Goal: Task Accomplishment & Management: Complete application form

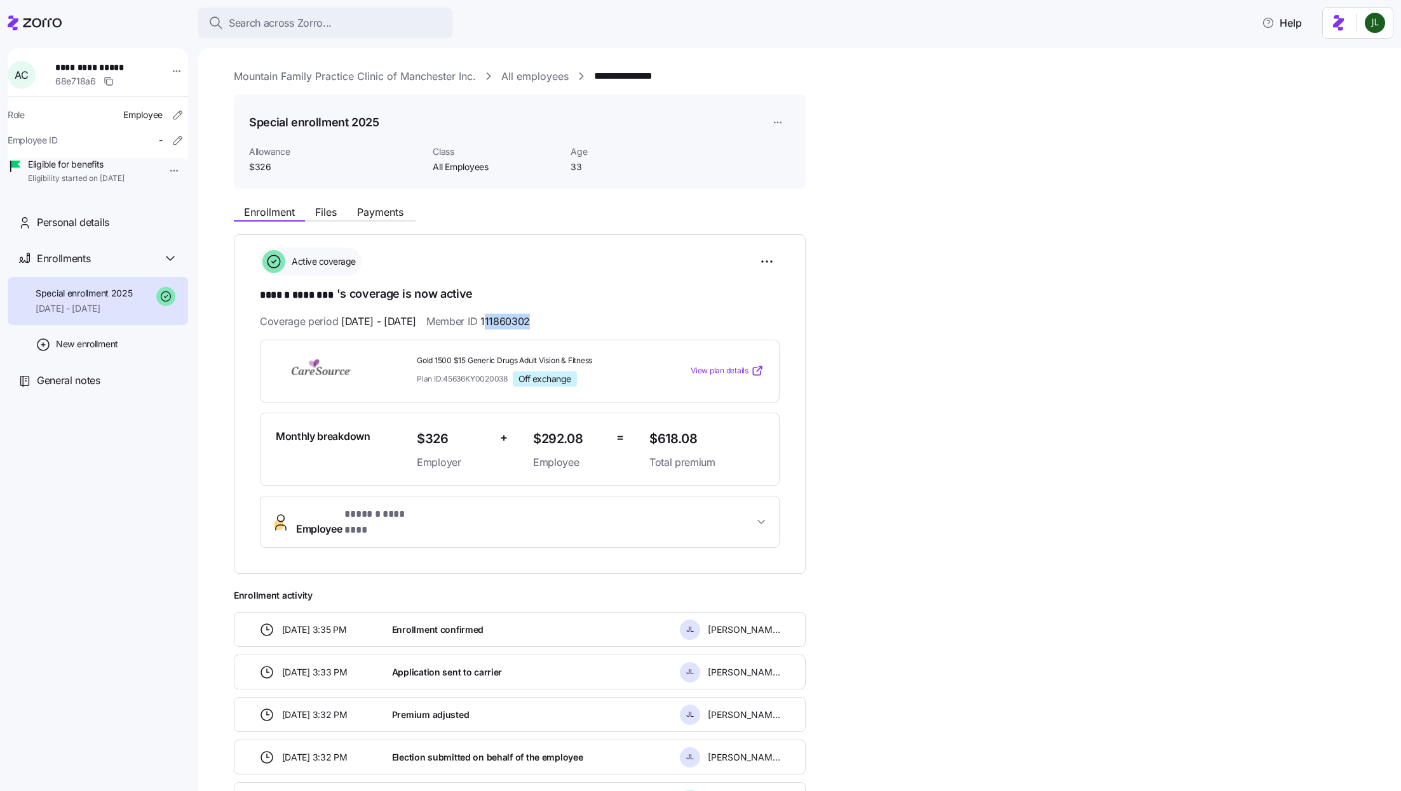
drag, startPoint x: 518, startPoint y: 319, endPoint x: 589, endPoint y: 319, distance: 71.1
click at [589, 319] on div "Coverage period 01/01/2025 - 12/31/2025 Member ID 111860302" at bounding box center [520, 322] width 520 height 16
copy span "11860302"
click at [744, 525] on button "Employee * ****** ******** *" at bounding box center [519, 522] width 518 height 51
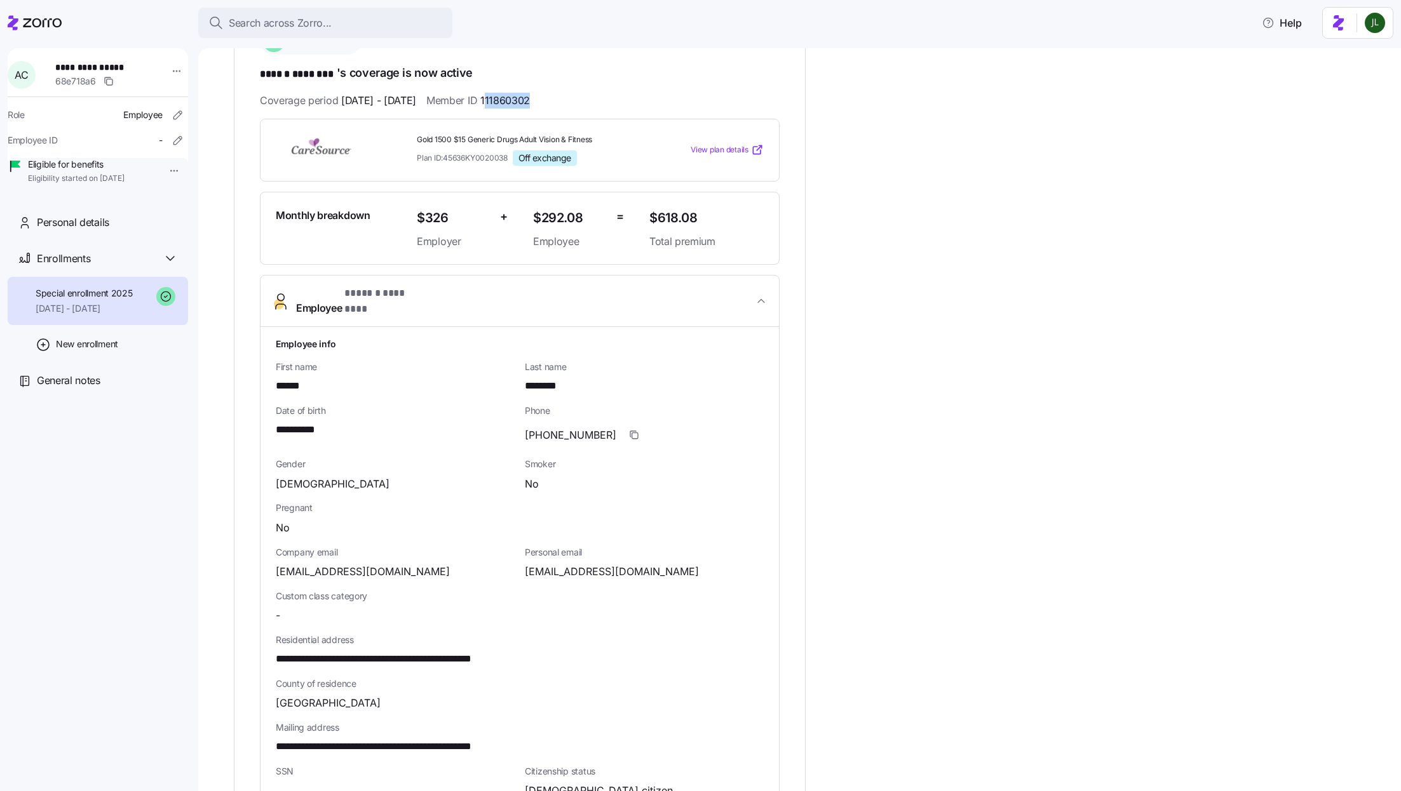
scroll to position [218, 0]
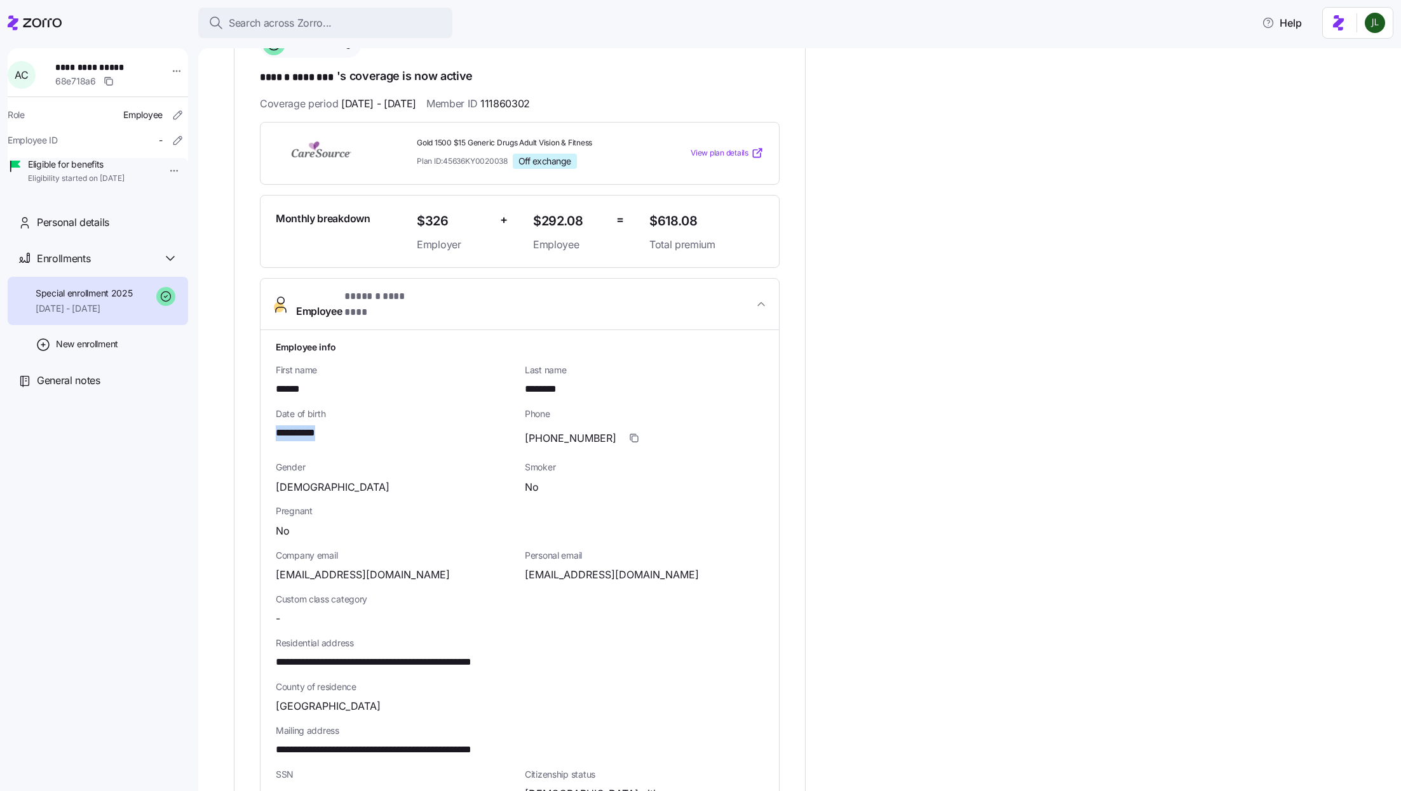
drag, startPoint x: 335, startPoint y: 414, endPoint x: 273, endPoint y: 413, distance: 62.3
click at [273, 413] on div "**********" at bounding box center [519, 653] width 518 height 647
copy span "**********"
drag, startPoint x: 396, startPoint y: 558, endPoint x: 264, endPoint y: 558, distance: 132.1
click at [264, 558] on div "**********" at bounding box center [519, 653] width 518 height 647
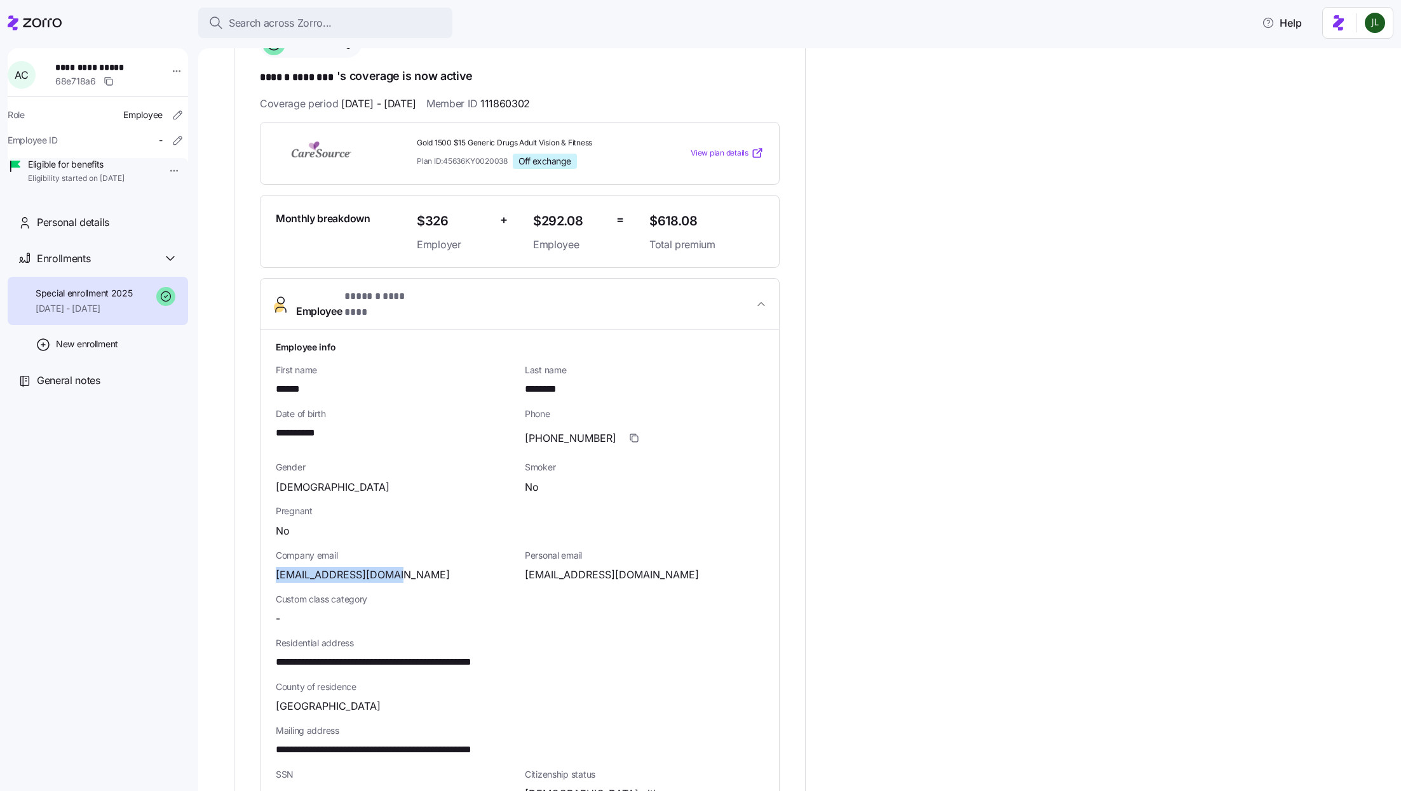
copy span "aturner0143@gmail.com"
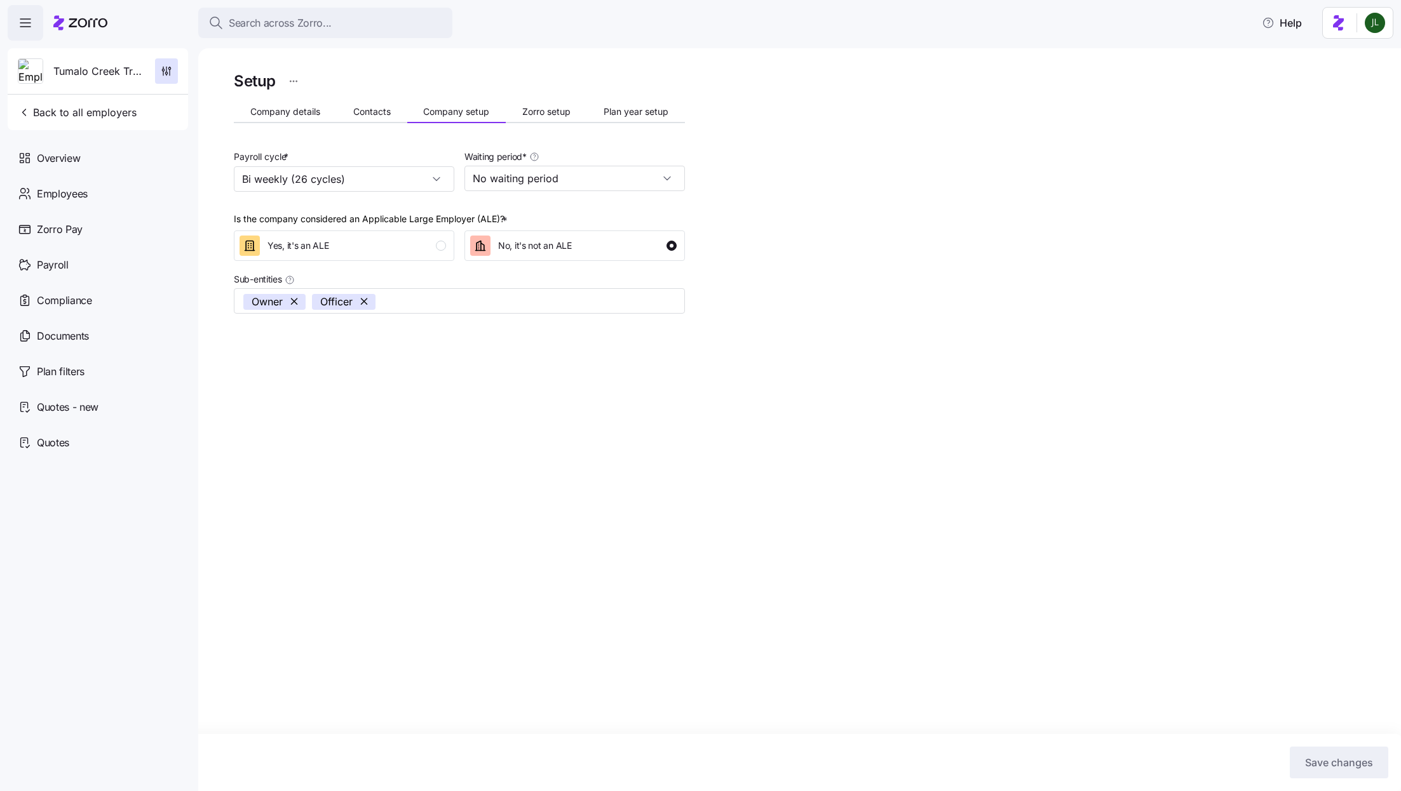
click at [315, 34] on button "Search across Zorro..." at bounding box center [325, 23] width 254 height 30
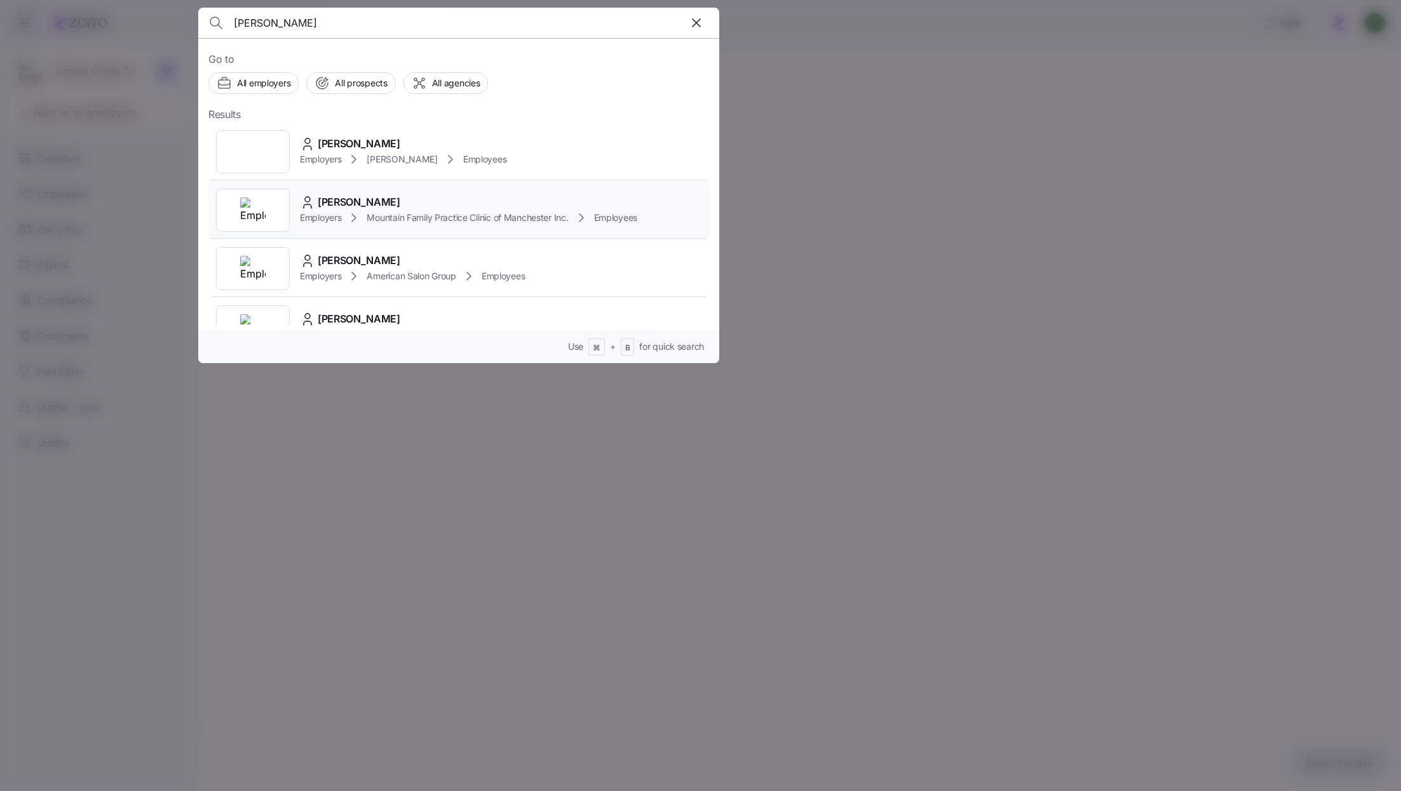
type input "angela callahan"
click at [415, 218] on span "Mountain Family Practice Clinic of Manchester Inc." at bounding box center [466, 218] width 201 height 13
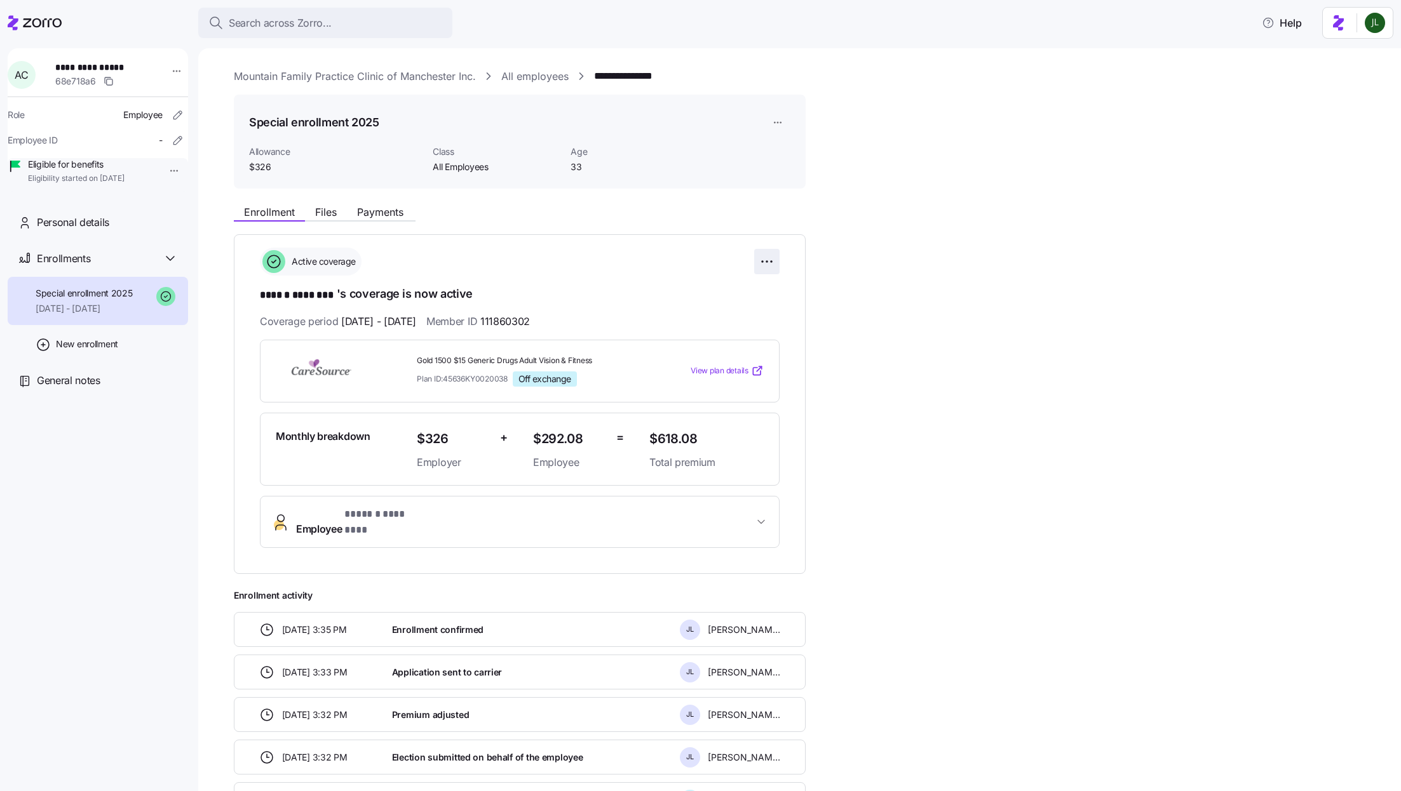
click at [769, 258] on html "**********" at bounding box center [700, 392] width 1401 height 784
click at [701, 312] on span "Change enrollment details" at bounding box center [679, 313] width 104 height 13
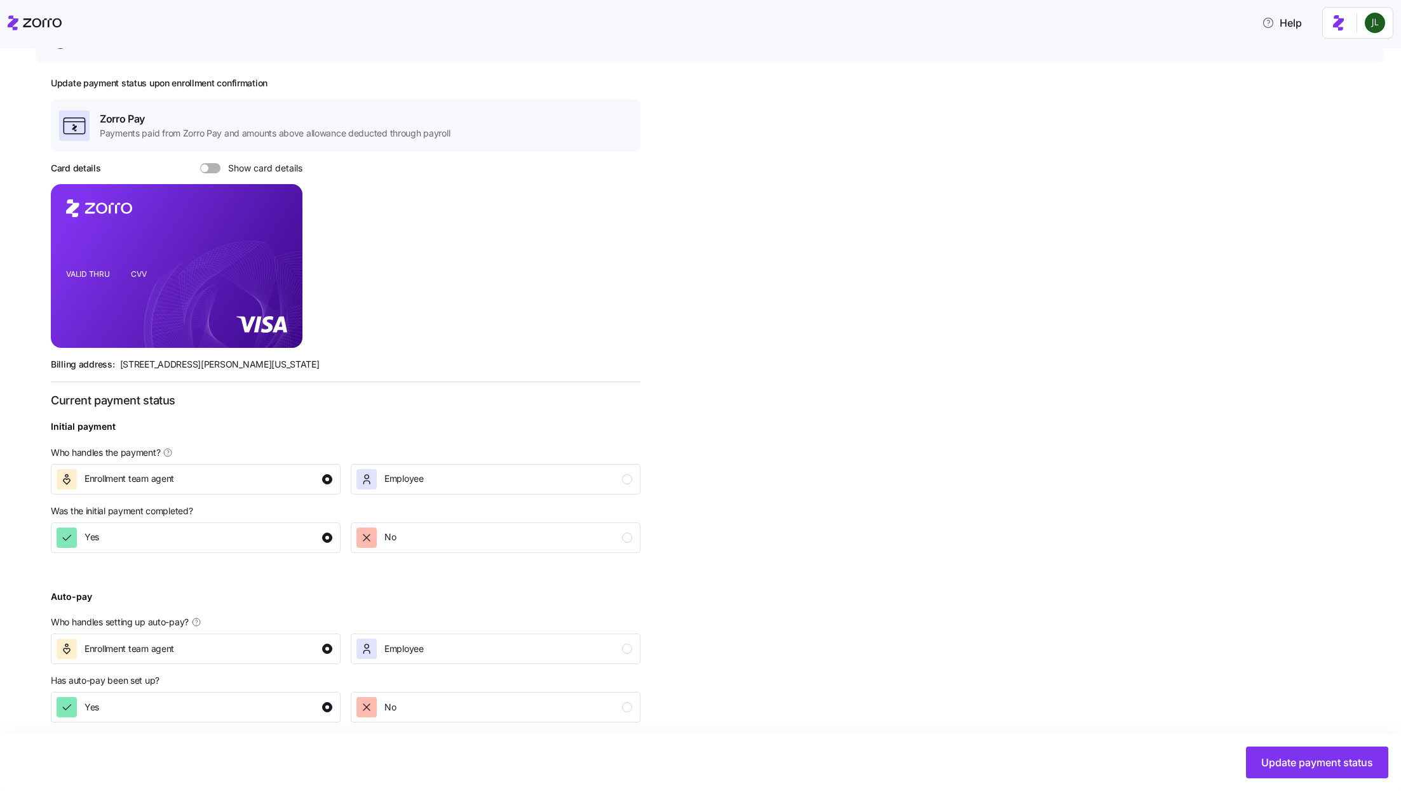
scroll to position [151, 0]
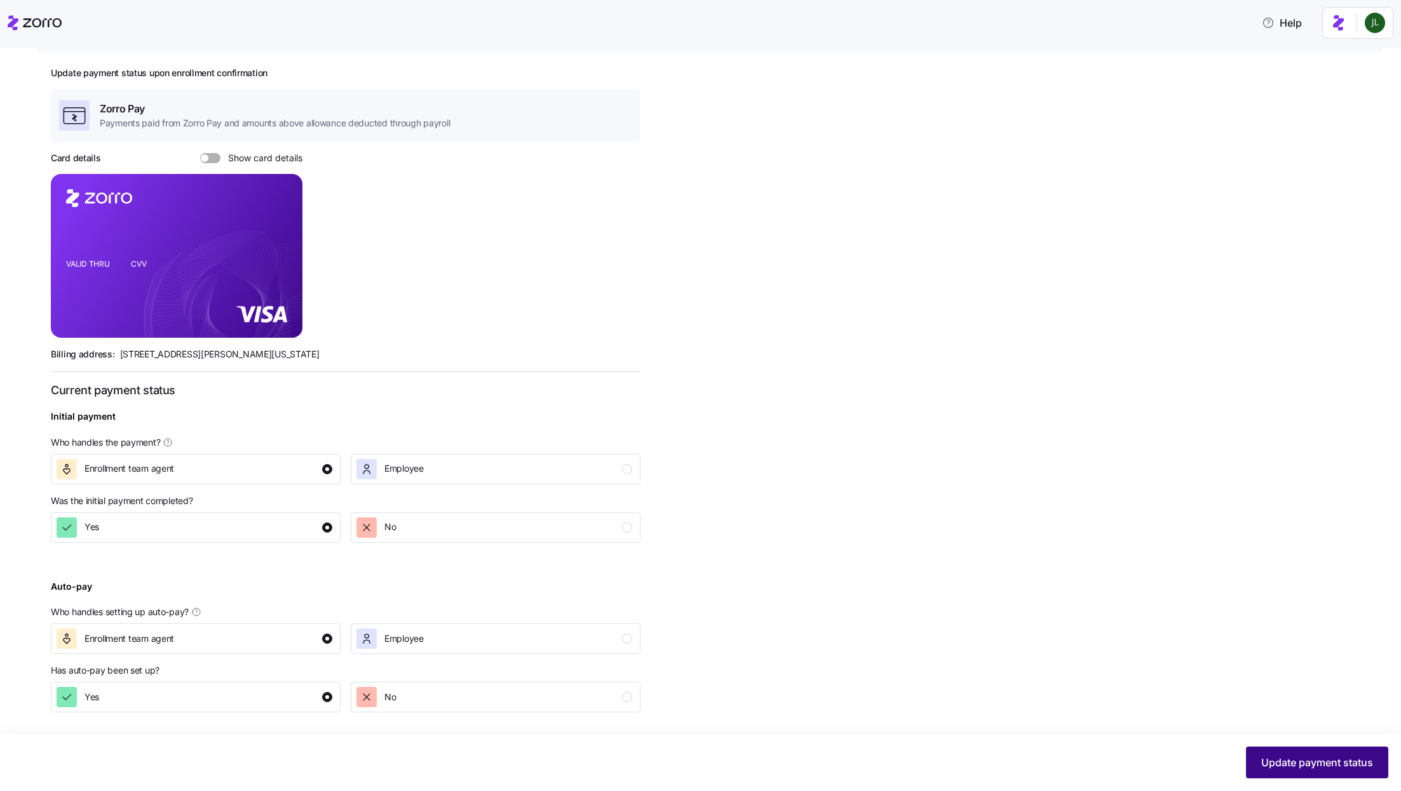
click at [1273, 758] on span "Update payment status" at bounding box center [1317, 762] width 112 height 15
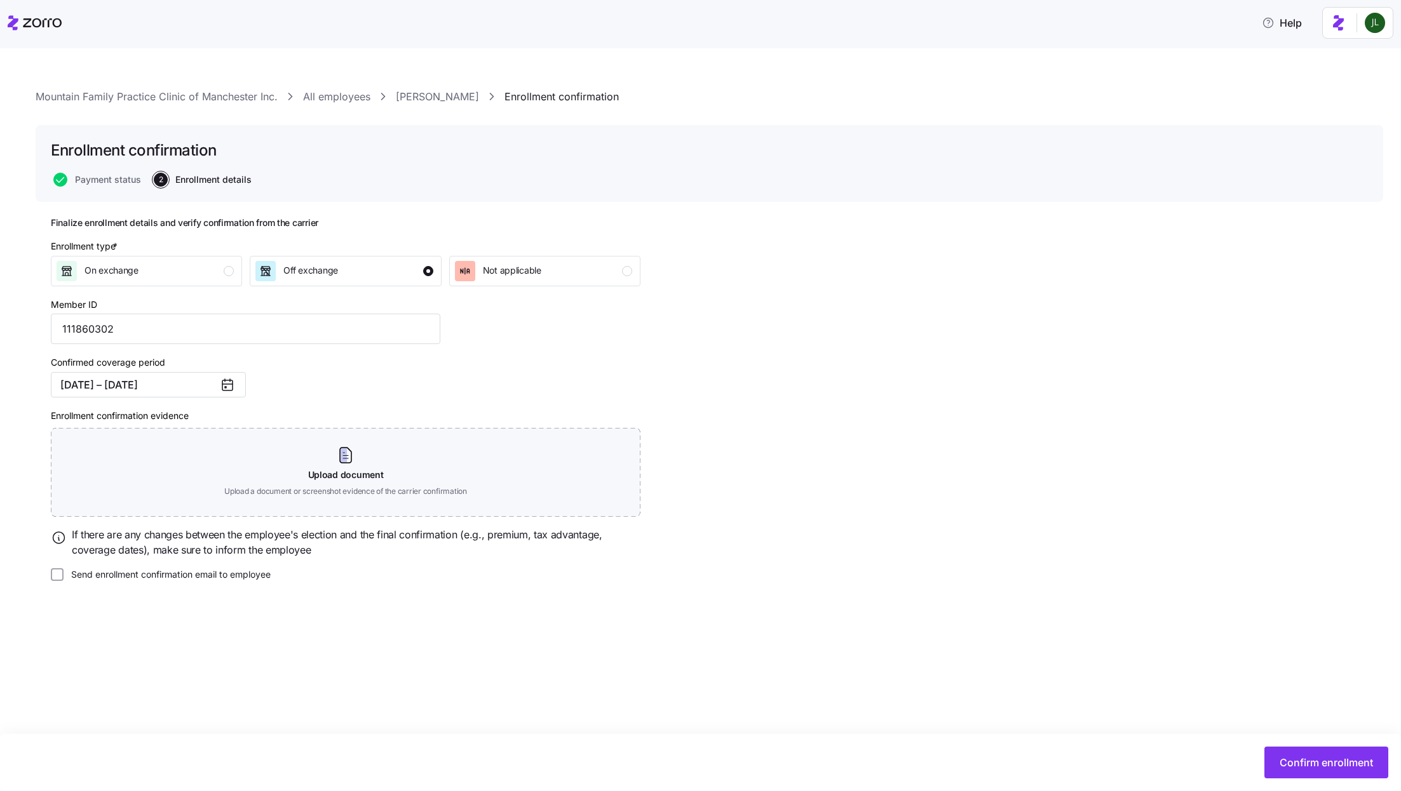
click at [429, 105] on div "Mountain Family Practice Clinic of Manchester Inc. All employees Angela Callaha…" at bounding box center [709, 367] width 1347 height 556
click at [422, 95] on link "Angela Callahan" at bounding box center [437, 97] width 83 height 16
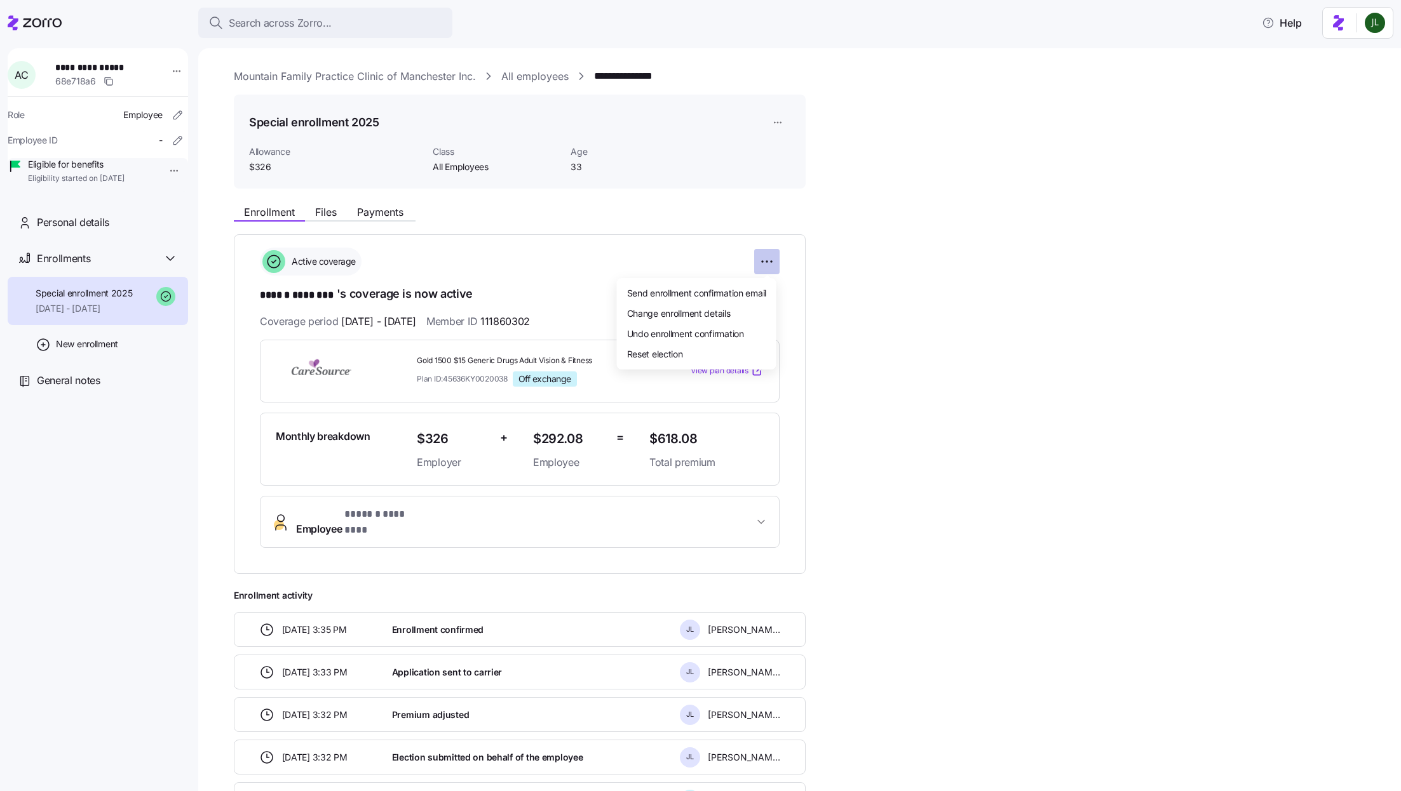
click at [765, 270] on html "**********" at bounding box center [700, 392] width 1401 height 784
click at [664, 466] on html "**********" at bounding box center [700, 392] width 1401 height 784
click at [663, 414] on div "Monthly breakdown $326 Employer + $292.08 Employee = $618.08 Total premium" at bounding box center [520, 450] width 520 height 74
click at [763, 264] on html "**********" at bounding box center [700, 392] width 1401 height 784
click at [728, 336] on span "Undo enrollment confirmation" at bounding box center [685, 333] width 117 height 13
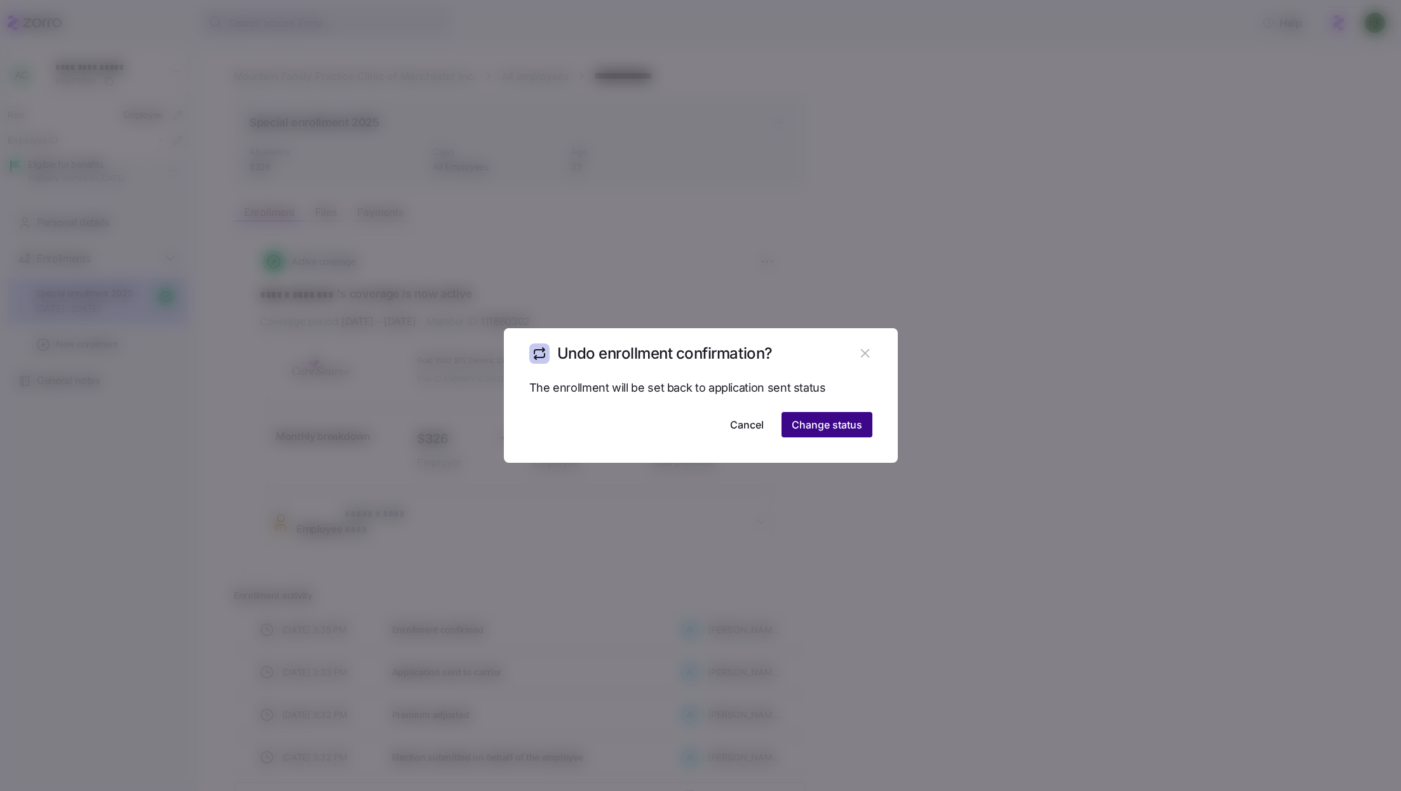
click at [824, 423] on span "Change status" at bounding box center [826, 424] width 71 height 15
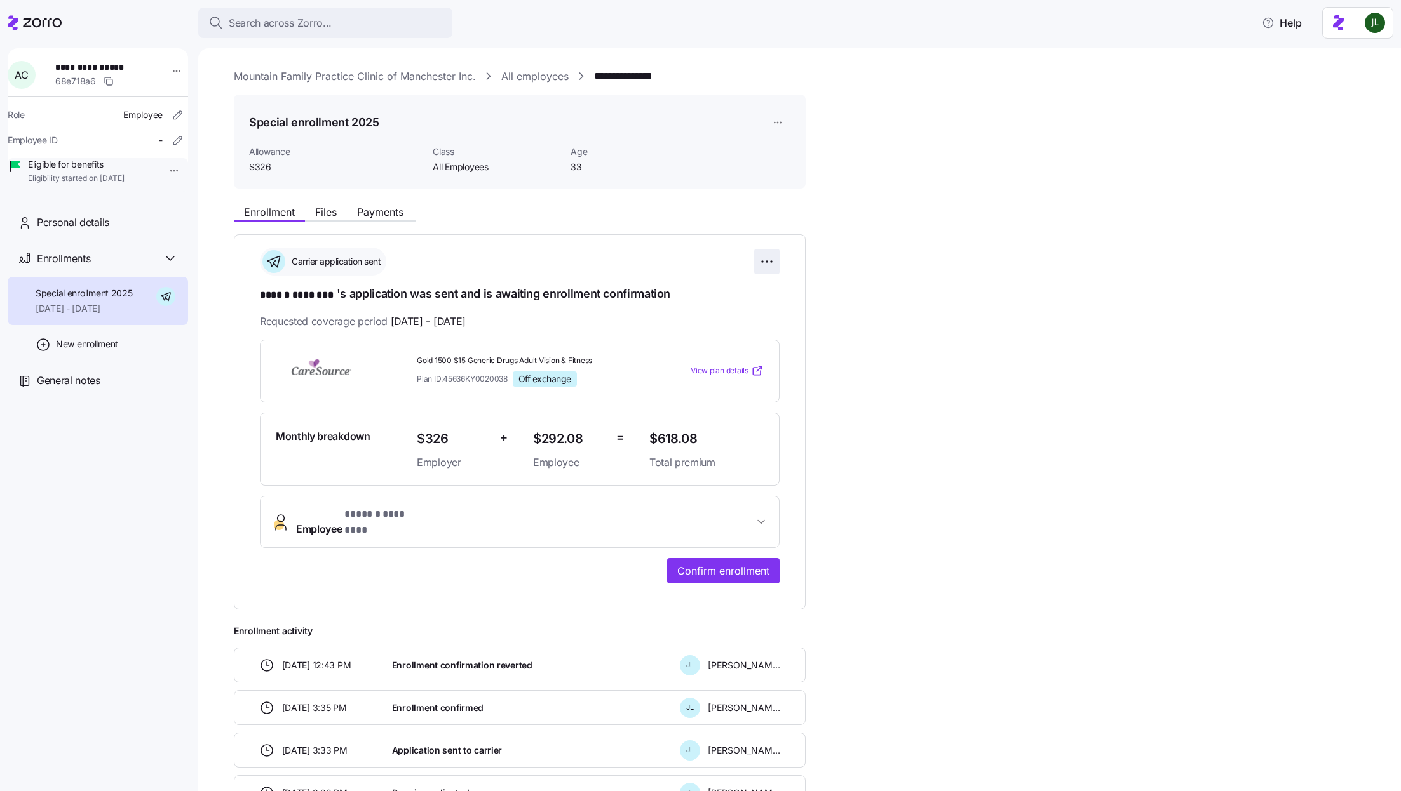
click at [769, 256] on html "**********" at bounding box center [700, 392] width 1401 height 784
click at [713, 333] on span "Undo application" at bounding box center [684, 333] width 68 height 13
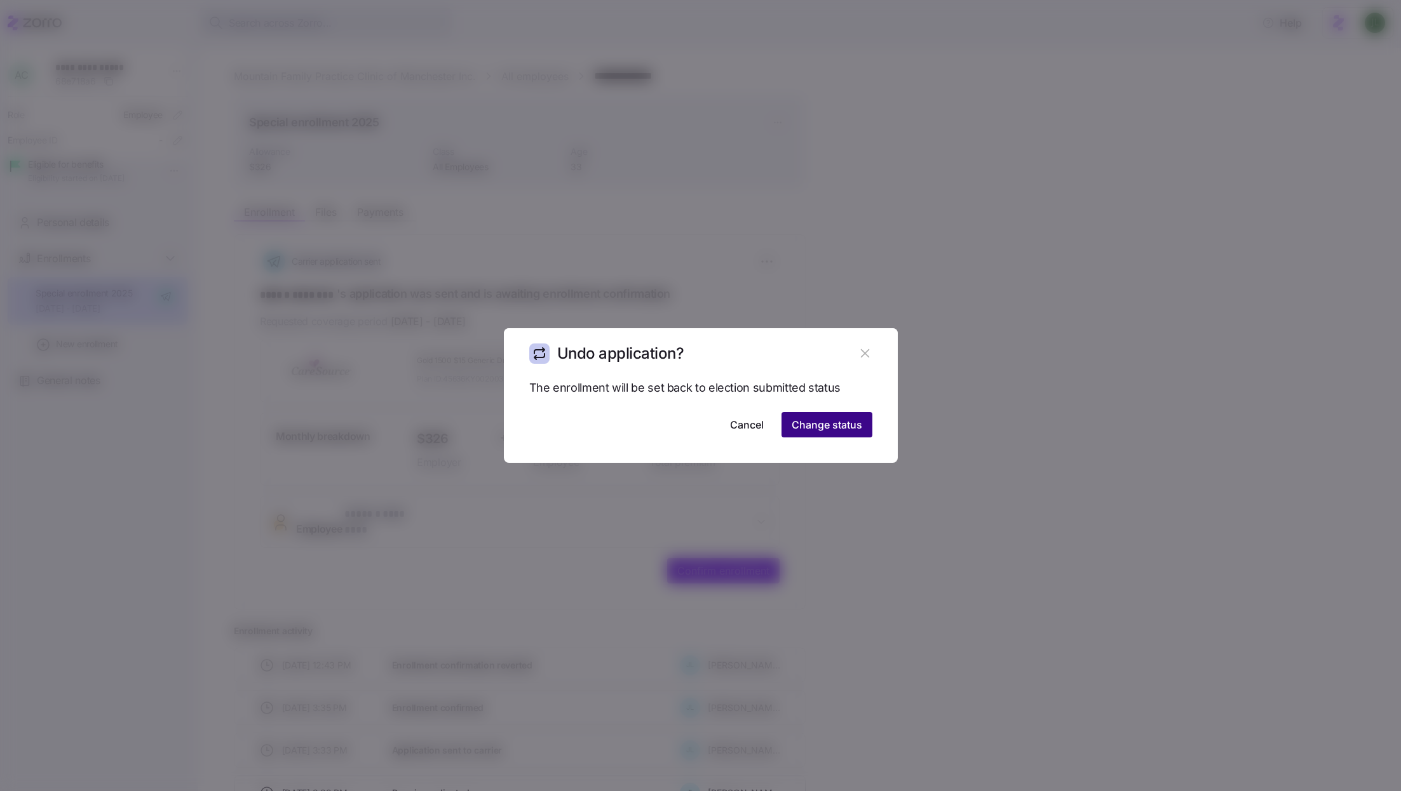
click at [810, 425] on span "Change status" at bounding box center [826, 424] width 71 height 15
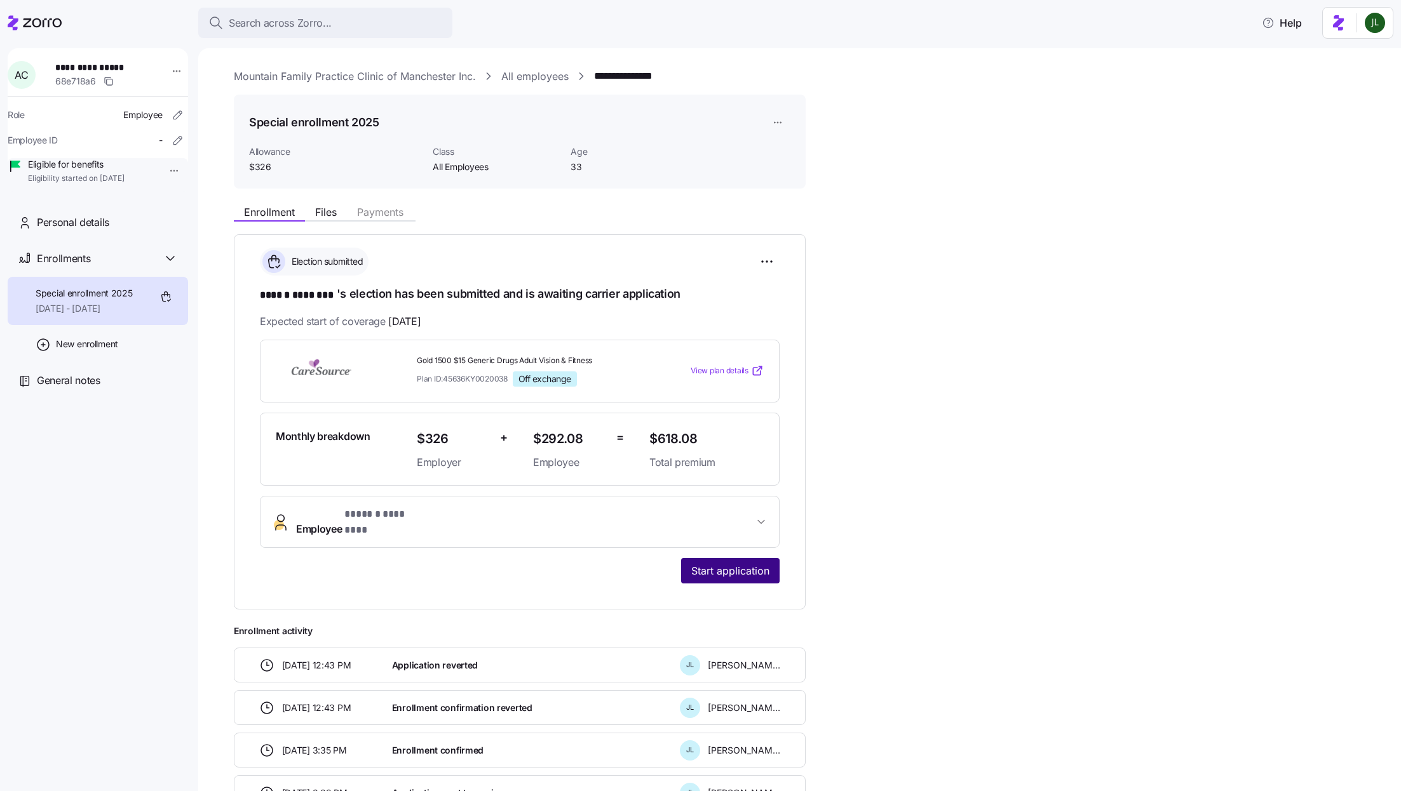
click at [725, 565] on span "Start application" at bounding box center [730, 570] width 78 height 15
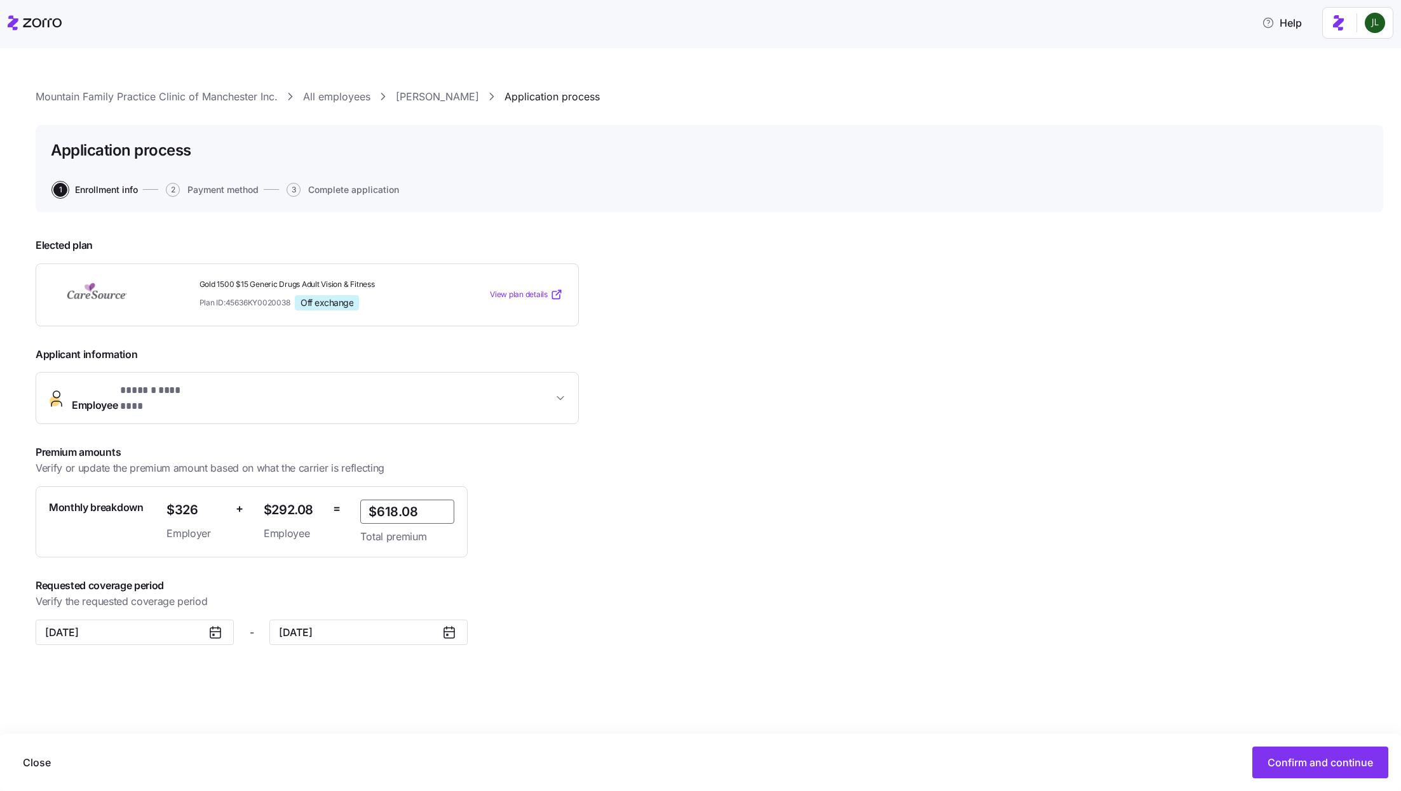
drag, startPoint x: 426, startPoint y: 504, endPoint x: 390, endPoint y: 503, distance: 36.2
click at [390, 503] on input "$618.08" at bounding box center [407, 512] width 94 height 24
type input "$615.46"
click at [1286, 758] on span "Confirm and continue" at bounding box center [1319, 762] width 105 height 15
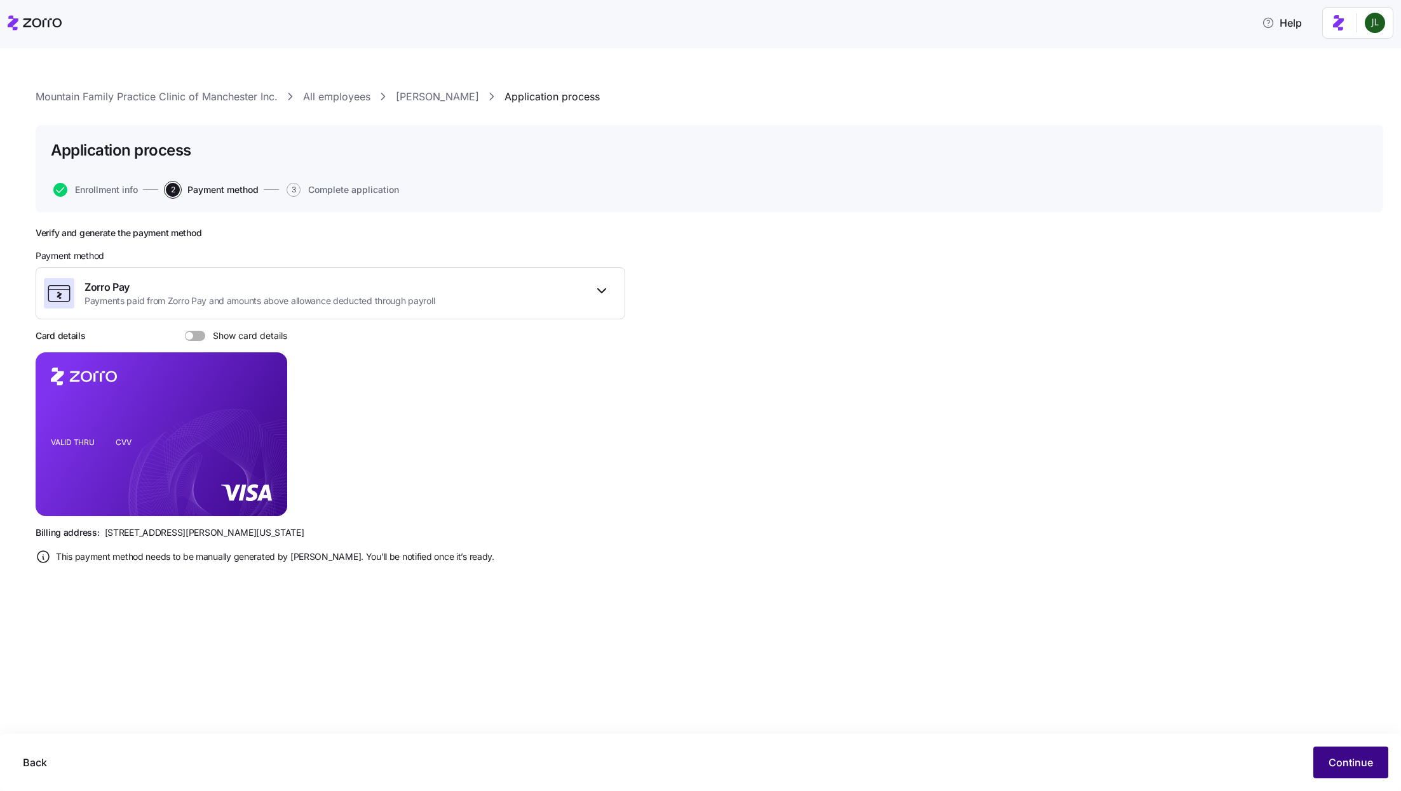
click at [1351, 758] on span "Continue" at bounding box center [1350, 762] width 44 height 15
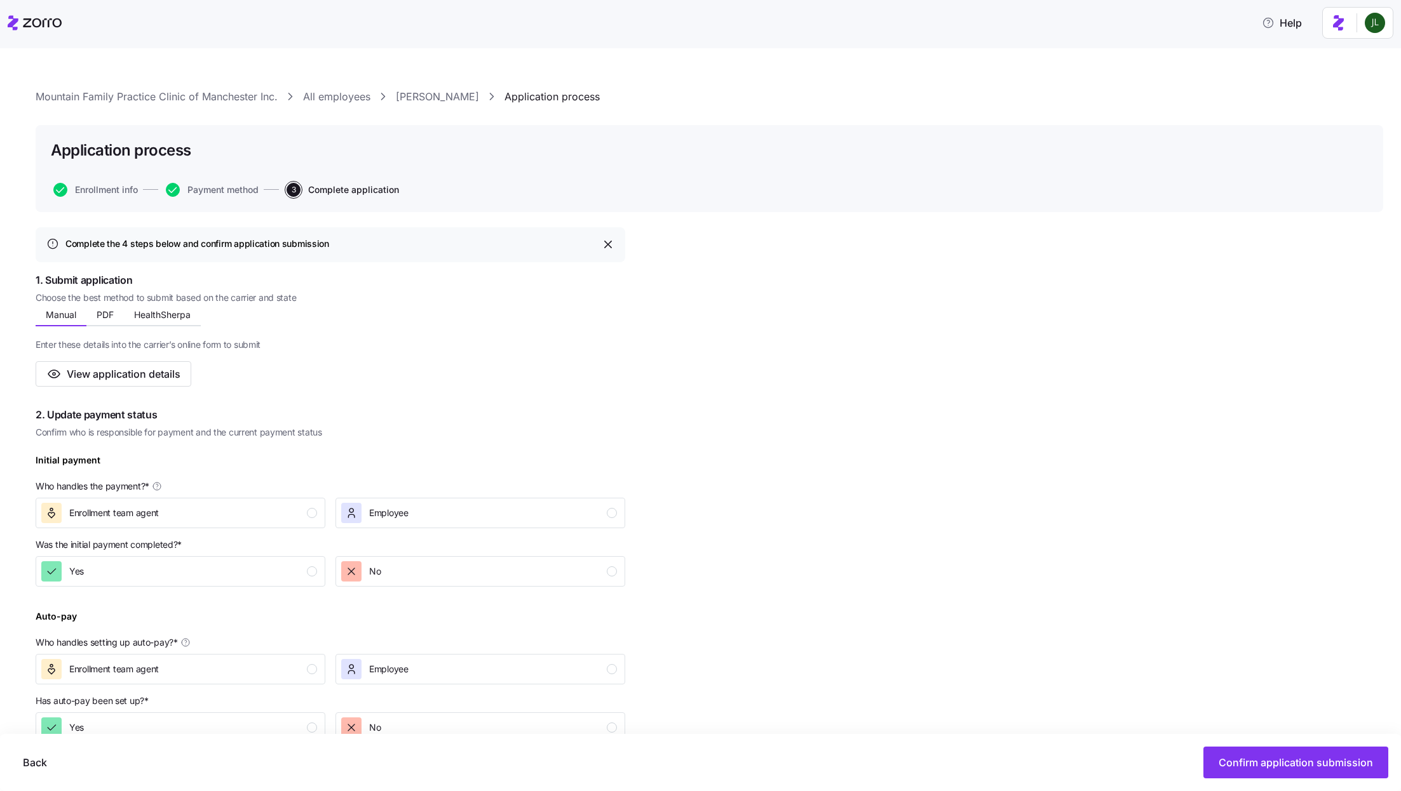
drag, startPoint x: 1346, startPoint y: 765, endPoint x: 1275, endPoint y: 481, distance: 292.7
click at [1275, 481] on div "Mountain Family Practice Clinic of Manchester Inc. All employees Angela Callaha…" at bounding box center [709, 593] width 1347 height 1009
click at [216, 520] on div "Enrollment team agent" at bounding box center [179, 513] width 276 height 20
click at [216, 581] on div "Yes" at bounding box center [179, 571] width 276 height 20
click at [228, 669] on div "Enrollment team agent" at bounding box center [179, 669] width 276 height 20
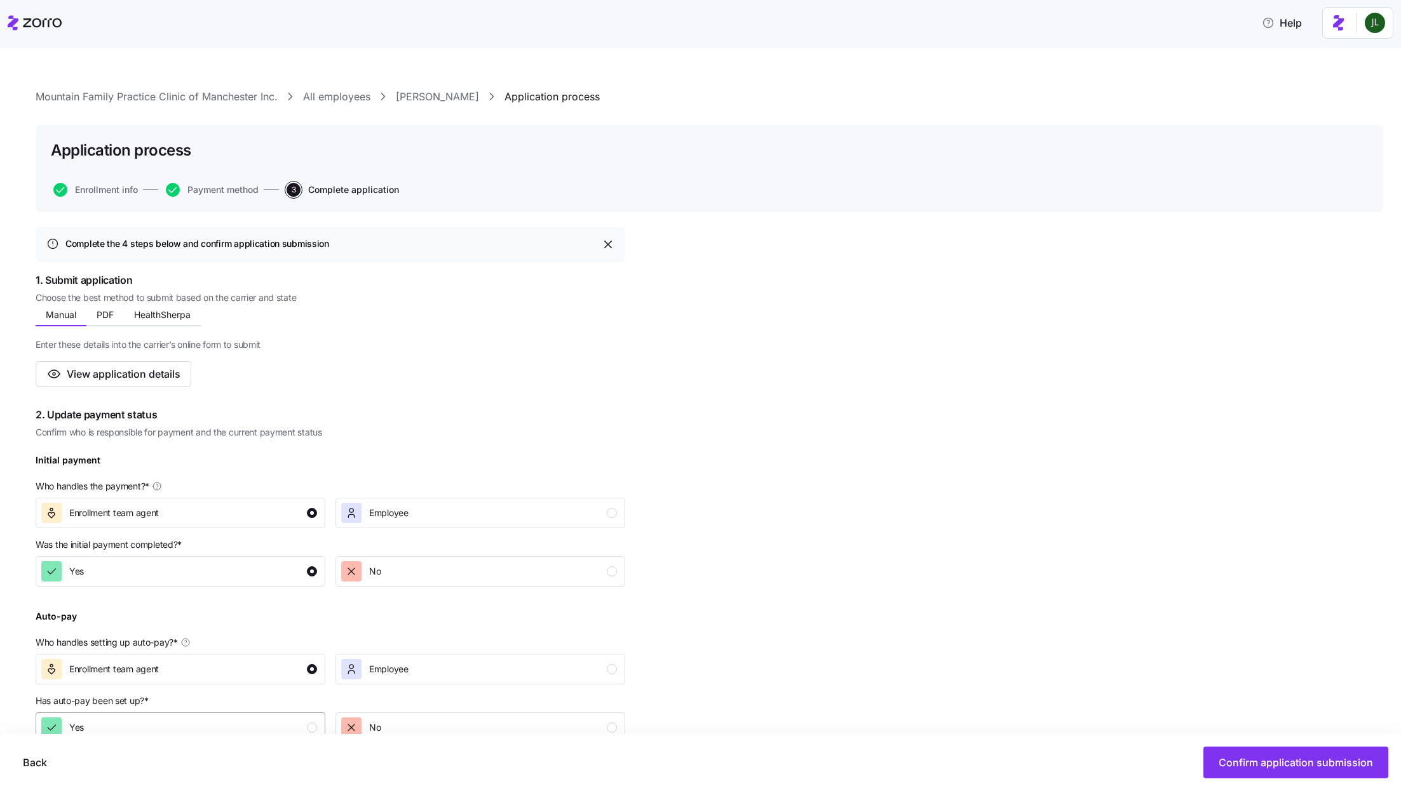
click at [229, 724] on div "Yes" at bounding box center [179, 728] width 276 height 20
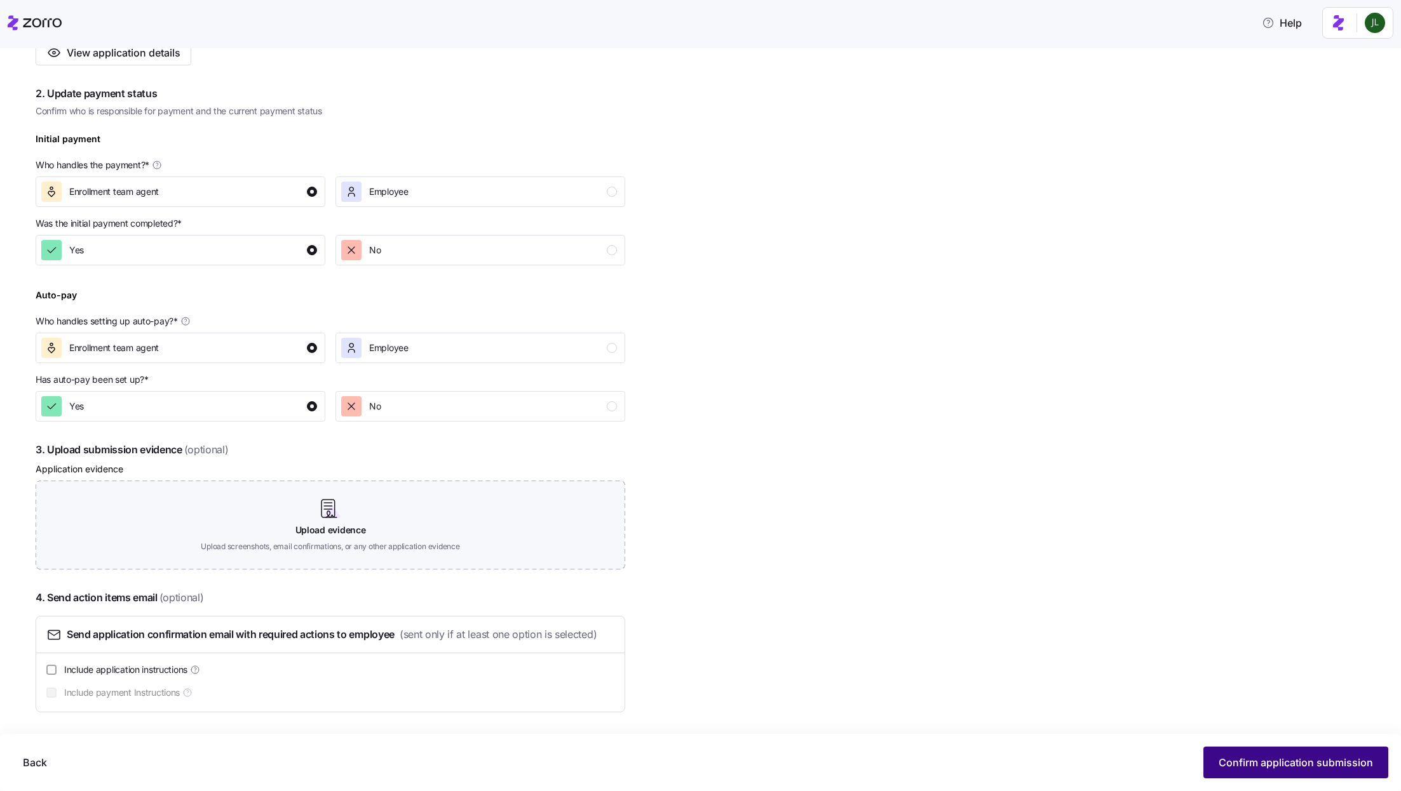
click at [1355, 763] on span "Confirm application submission" at bounding box center [1295, 762] width 154 height 15
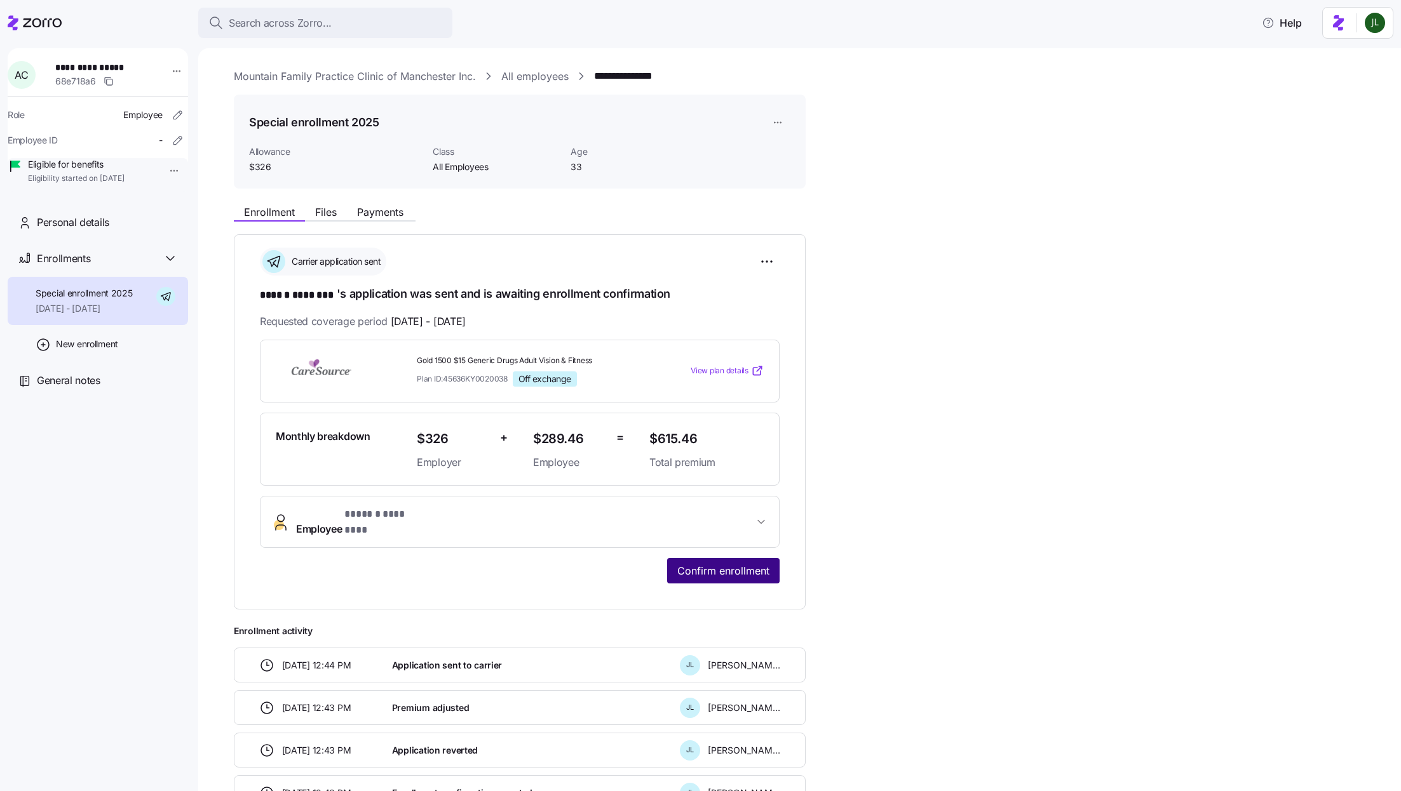
click at [743, 563] on span "Confirm enrollment" at bounding box center [723, 570] width 92 height 15
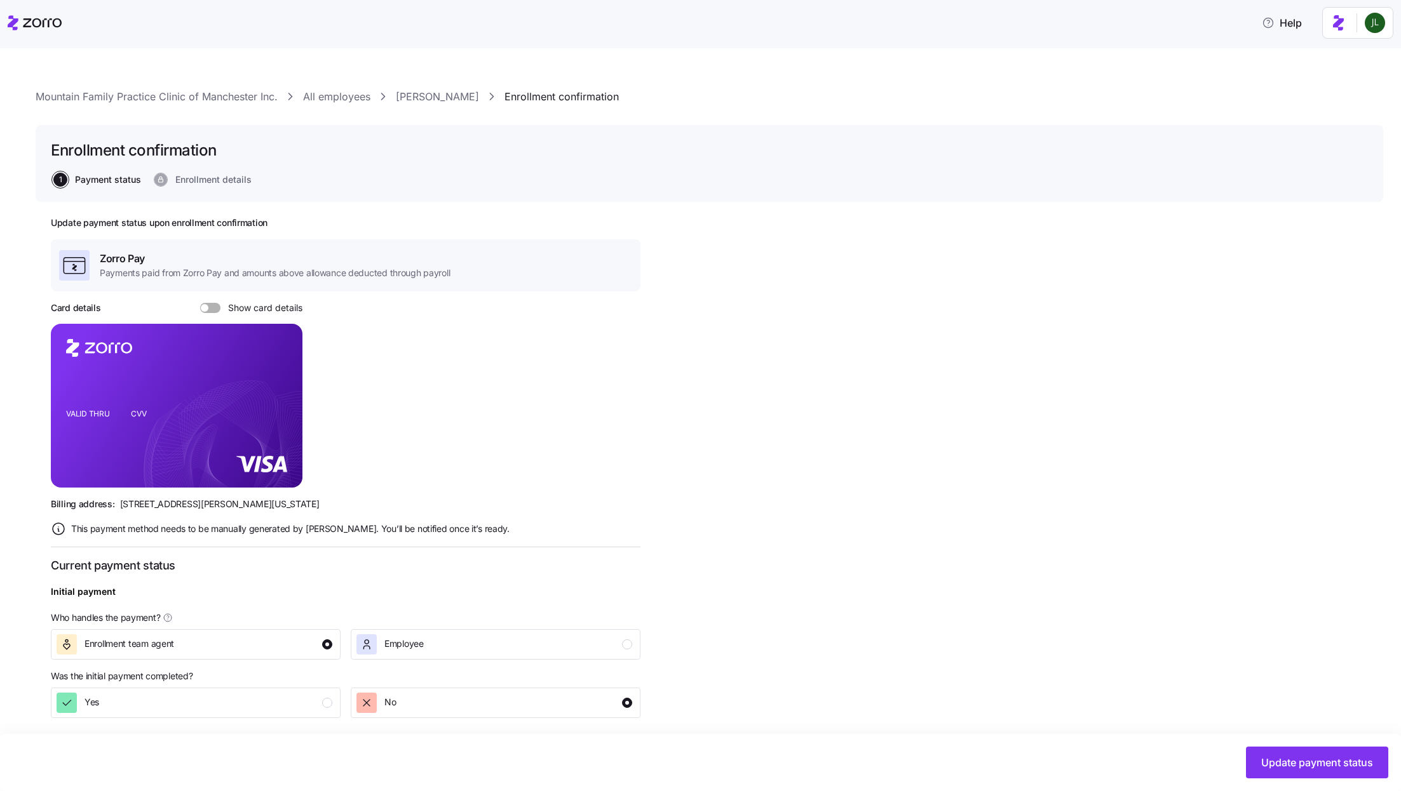
scroll to position [175, 0]
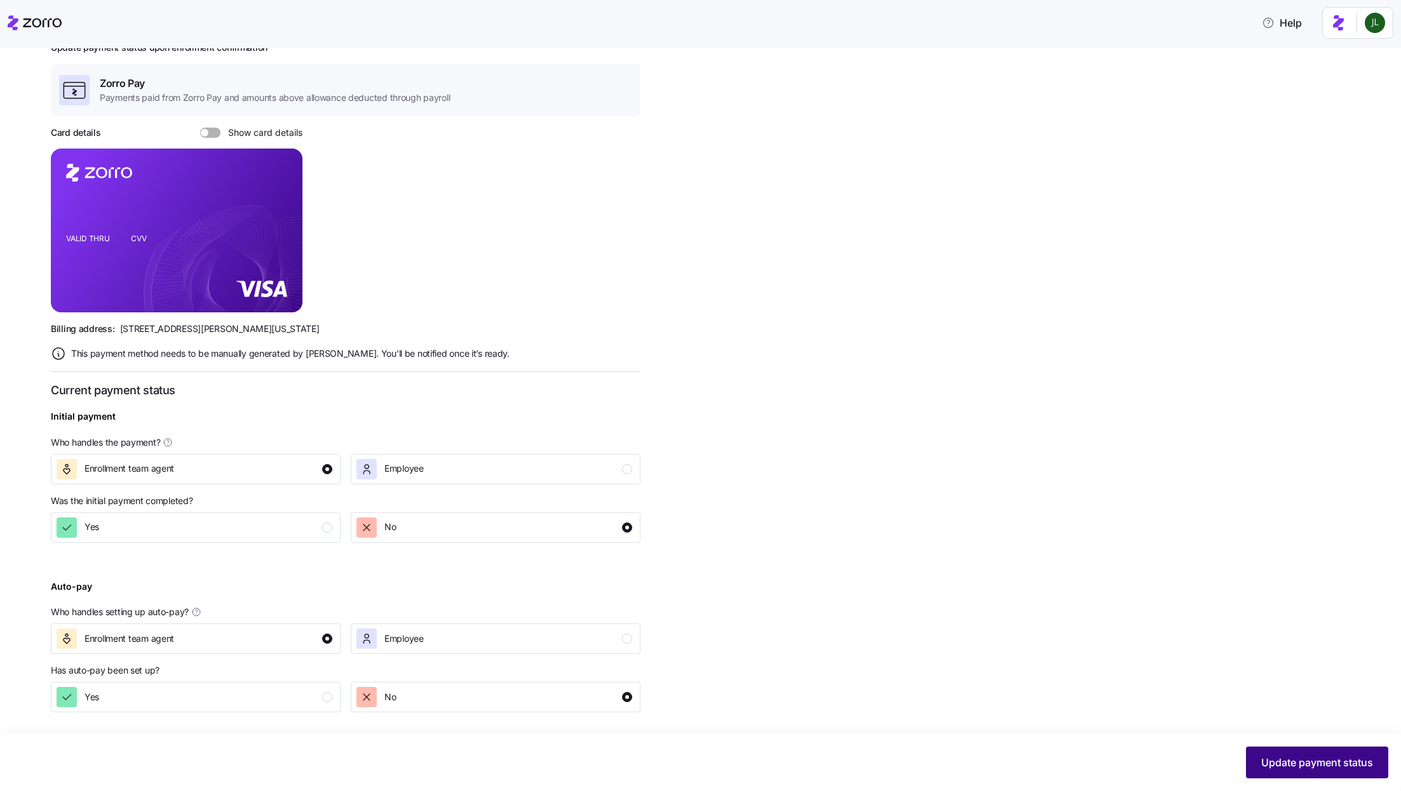
click at [1303, 767] on span "Update payment status" at bounding box center [1317, 762] width 112 height 15
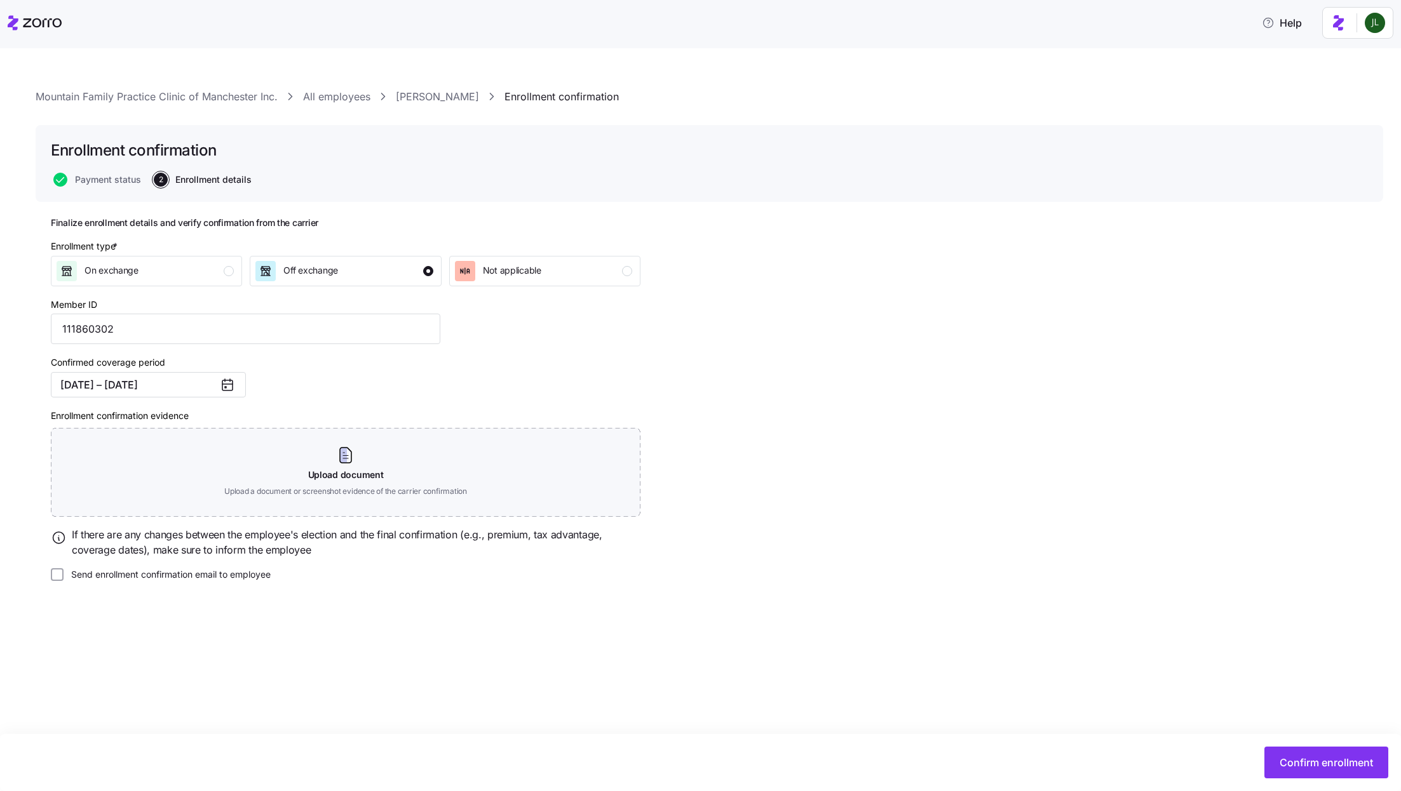
click at [417, 97] on link "Angela Callahan" at bounding box center [437, 97] width 83 height 16
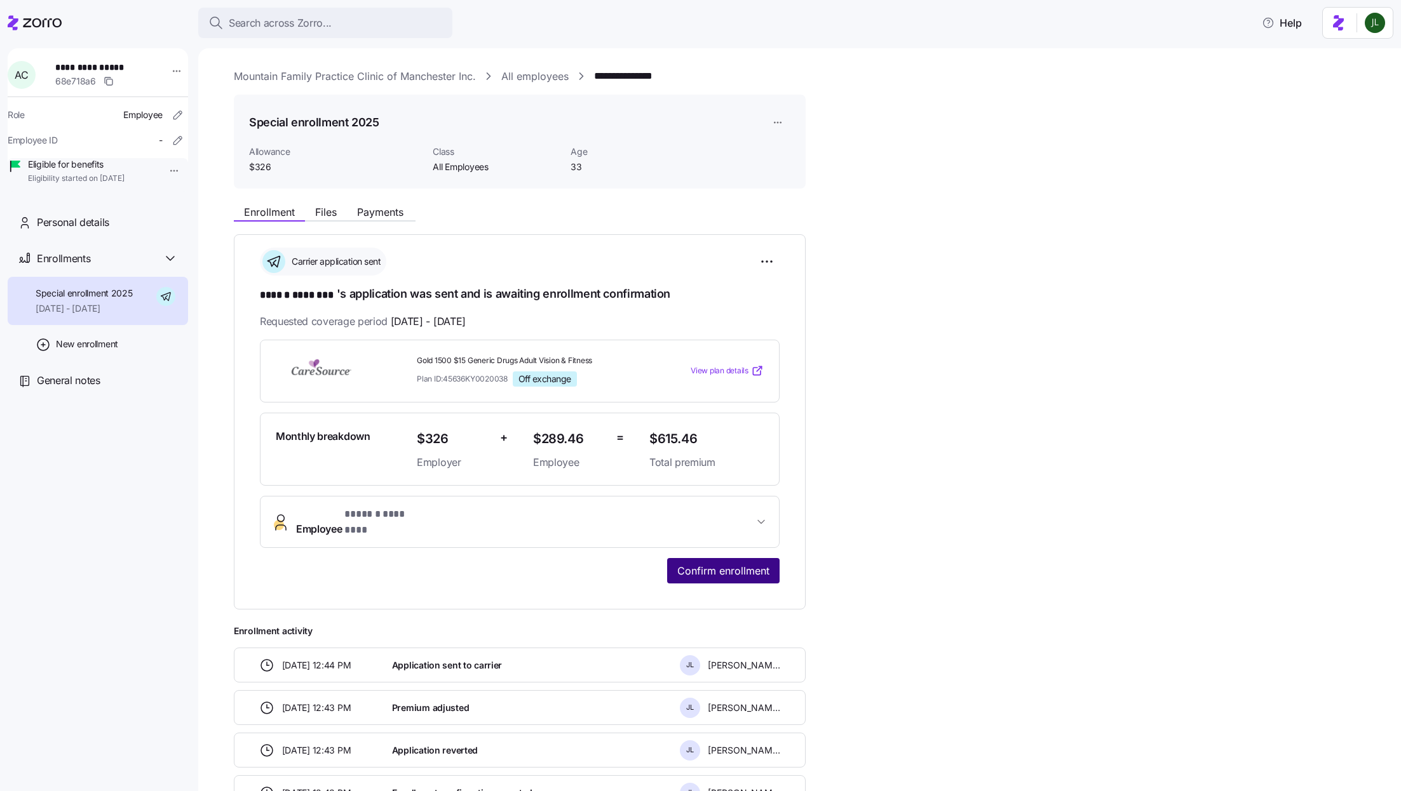
click at [752, 558] on button "Confirm enrollment" at bounding box center [723, 570] width 112 height 25
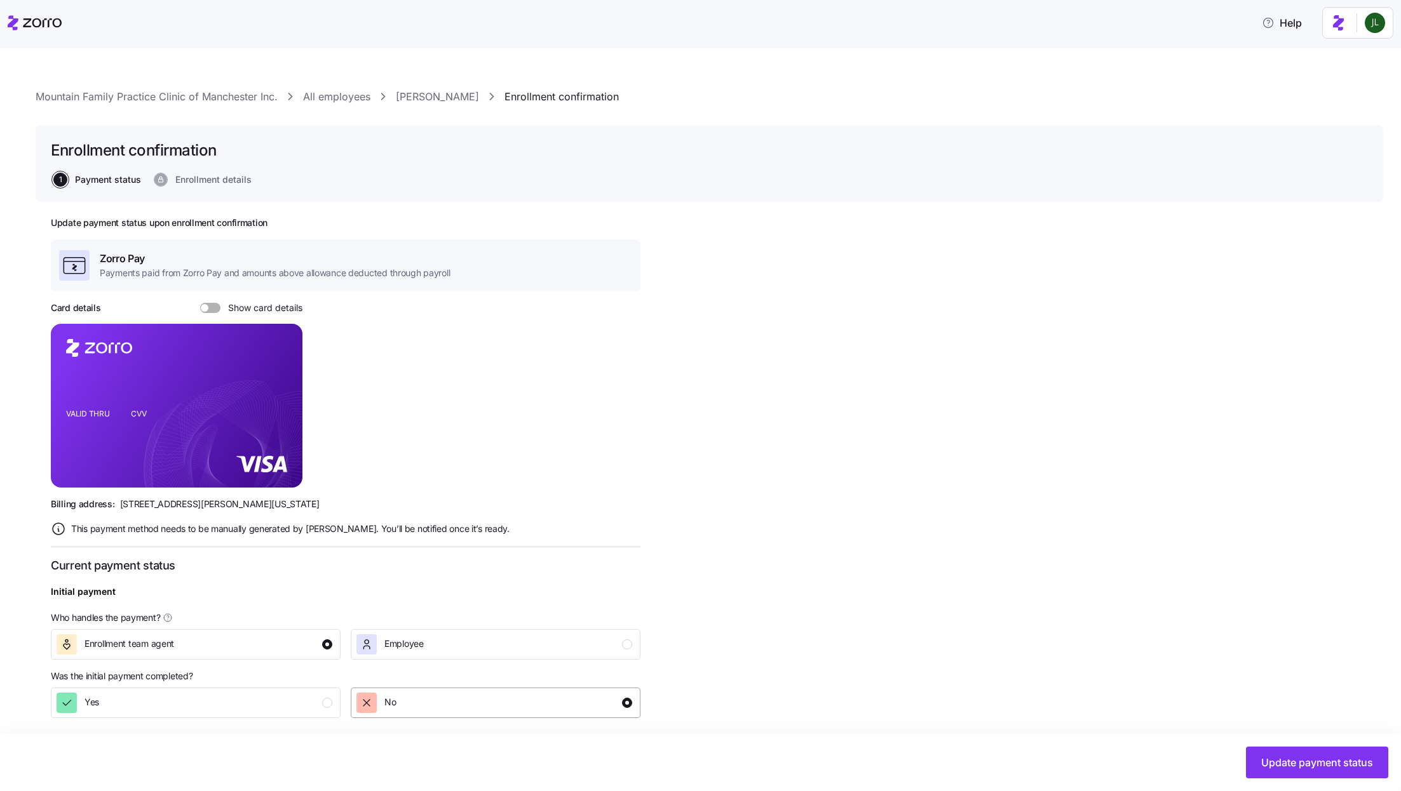
scroll to position [175, 0]
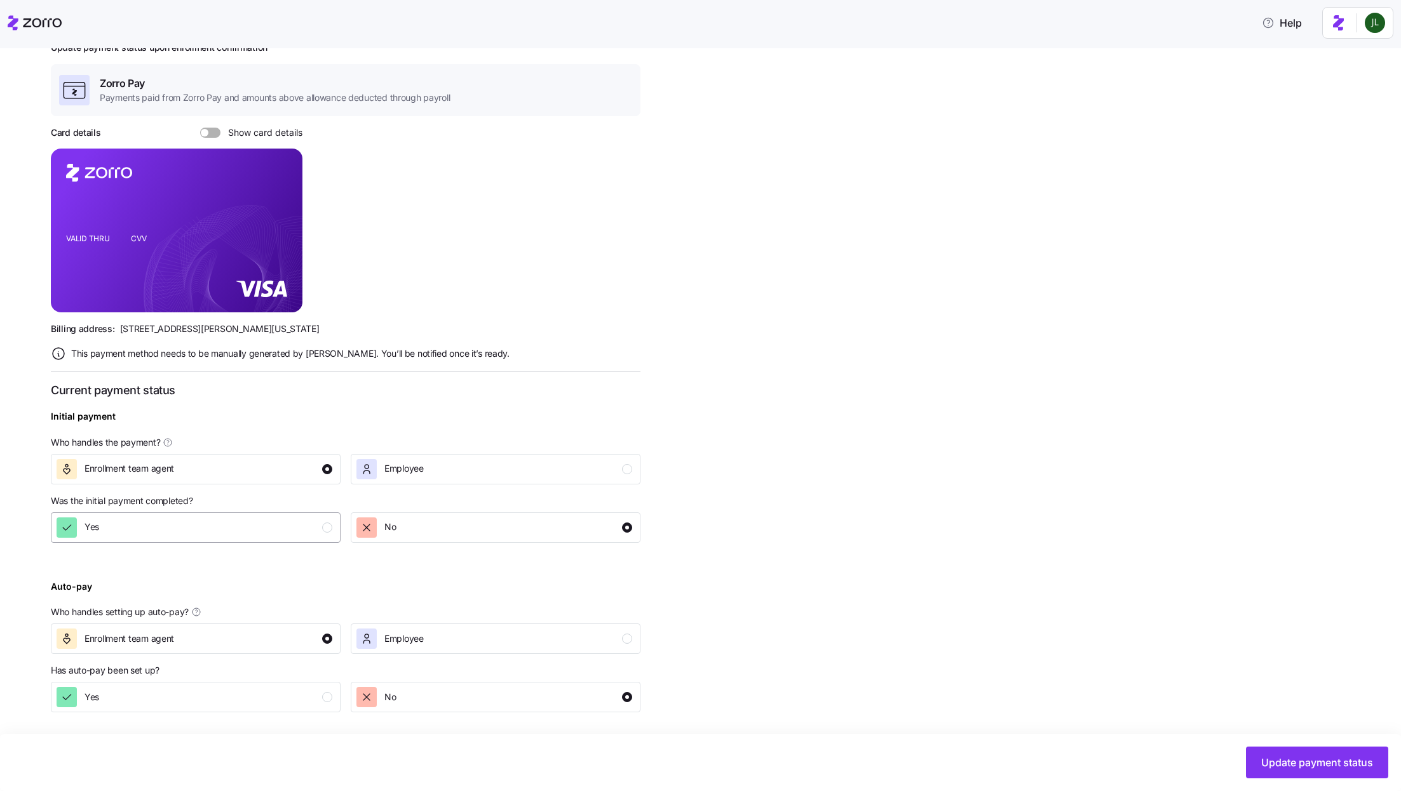
click at [208, 518] on div "Yes" at bounding box center [195, 528] width 276 height 20
click at [285, 694] on div "Yes" at bounding box center [195, 697] width 276 height 20
click at [1270, 770] on span "Update payment status" at bounding box center [1317, 762] width 112 height 15
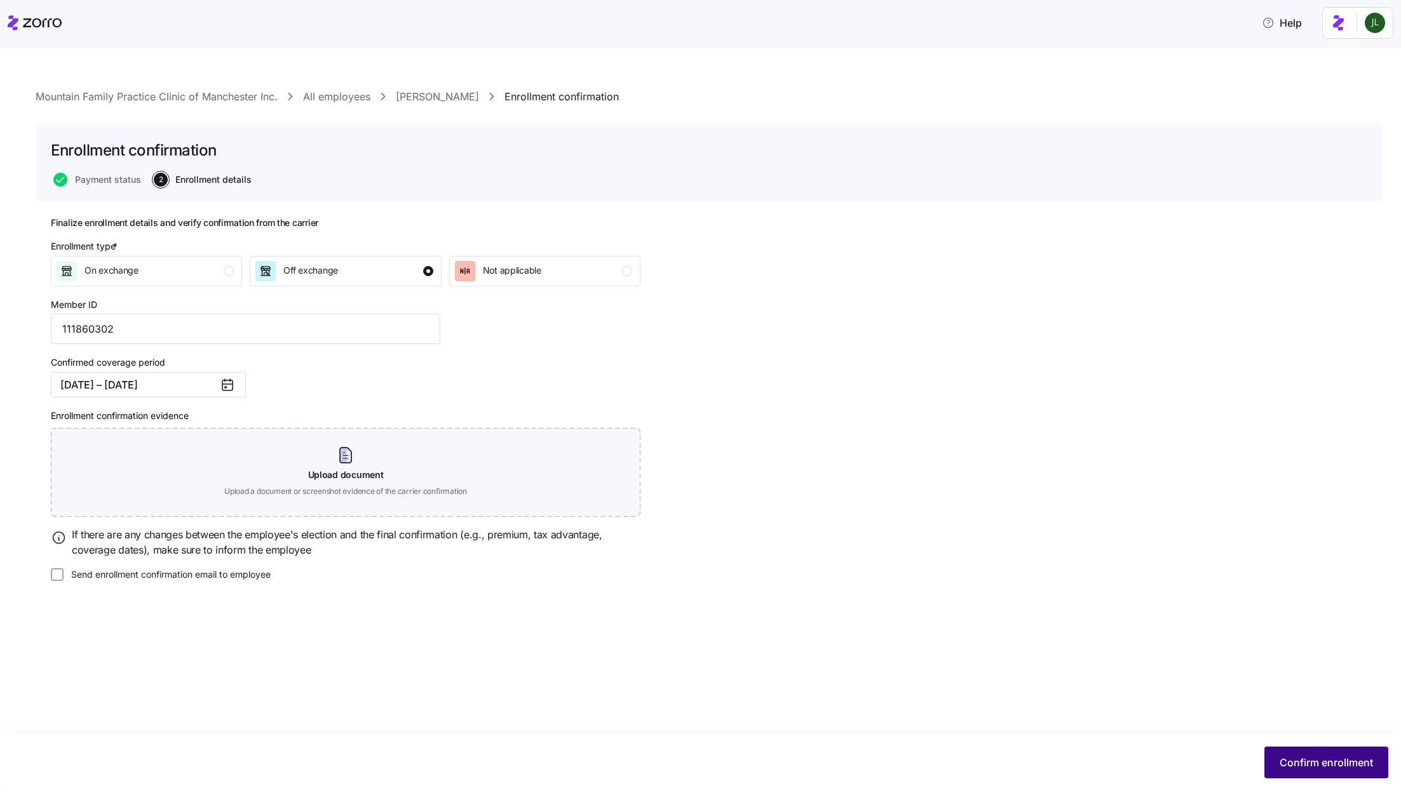
click at [1295, 756] on span "Confirm enrollment" at bounding box center [1325, 762] width 93 height 15
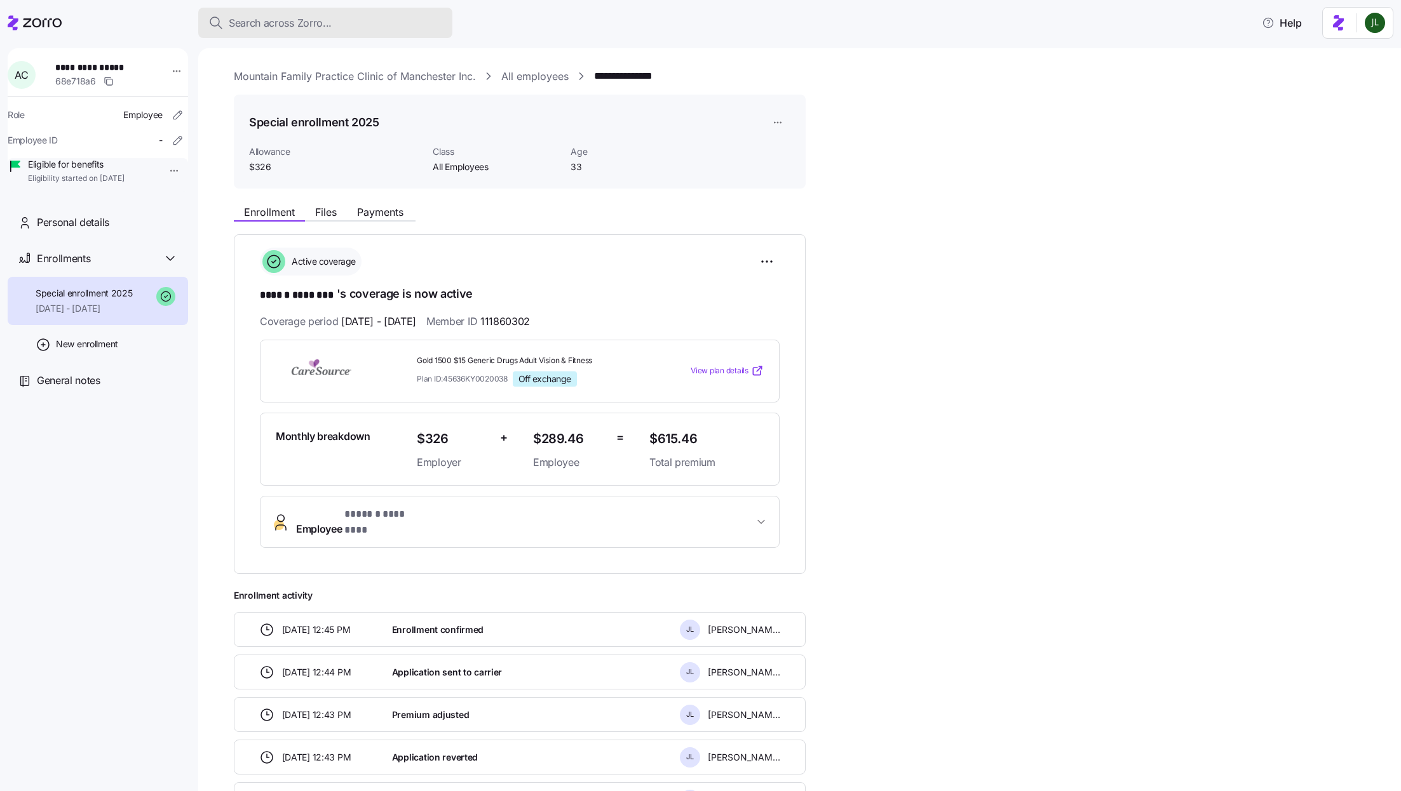
click at [313, 13] on button "Search across Zorro..." at bounding box center [325, 23] width 254 height 30
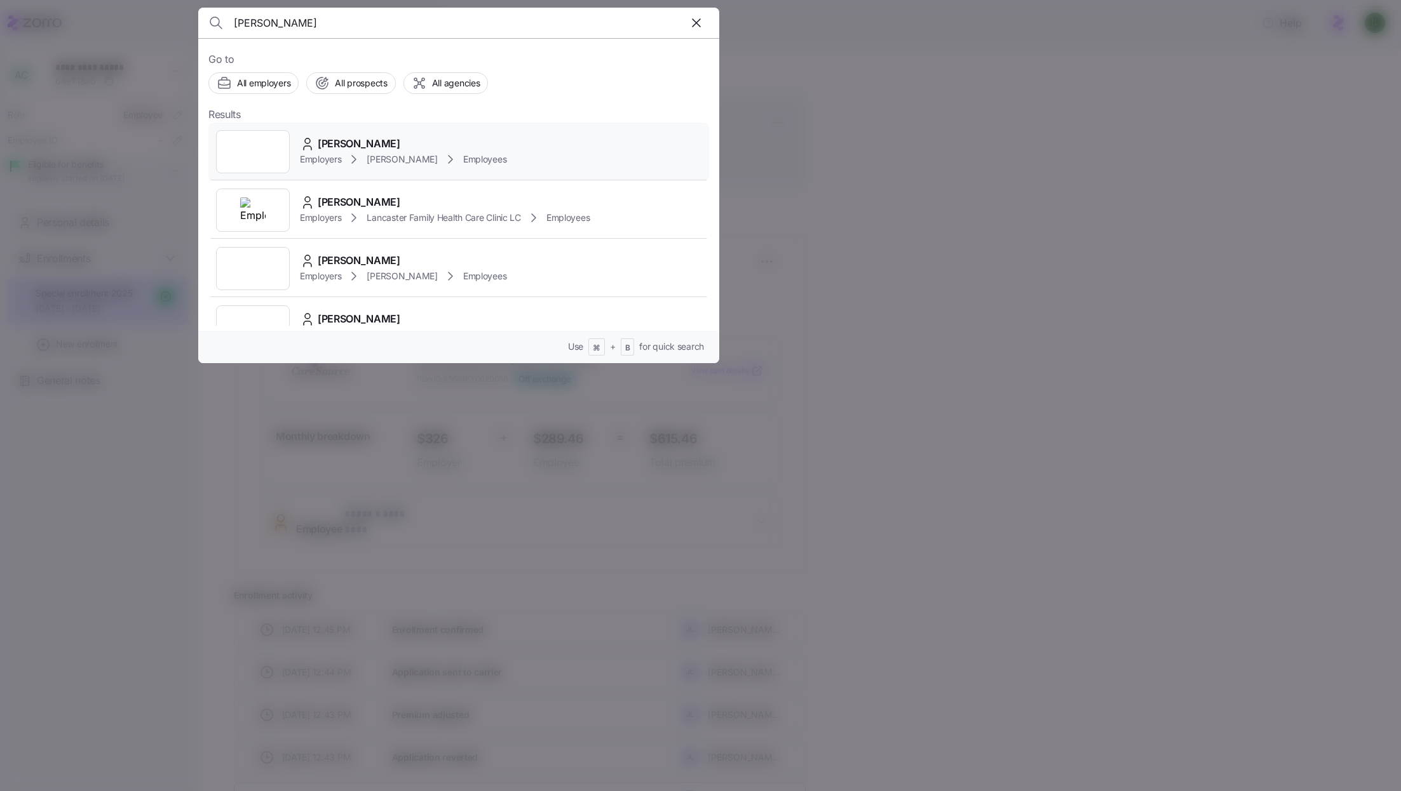
type input "Angel Holstein"
drag, startPoint x: 438, startPoint y: 162, endPoint x: 466, endPoint y: 215, distance: 59.7
click at [466, 215] on div "Angel Holstein Employers Kim Cox Employees Angel Holstein Employers Lancaster F…" at bounding box center [458, 640] width 501 height 1035
click at [643, 219] on div "Angel Holstein Employers Lancaster Family Health Care Clinic LC Employees" at bounding box center [458, 210] width 501 height 58
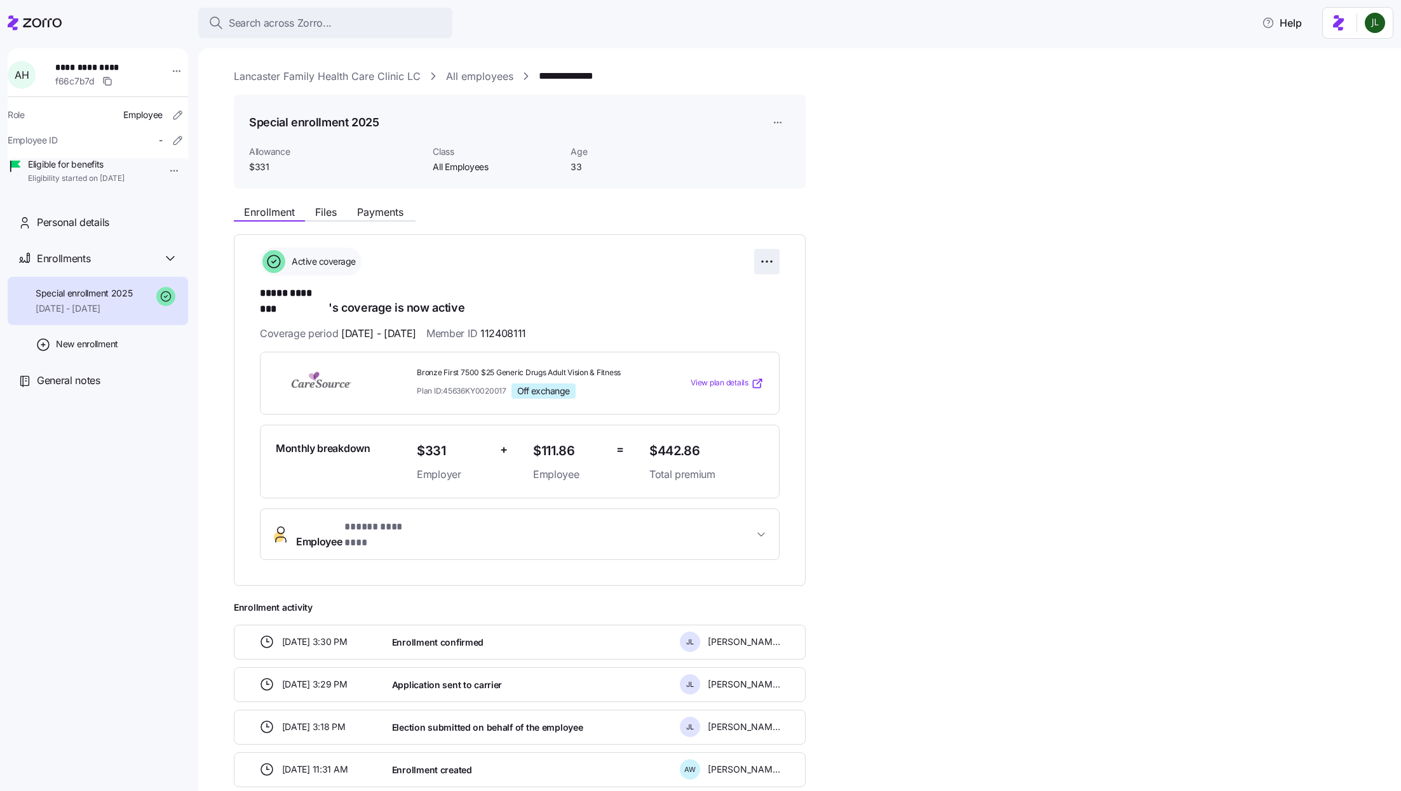
click at [768, 262] on html "**********" at bounding box center [700, 392] width 1401 height 784
click at [721, 338] on span "Undo enrollment confirmation" at bounding box center [685, 333] width 117 height 13
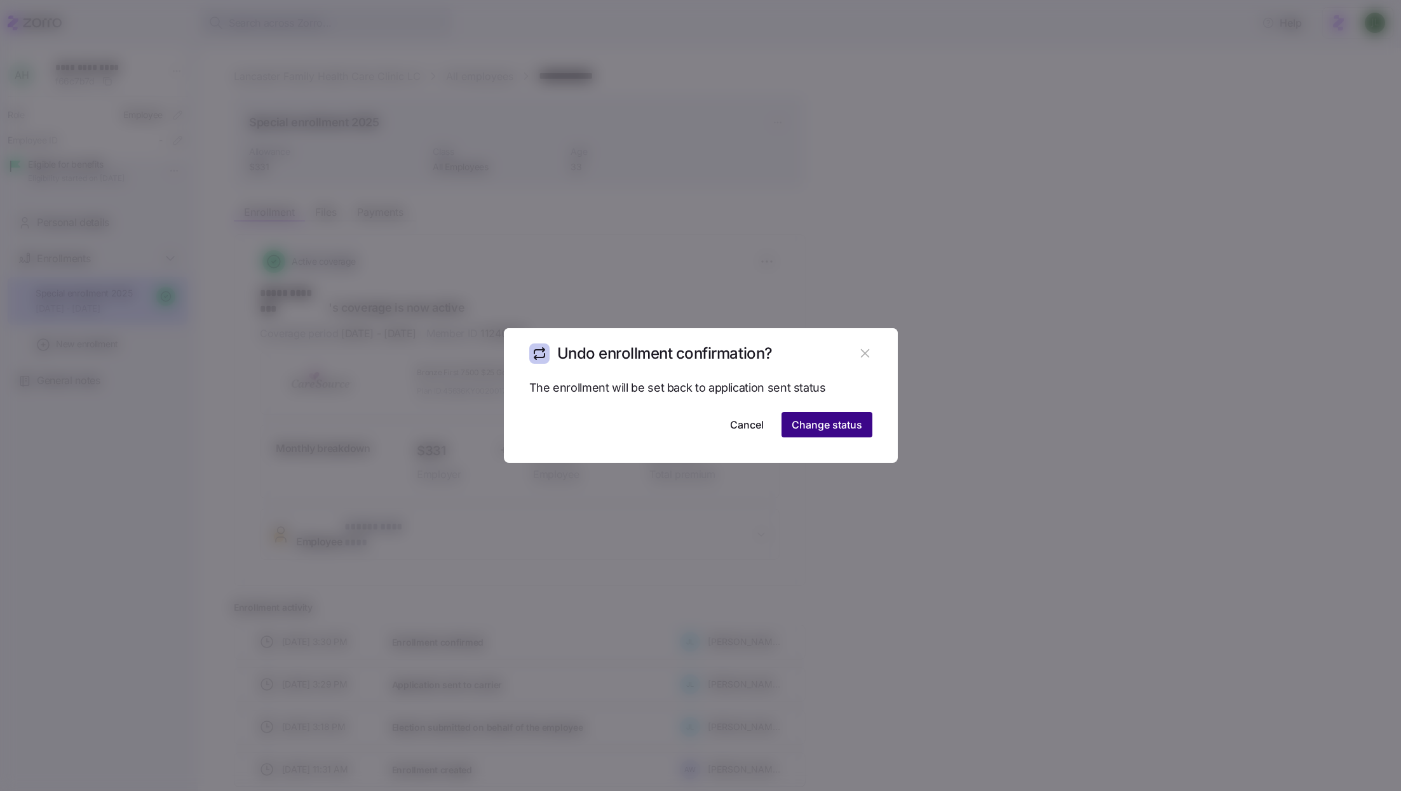
click at [857, 417] on button "Change status" at bounding box center [826, 424] width 91 height 25
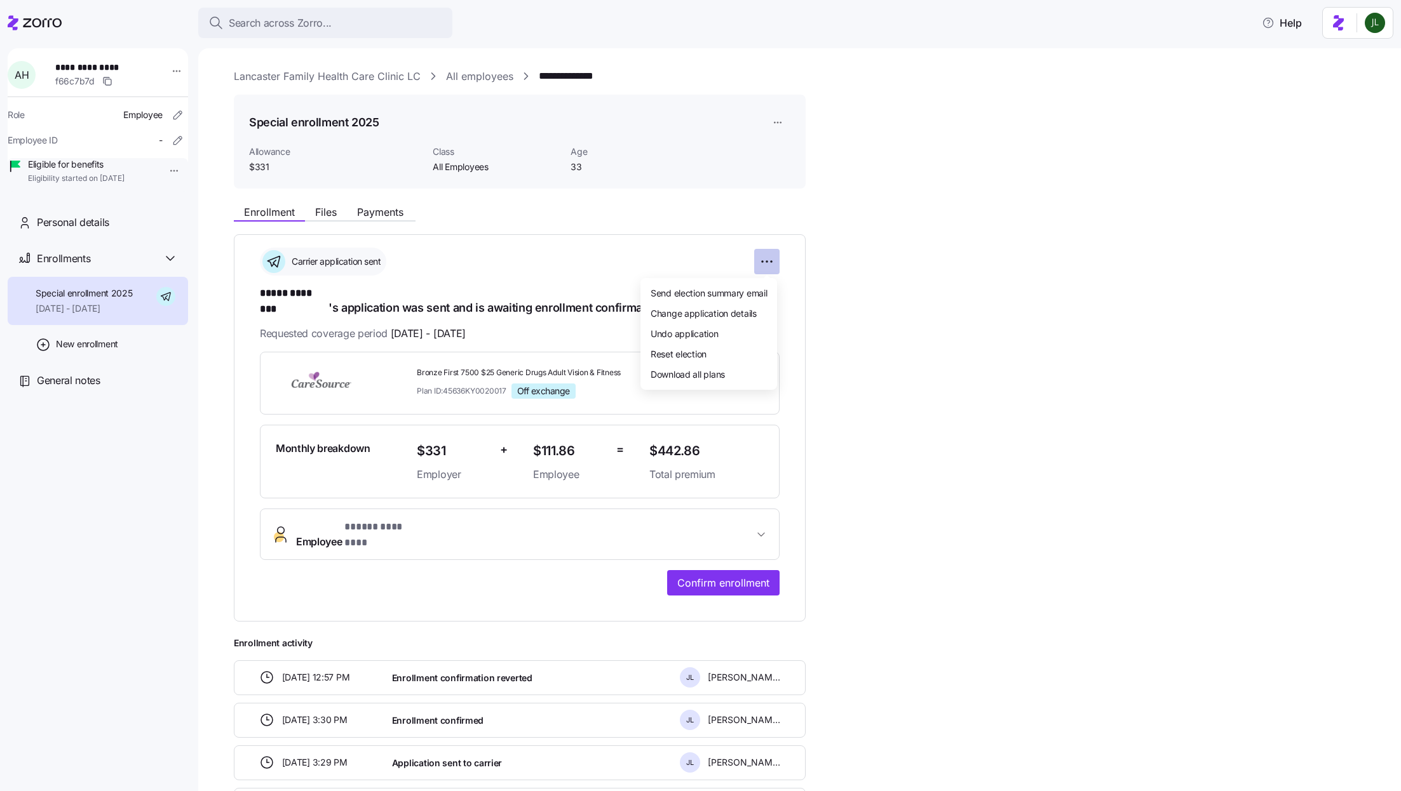
click at [774, 260] on html "**********" at bounding box center [700, 392] width 1401 height 784
click at [709, 334] on span "Undo application" at bounding box center [684, 333] width 68 height 13
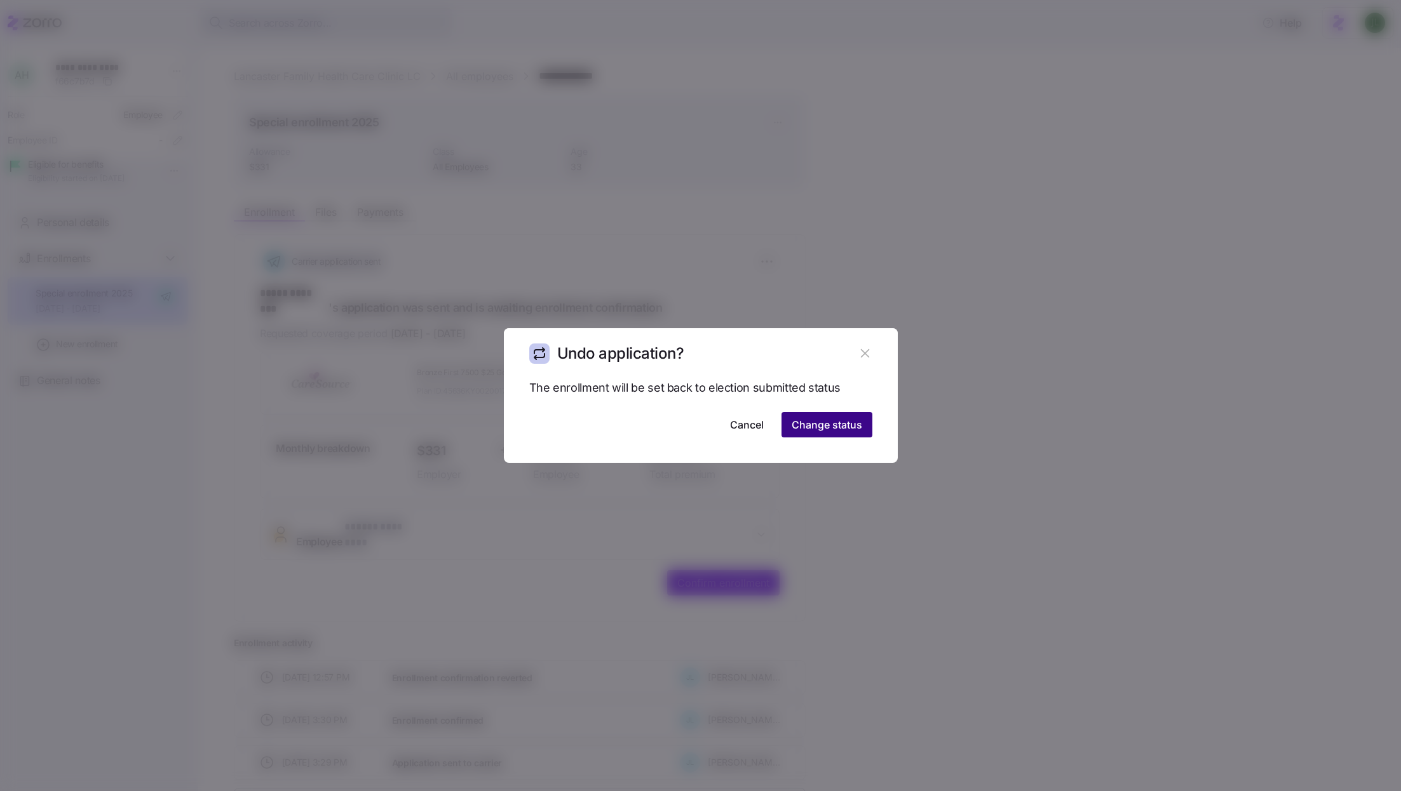
click at [816, 426] on span "Change status" at bounding box center [826, 424] width 71 height 15
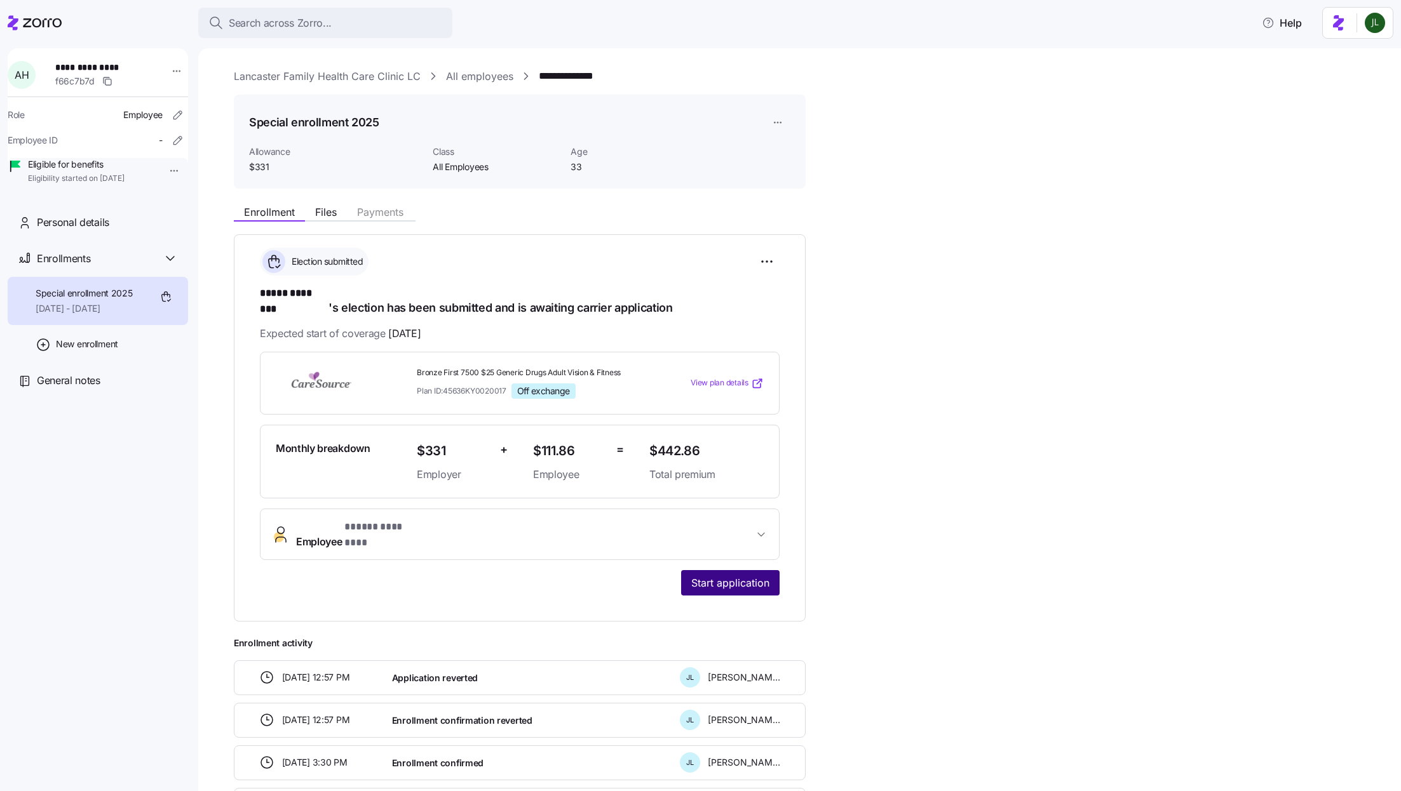
click at [742, 575] on span "Start application" at bounding box center [730, 582] width 78 height 15
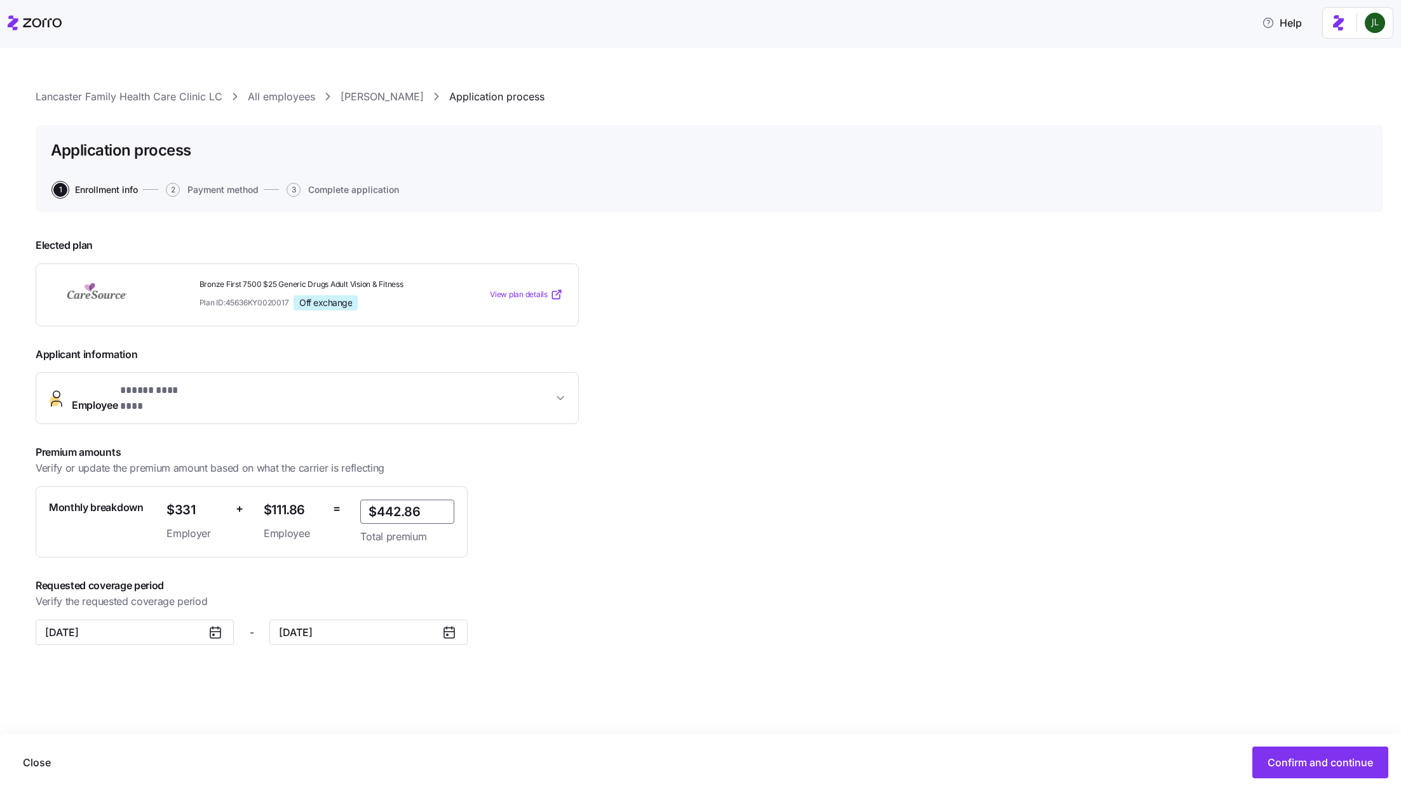
click at [400, 500] on input "$442.86" at bounding box center [407, 512] width 94 height 24
type input "$440.09"
click at [1350, 761] on span "Confirm and continue" at bounding box center [1319, 762] width 105 height 15
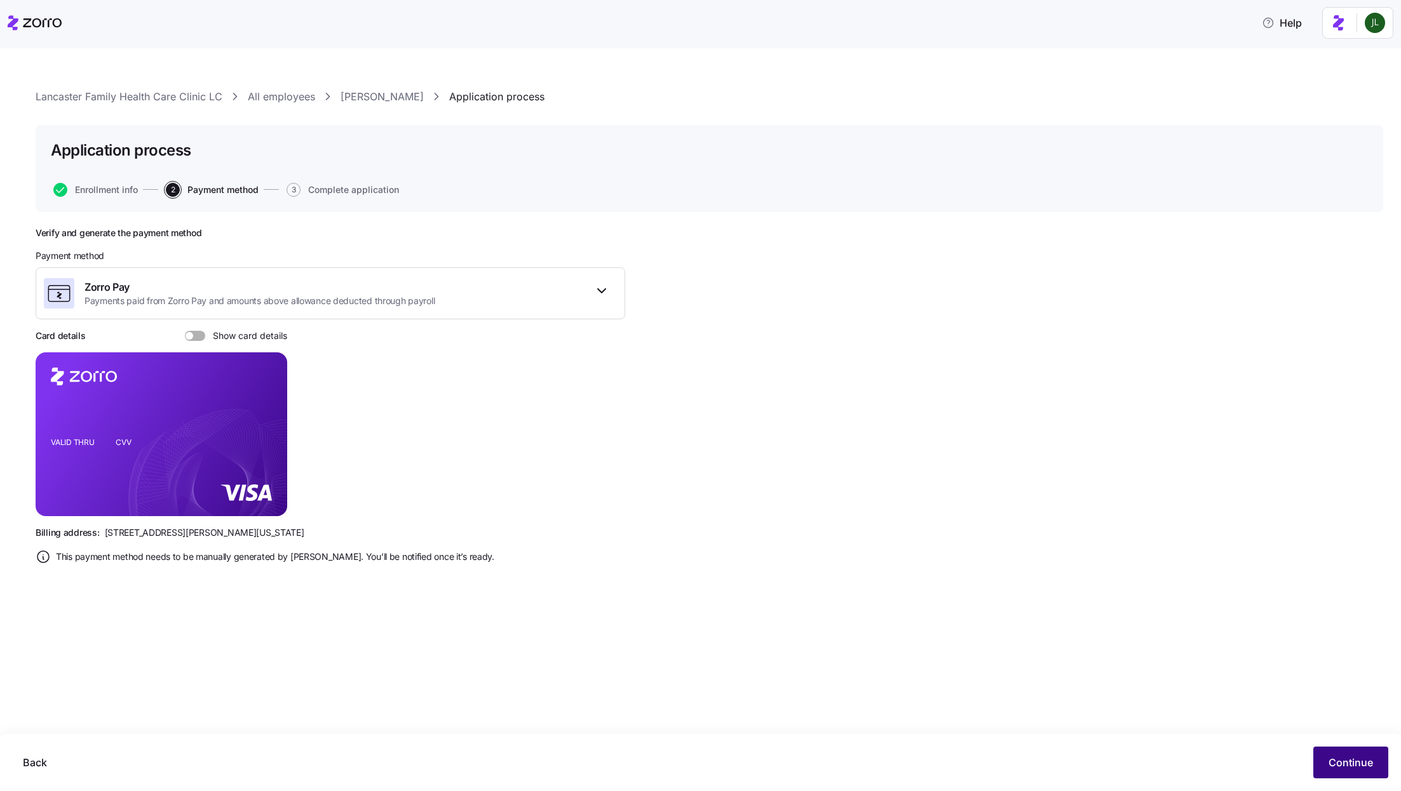
click at [1350, 760] on span "Continue" at bounding box center [1350, 762] width 44 height 15
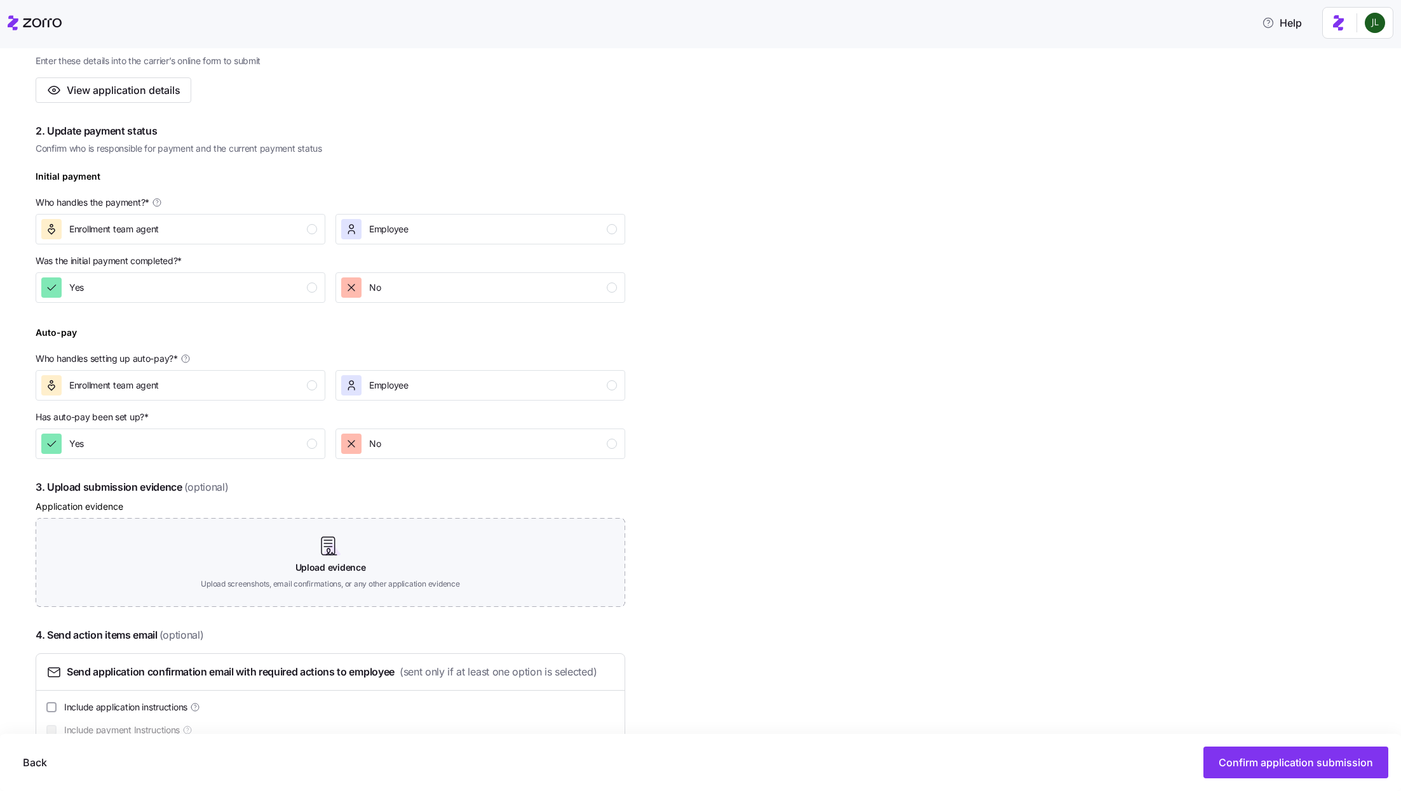
scroll to position [321, 0]
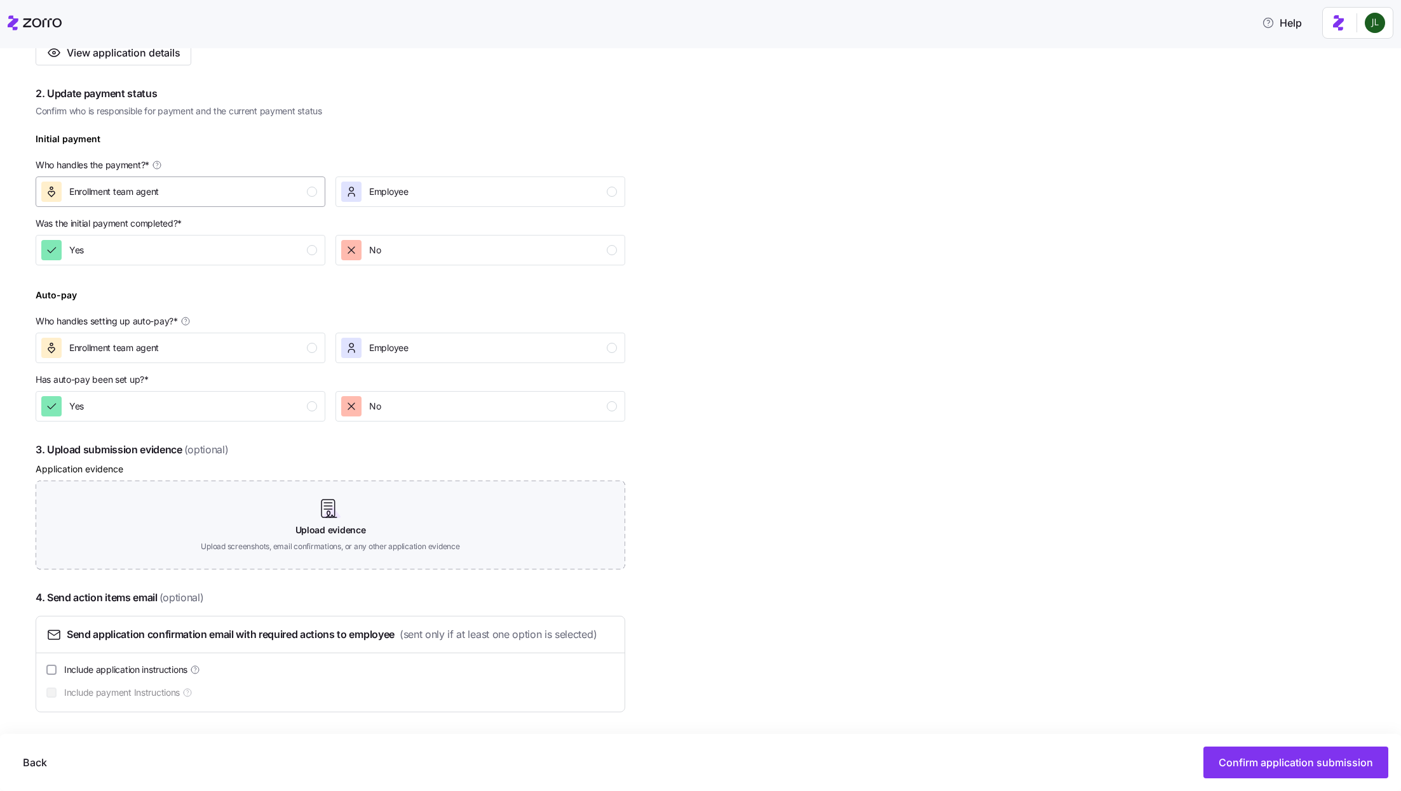
click at [276, 200] on div "Enrollment team agent" at bounding box center [179, 192] width 276 height 20
click at [277, 251] on div "Yes" at bounding box center [179, 250] width 276 height 20
click at [292, 349] on div "Enrollment team agent" at bounding box center [179, 348] width 276 height 20
click at [292, 417] on button "Yes" at bounding box center [181, 406] width 290 height 30
click at [1270, 768] on span "Confirm application submission" at bounding box center [1295, 762] width 154 height 15
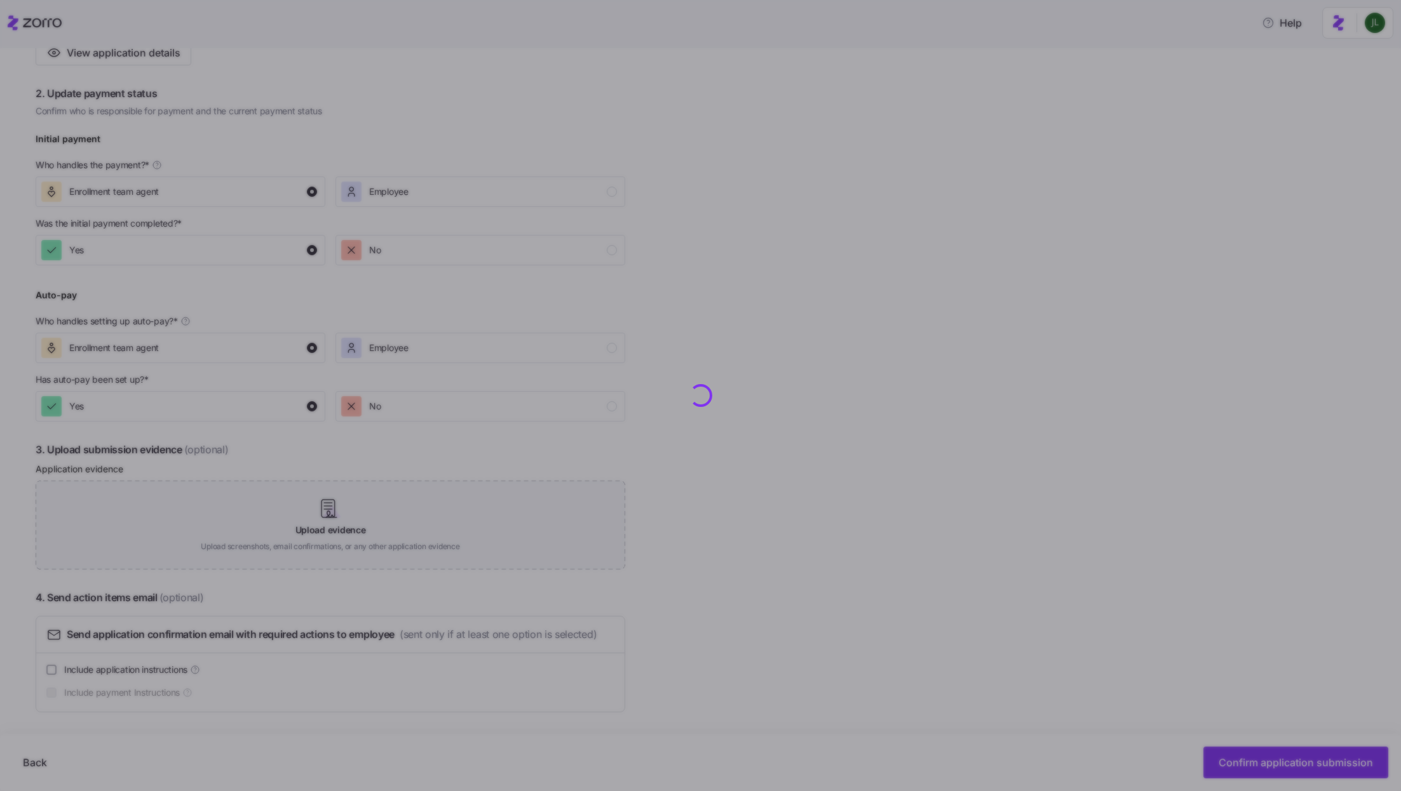
scroll to position [276, 0]
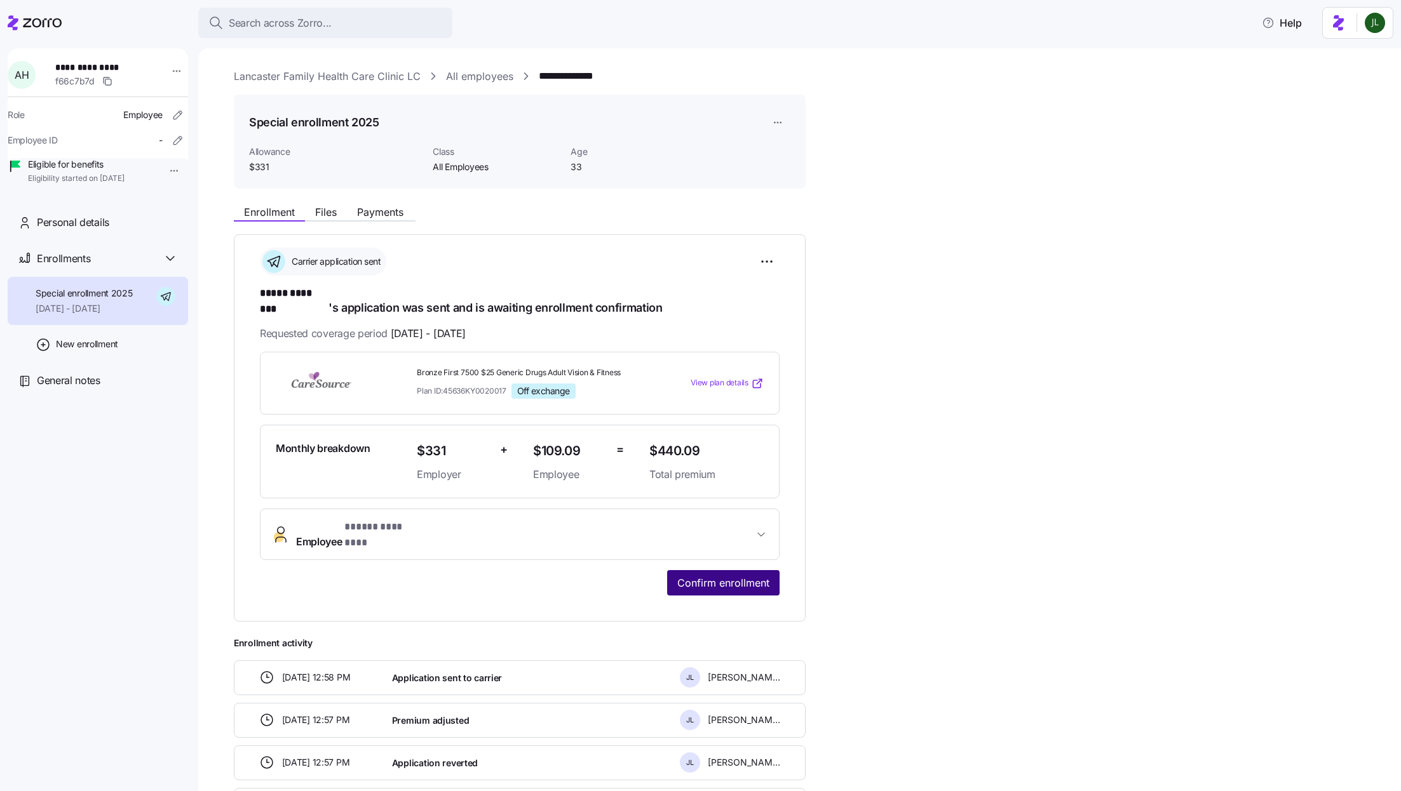
click at [737, 575] on span "Confirm enrollment" at bounding box center [723, 582] width 92 height 15
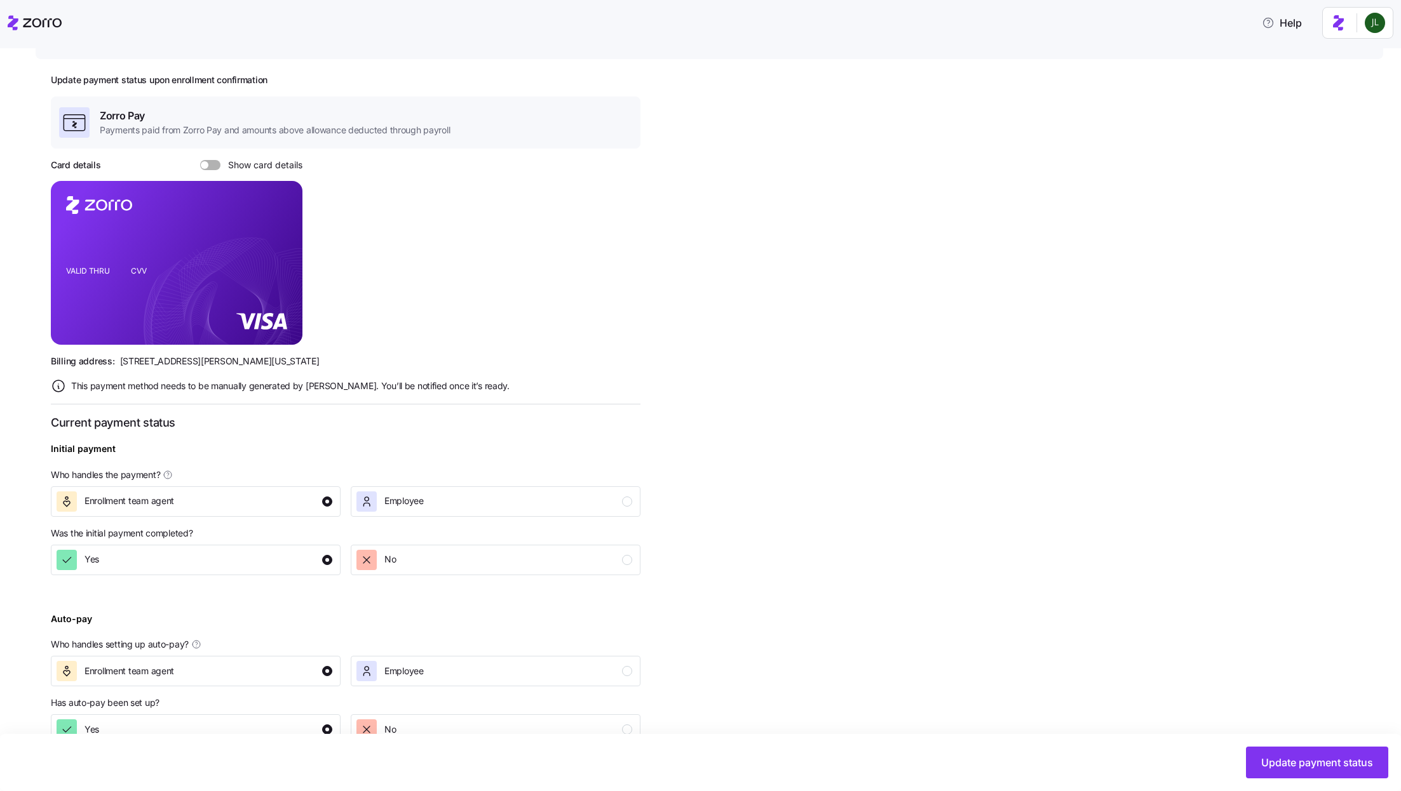
scroll to position [147, 0]
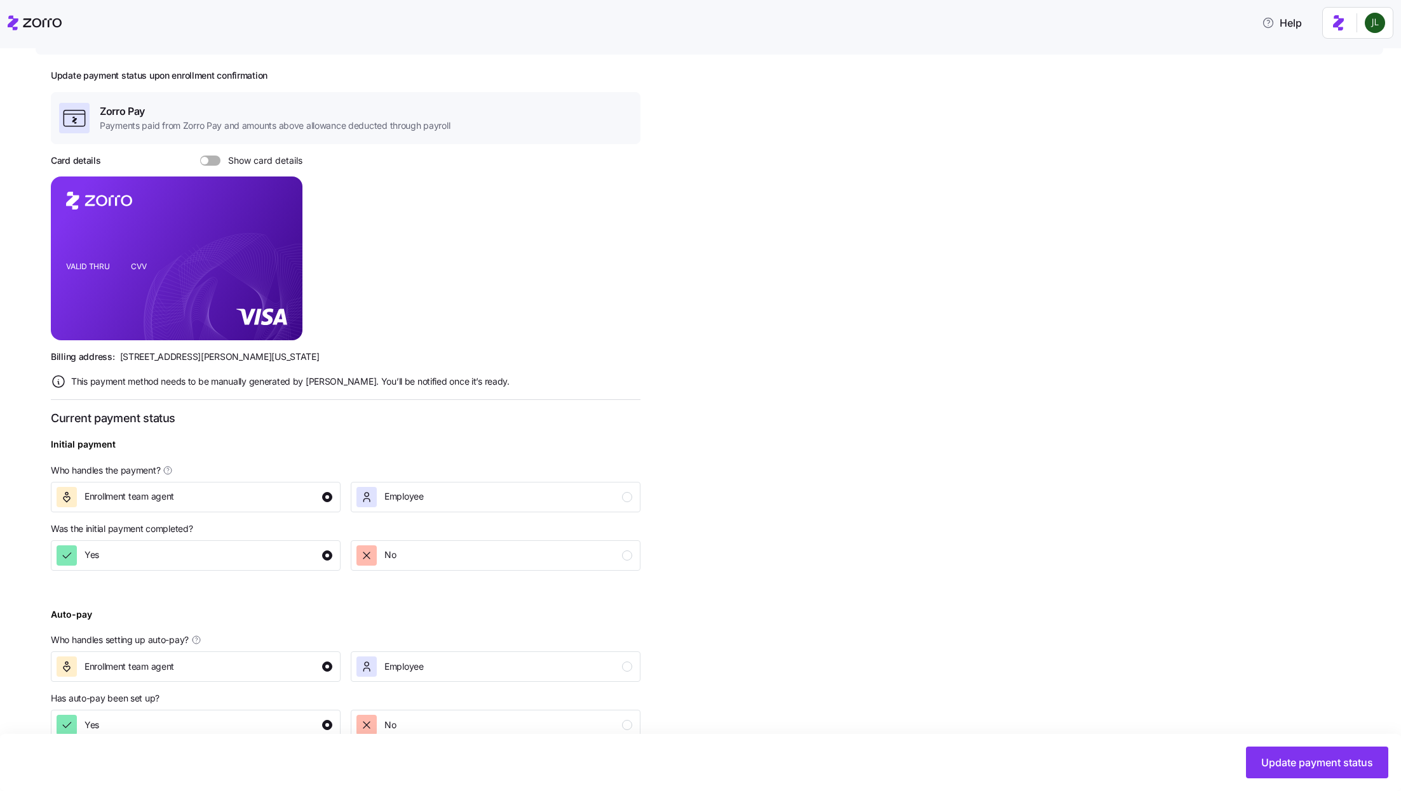
click at [1293, 785] on div "Update payment status" at bounding box center [700, 762] width 1401 height 57
click at [1285, 774] on button "Update payment status" at bounding box center [1317, 763] width 142 height 32
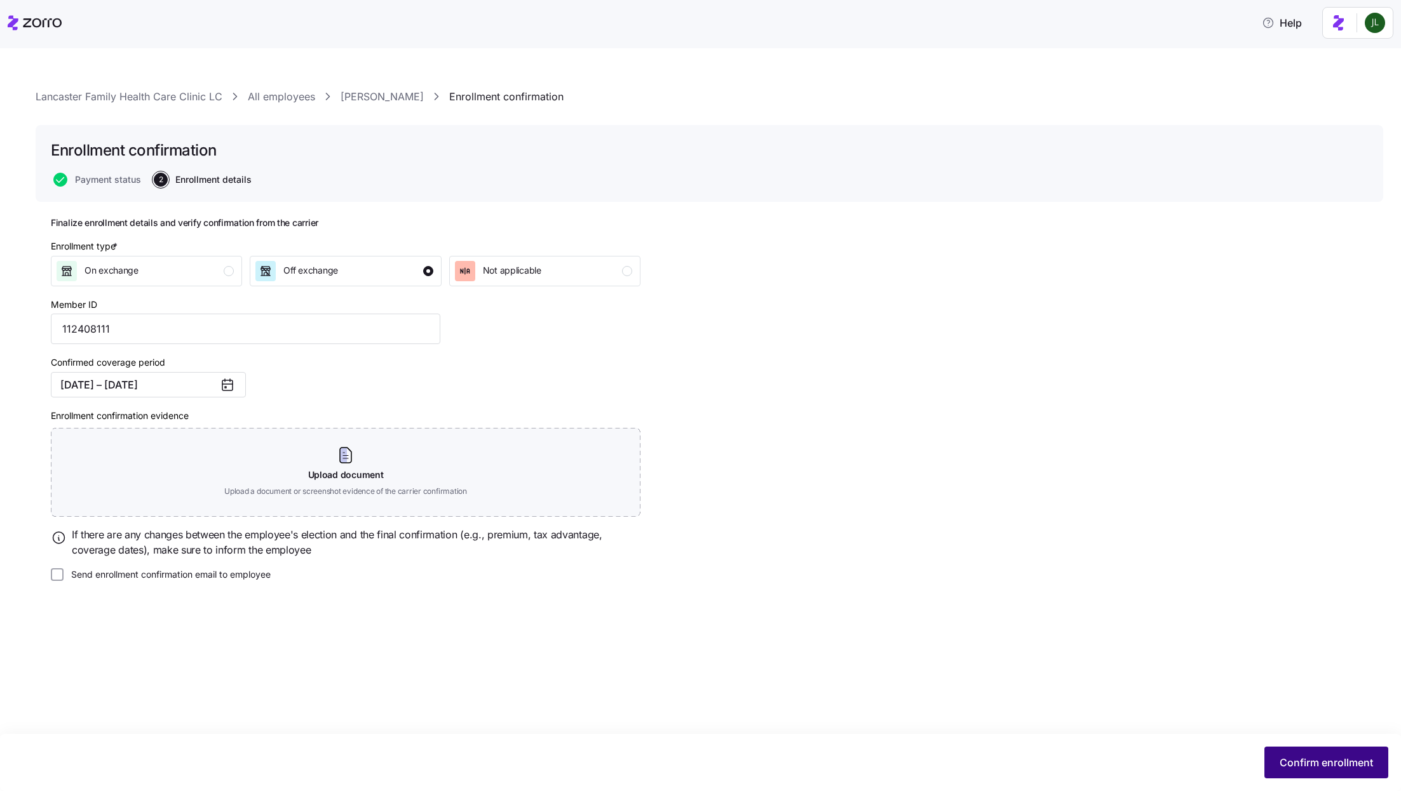
click at [1328, 769] on span "Confirm enrollment" at bounding box center [1325, 762] width 93 height 15
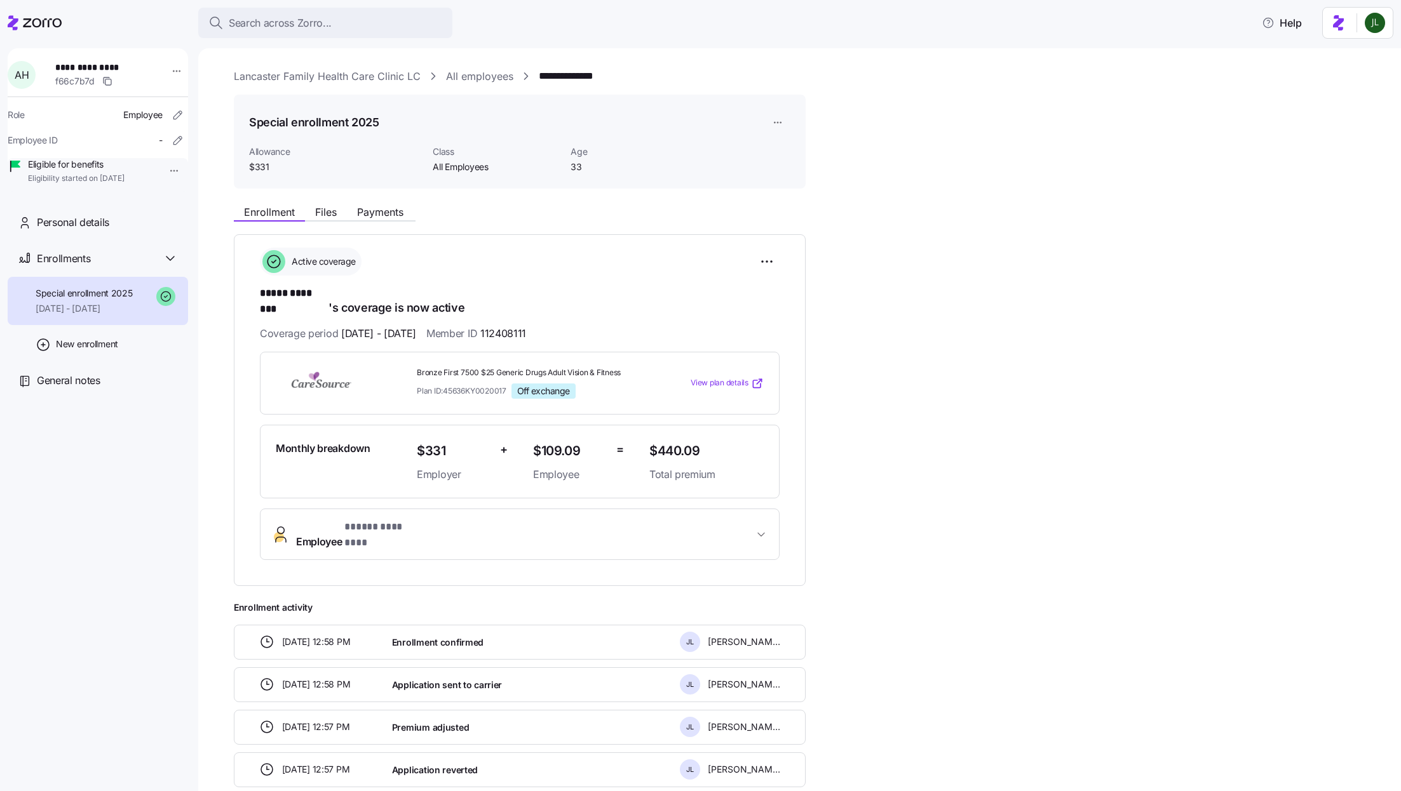
click at [380, 203] on div "Enrollment Files Payments" at bounding box center [520, 210] width 572 height 23
click at [379, 212] on span "Payments" at bounding box center [380, 212] width 46 height 10
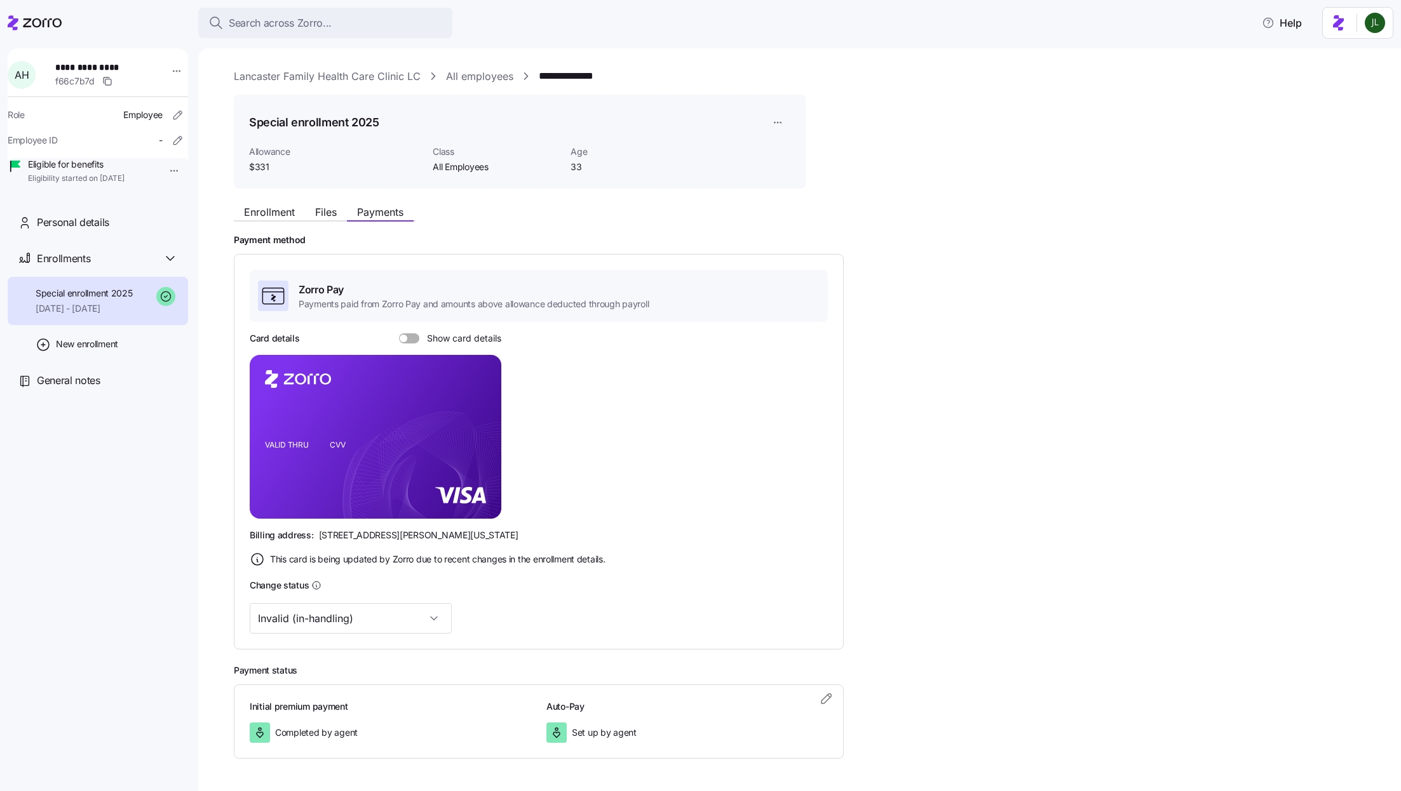
scroll to position [36, 0]
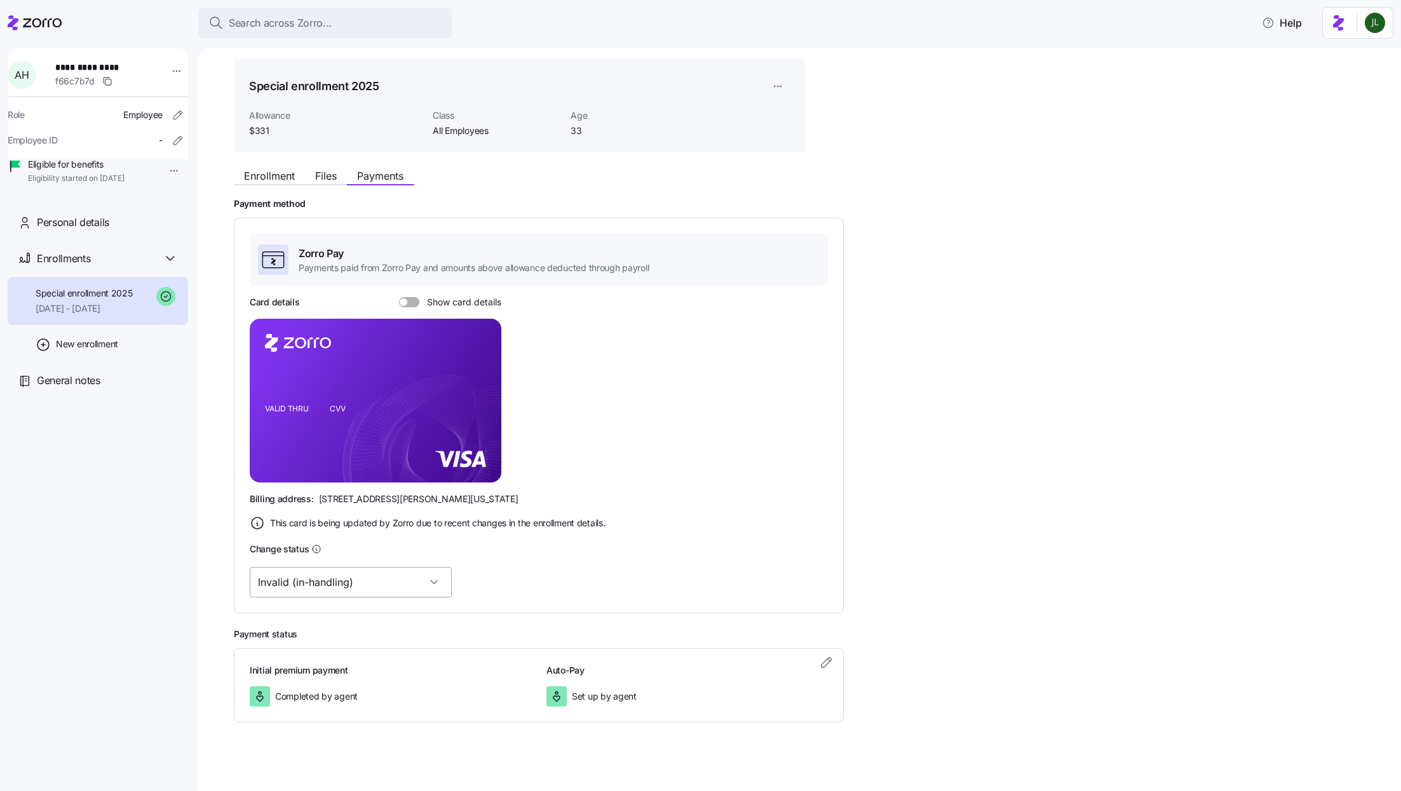
click at [359, 568] on input "Invalid (in-handling)" at bounding box center [351, 582] width 202 height 30
click at [336, 638] on div "Valid" at bounding box center [330, 647] width 151 height 27
type input "Valid"
click at [380, 22] on div "Search across Zorro..." at bounding box center [325, 23] width 234 height 16
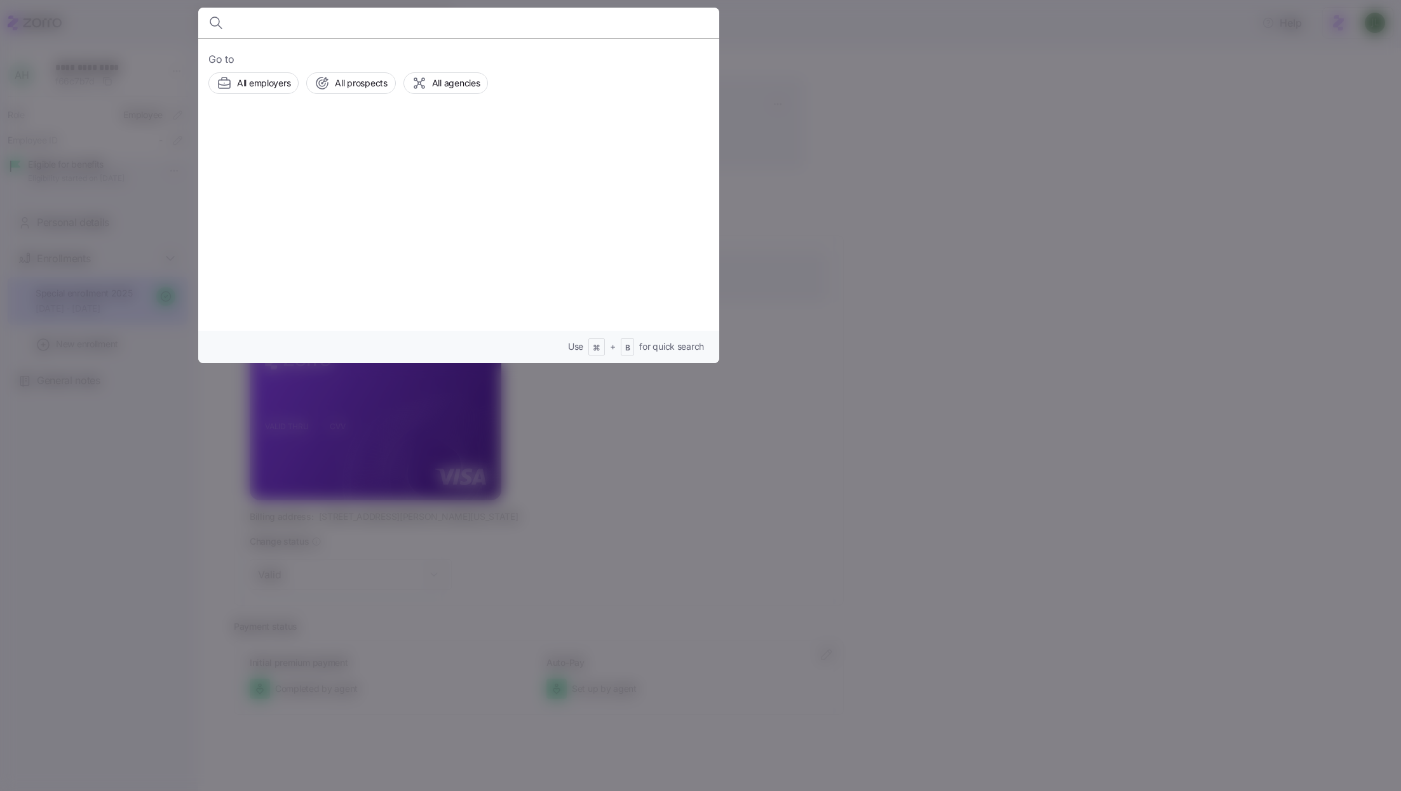
scroll to position [17, 0]
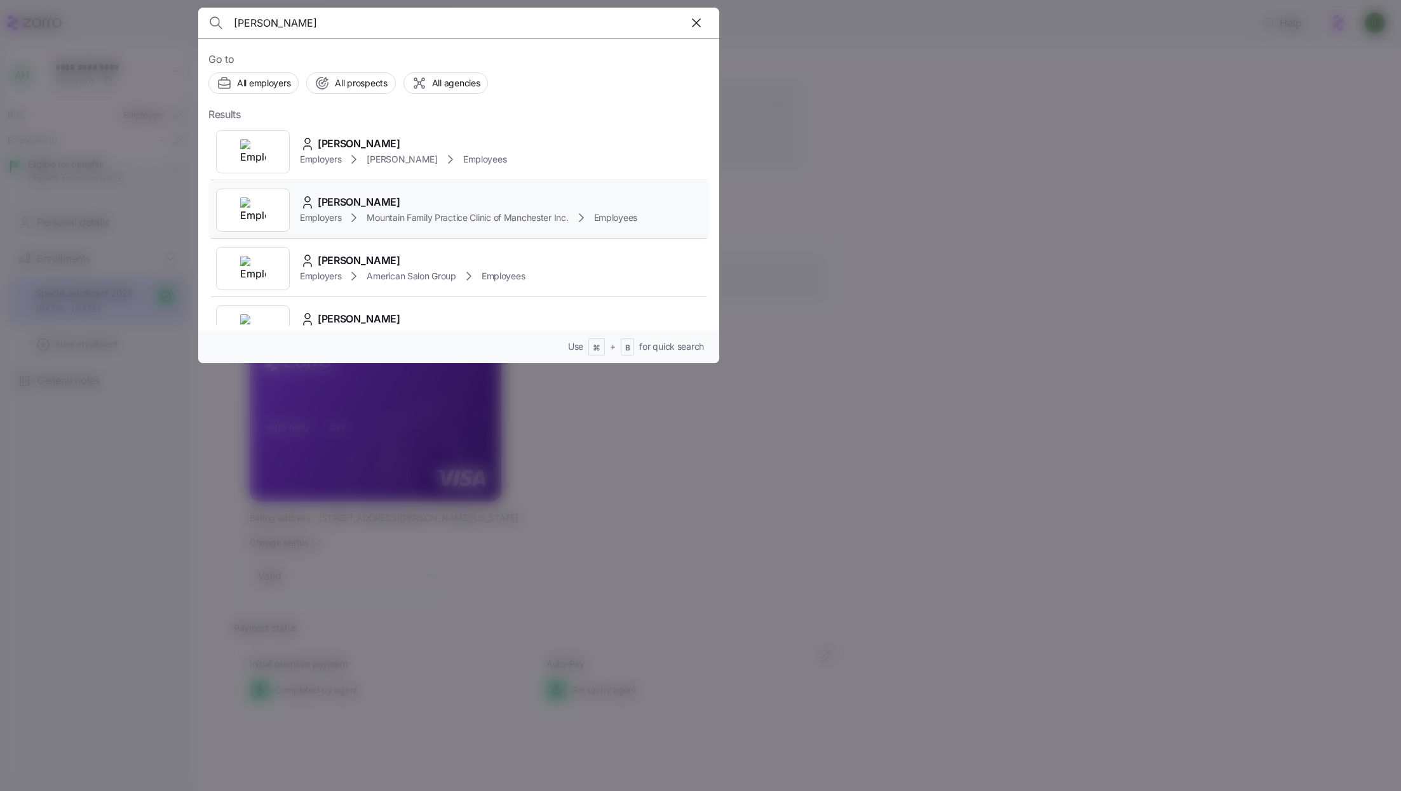
type input "angela callah"
click at [489, 214] on span "Mountain Family Practice Clinic of Manchester Inc." at bounding box center [466, 218] width 201 height 13
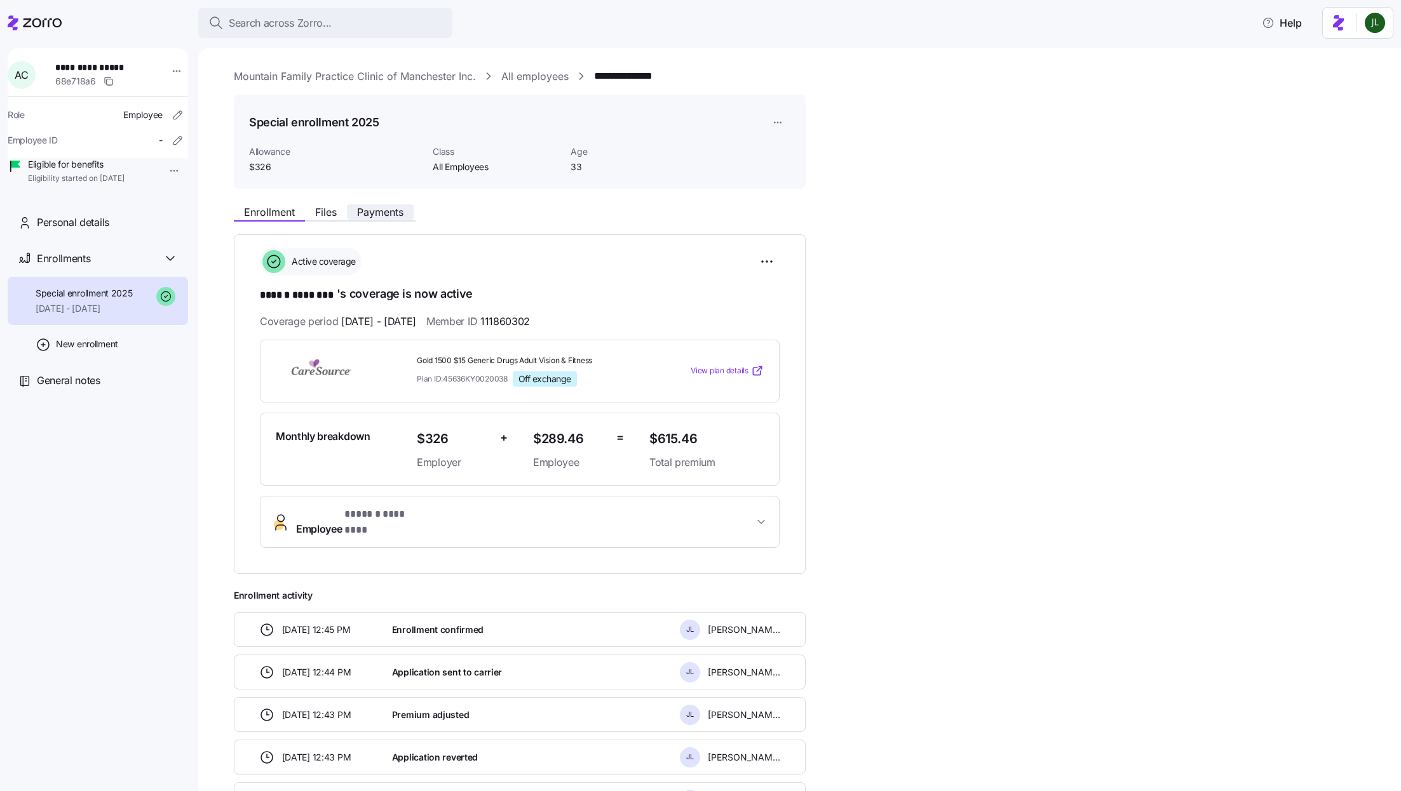
click at [372, 216] on span "Payments" at bounding box center [380, 212] width 46 height 10
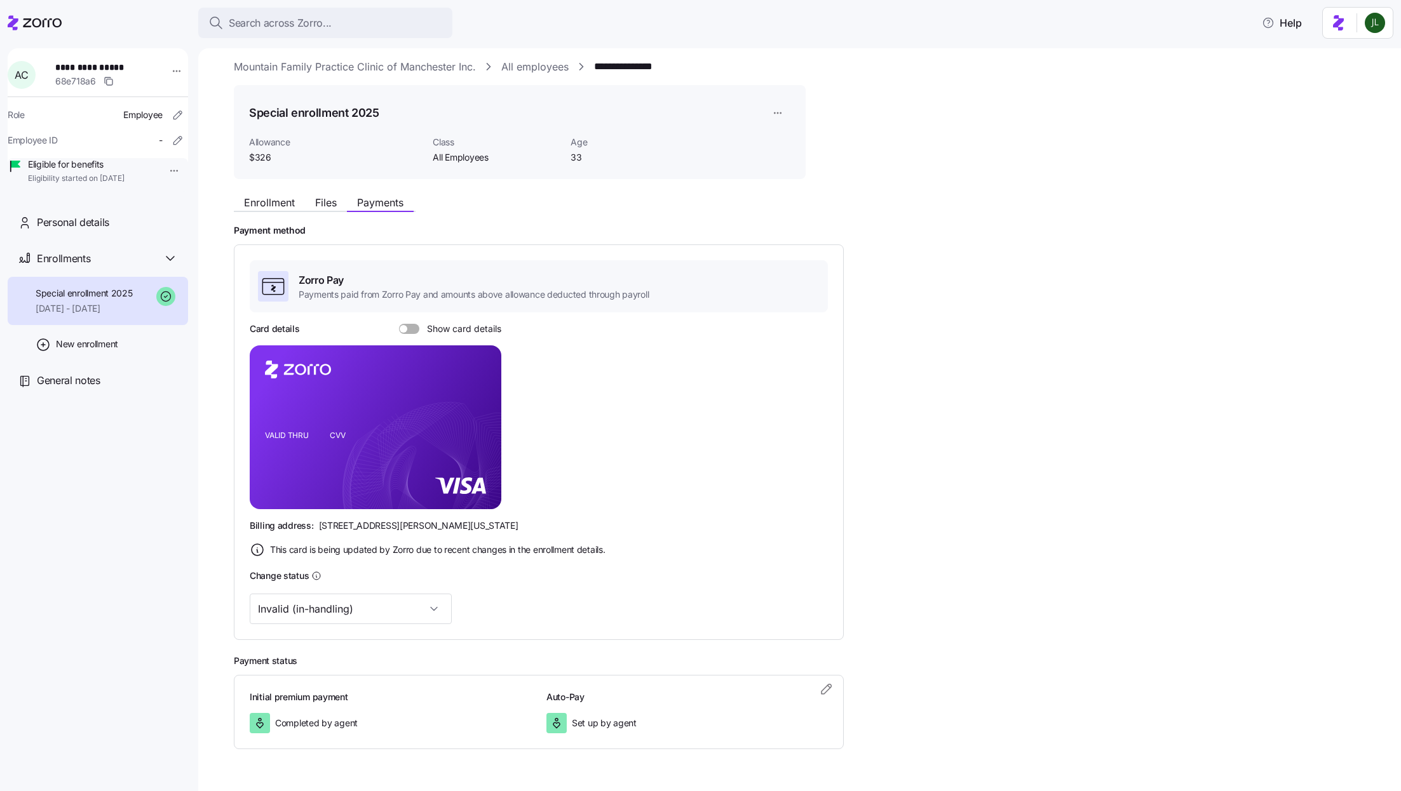
scroll to position [12, 0]
click at [306, 605] on input "Invalid (in-handling)" at bounding box center [351, 606] width 202 height 30
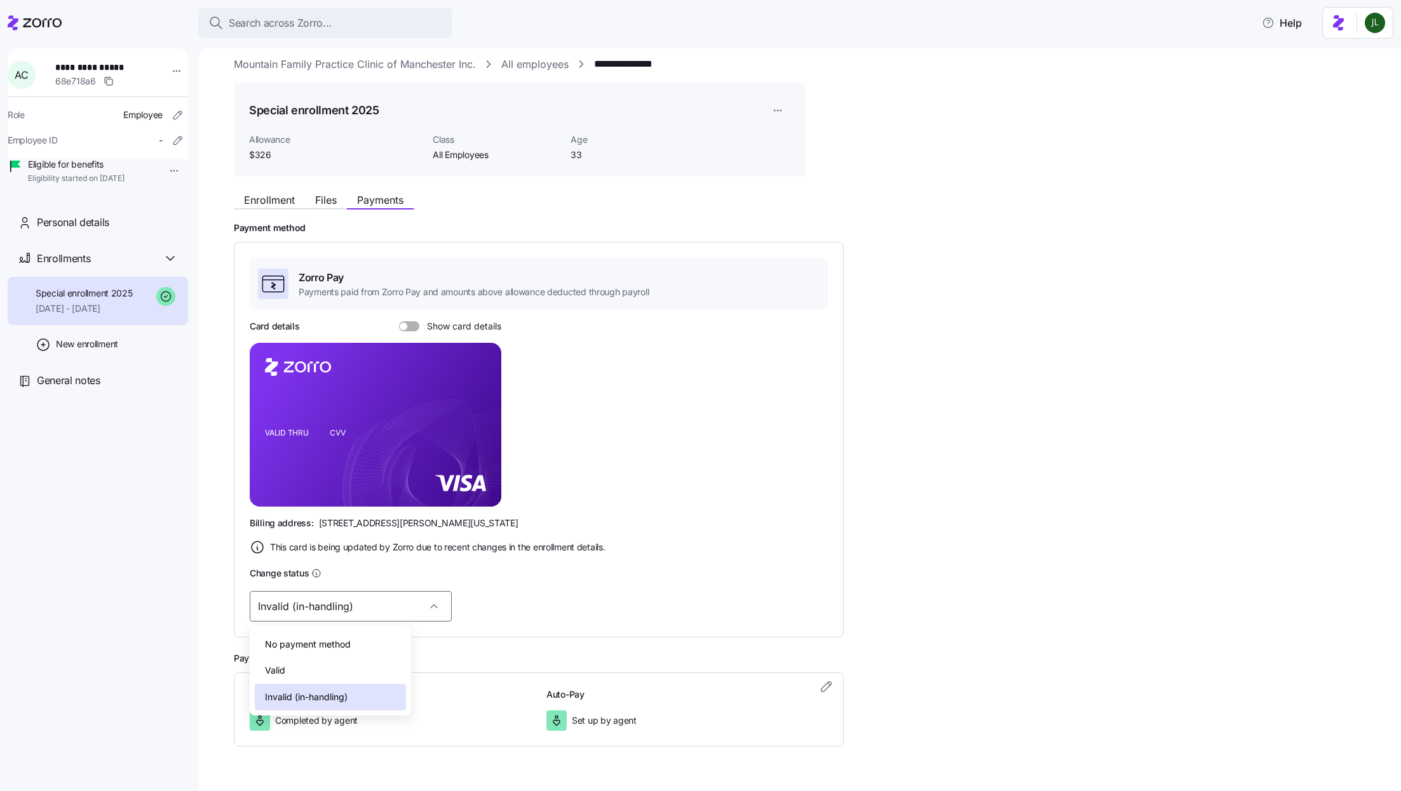
click at [304, 666] on div "Valid" at bounding box center [330, 670] width 151 height 27
type input "Valid"
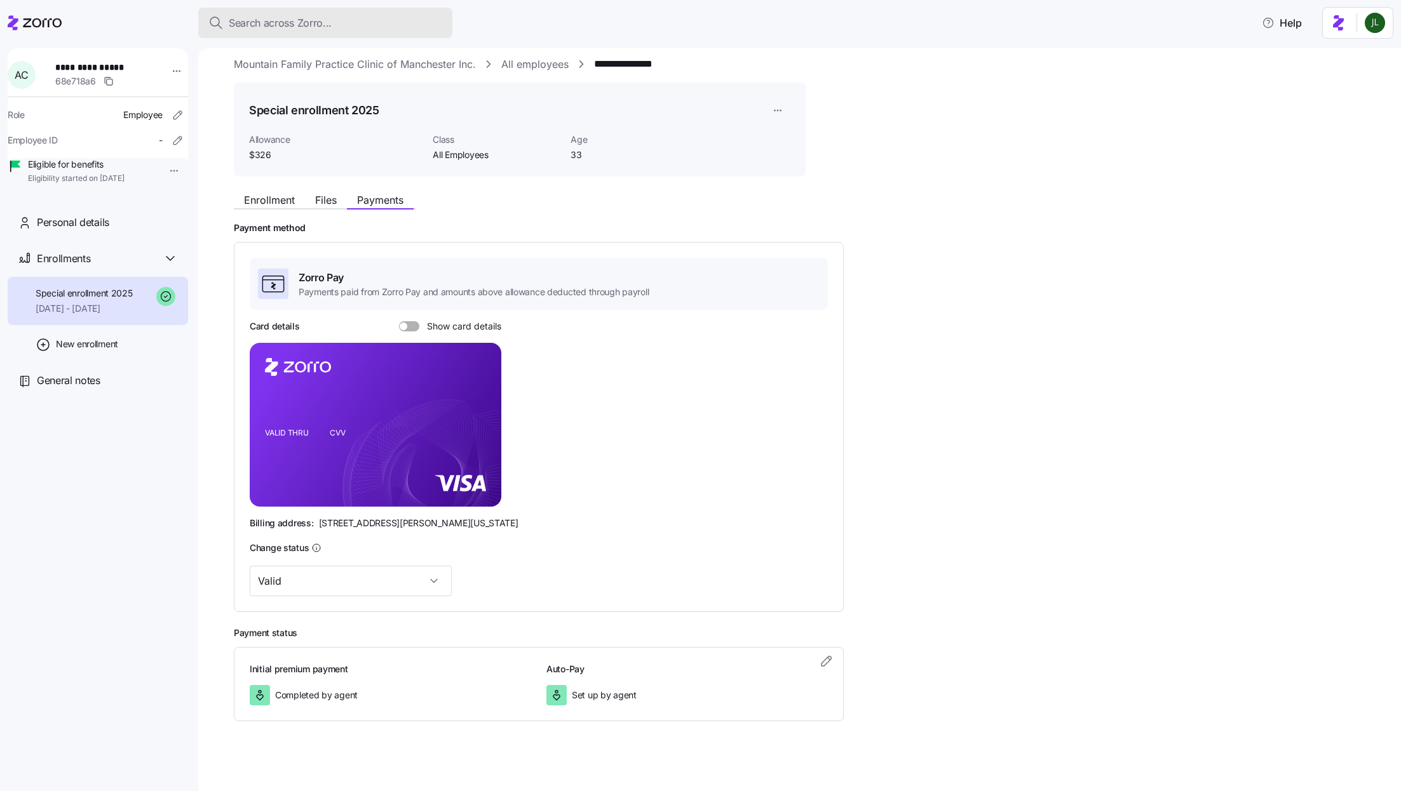
click at [321, 30] on button "Search across Zorro..." at bounding box center [325, 23] width 254 height 30
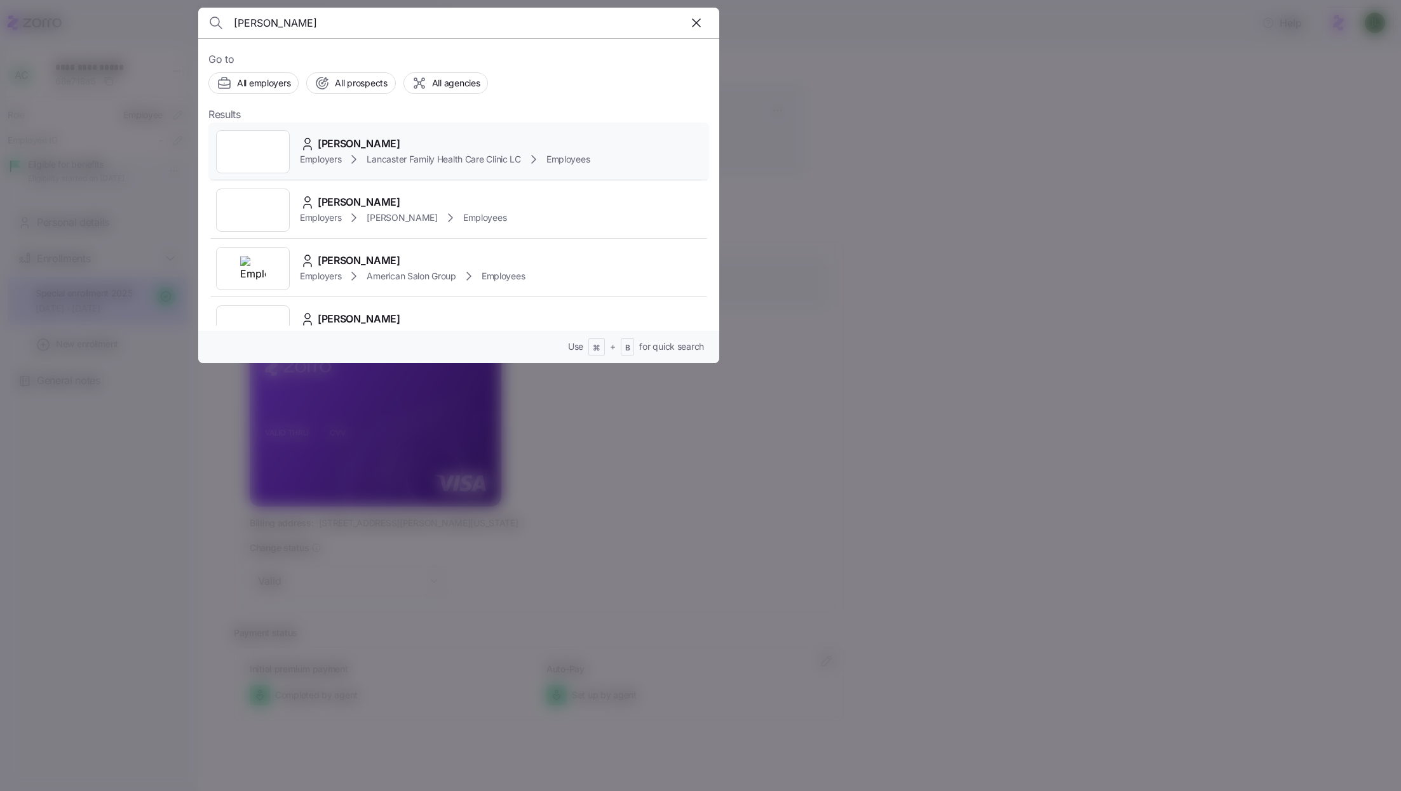
type input "angel holste"
click at [429, 150] on div "Angel Holstein" at bounding box center [445, 144] width 290 height 16
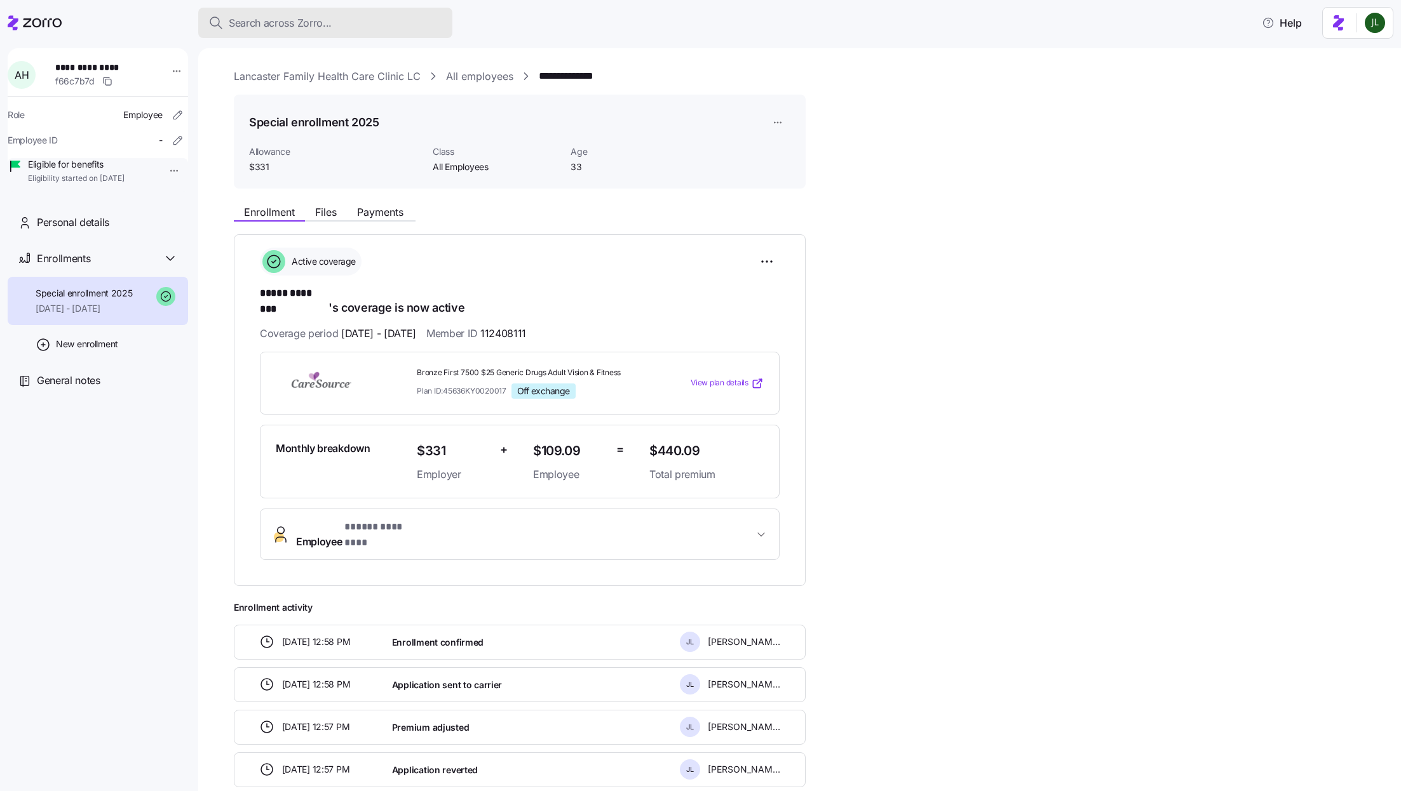
click at [310, 13] on button "Search across Zorro..." at bounding box center [325, 23] width 254 height 30
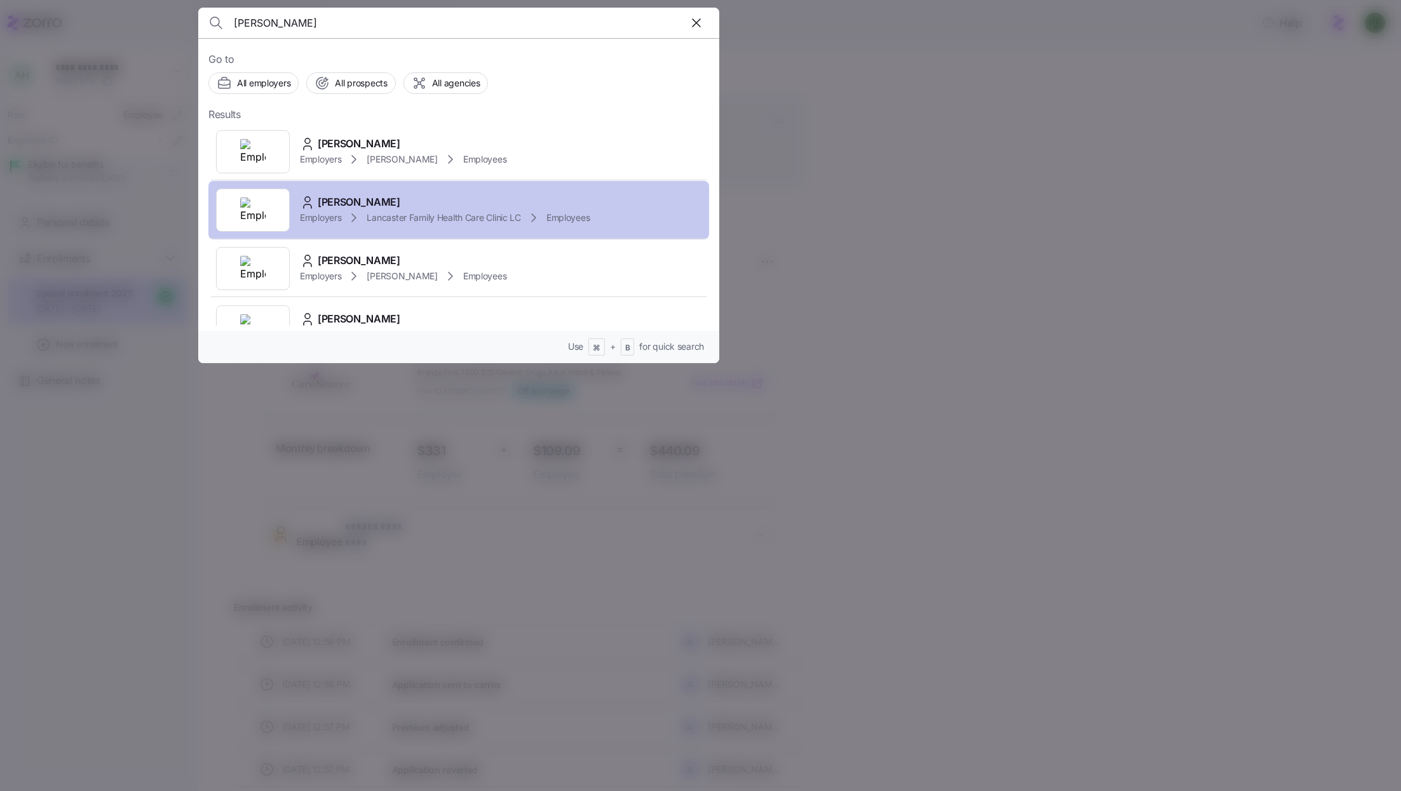
type input "angel holstein"
click at [392, 203] on div "Angel Holstein" at bounding box center [445, 202] width 290 height 16
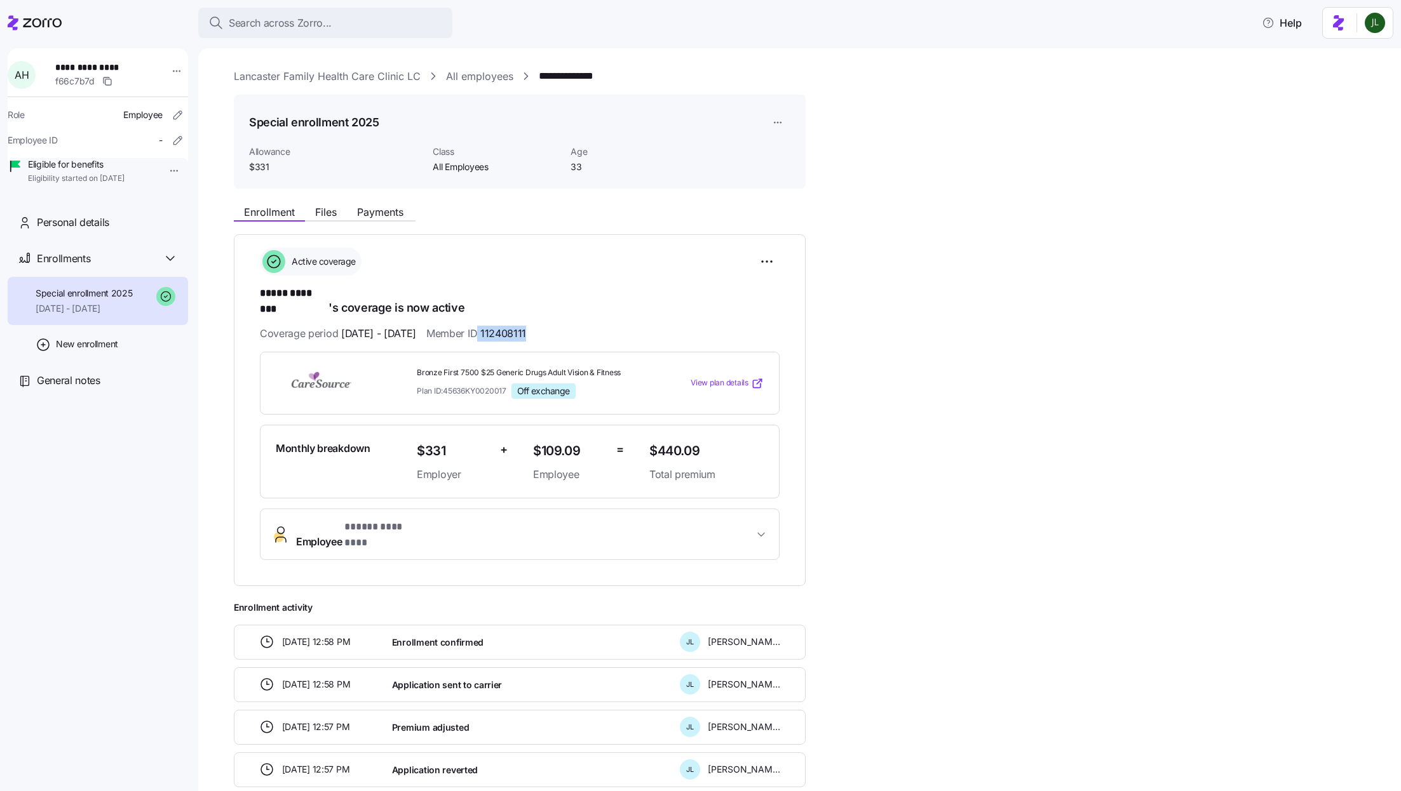
drag, startPoint x: 513, startPoint y: 320, endPoint x: 594, endPoint y: 319, distance: 81.3
click at [594, 326] on div "Coverage period 01/01/2025 - 12/31/2025 Member ID 112408111" at bounding box center [520, 334] width 520 height 16
copy span "112408111"
click at [582, 308] on div "**********" at bounding box center [520, 404] width 520 height 313
drag, startPoint x: 558, startPoint y: 322, endPoint x: 514, endPoint y: 321, distance: 44.5
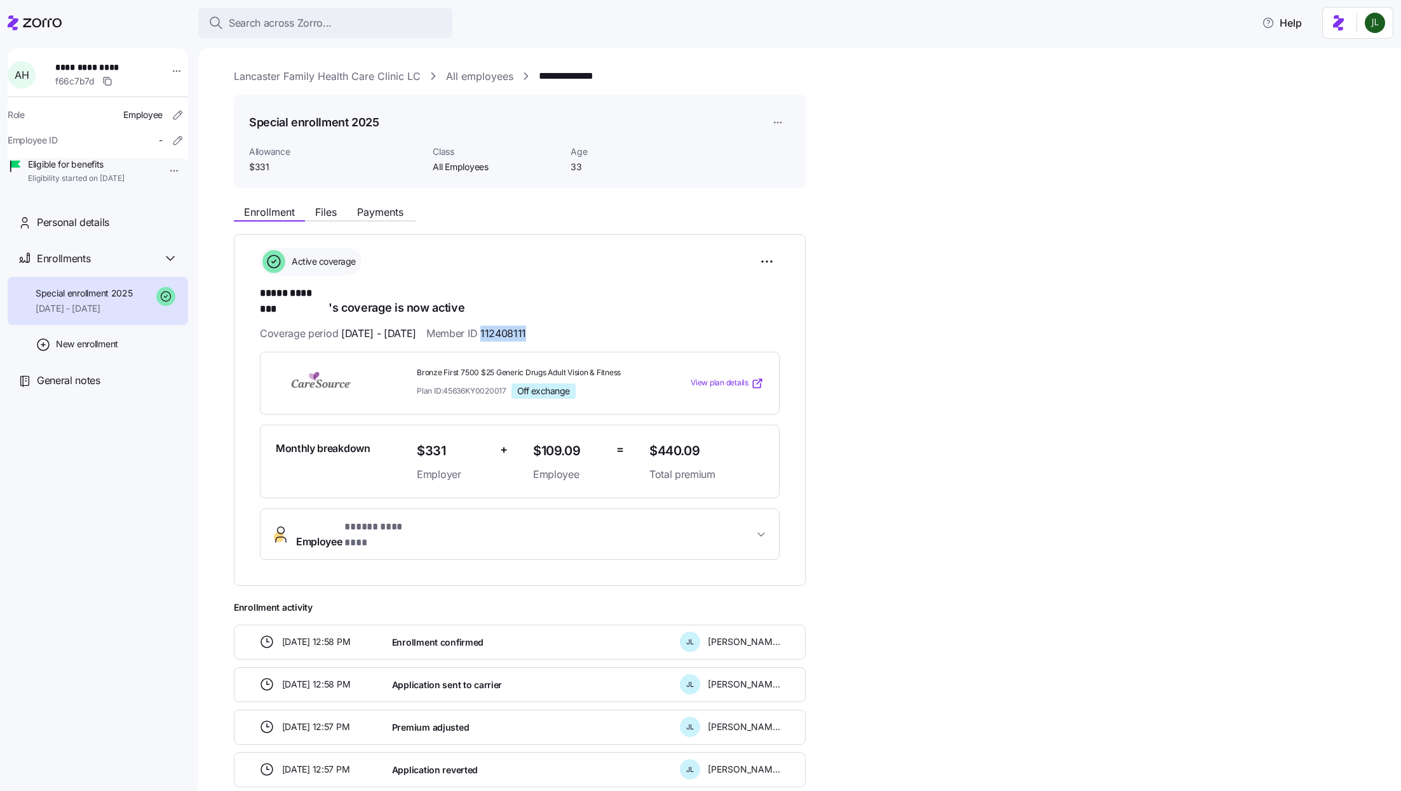
click at [514, 326] on span "Member ID 112408111" at bounding box center [476, 334] width 100 height 16
copy span "112408111"
click at [419, 509] on button "Employee * ***** ******** *" at bounding box center [519, 534] width 518 height 51
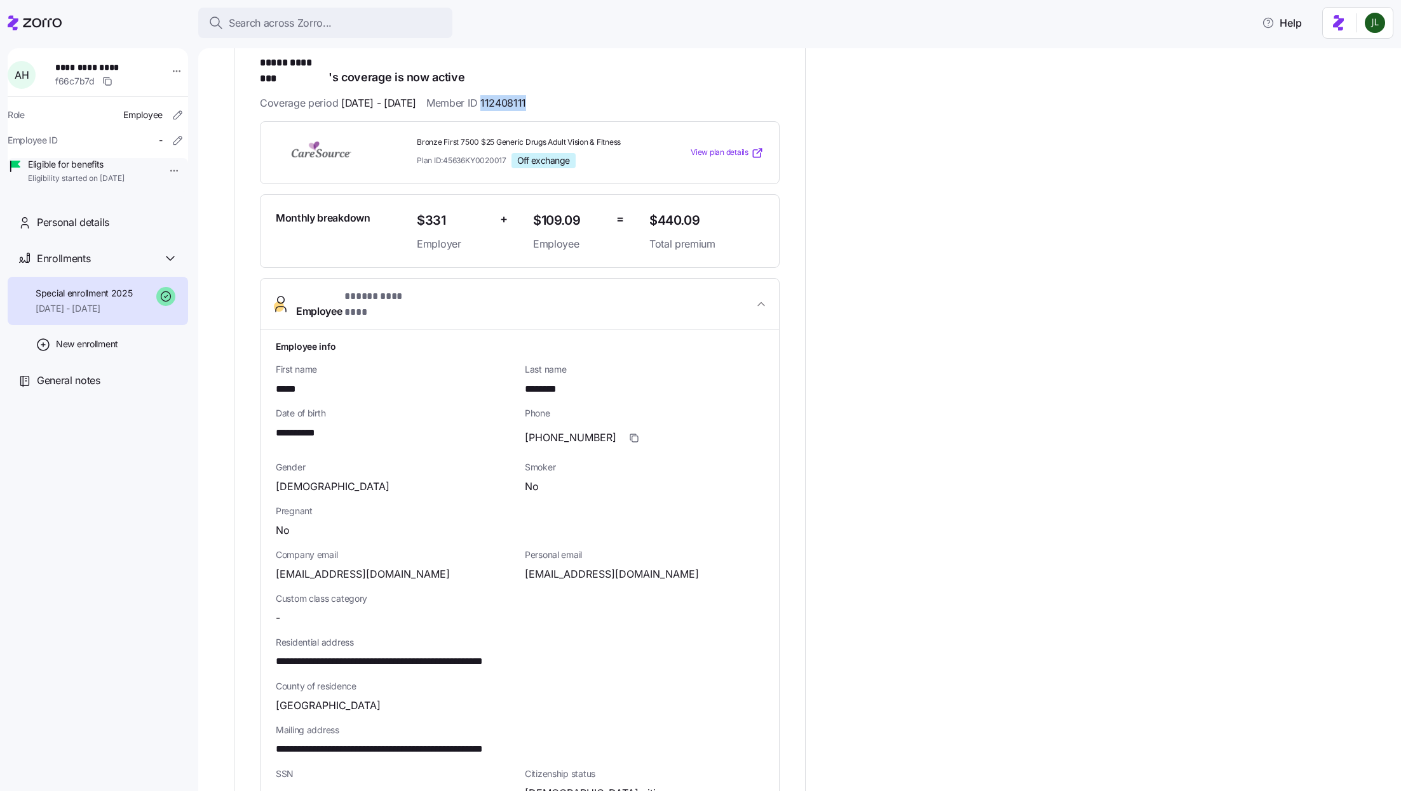
scroll to position [232, 0]
drag, startPoint x: 329, startPoint y: 412, endPoint x: 275, endPoint y: 412, distance: 54.0
click at [276, 424] on div "**********" at bounding box center [395, 432] width 239 height 16
copy span "**********"
drag, startPoint x: 396, startPoint y: 546, endPoint x: 275, endPoint y: 546, distance: 121.3
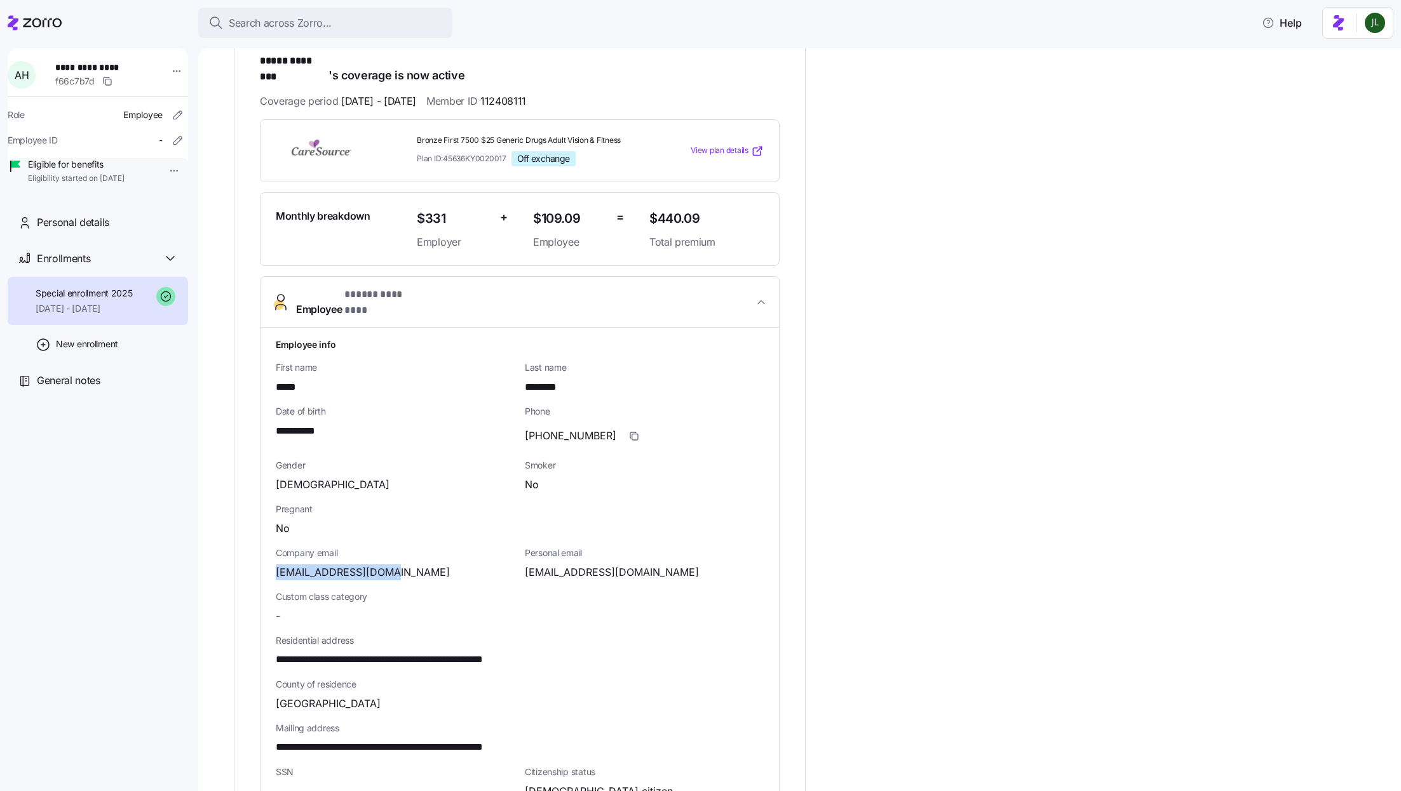
click at [276, 565] on div "anealynn85@gmail.com" at bounding box center [395, 573] width 239 height 16
copy span "anealynn85@gmail.com"
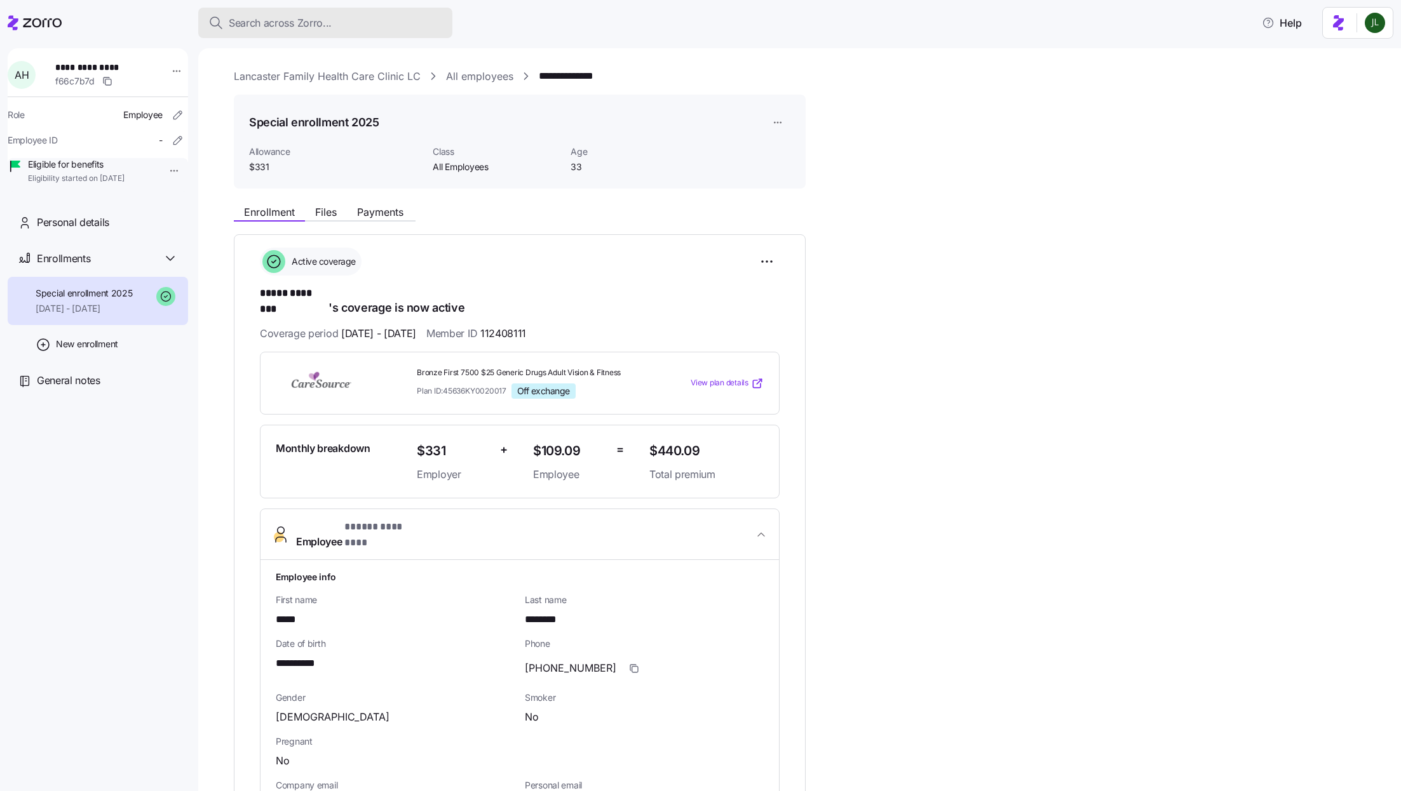
click at [407, 20] on div "Search across Zorro..." at bounding box center [325, 23] width 234 height 16
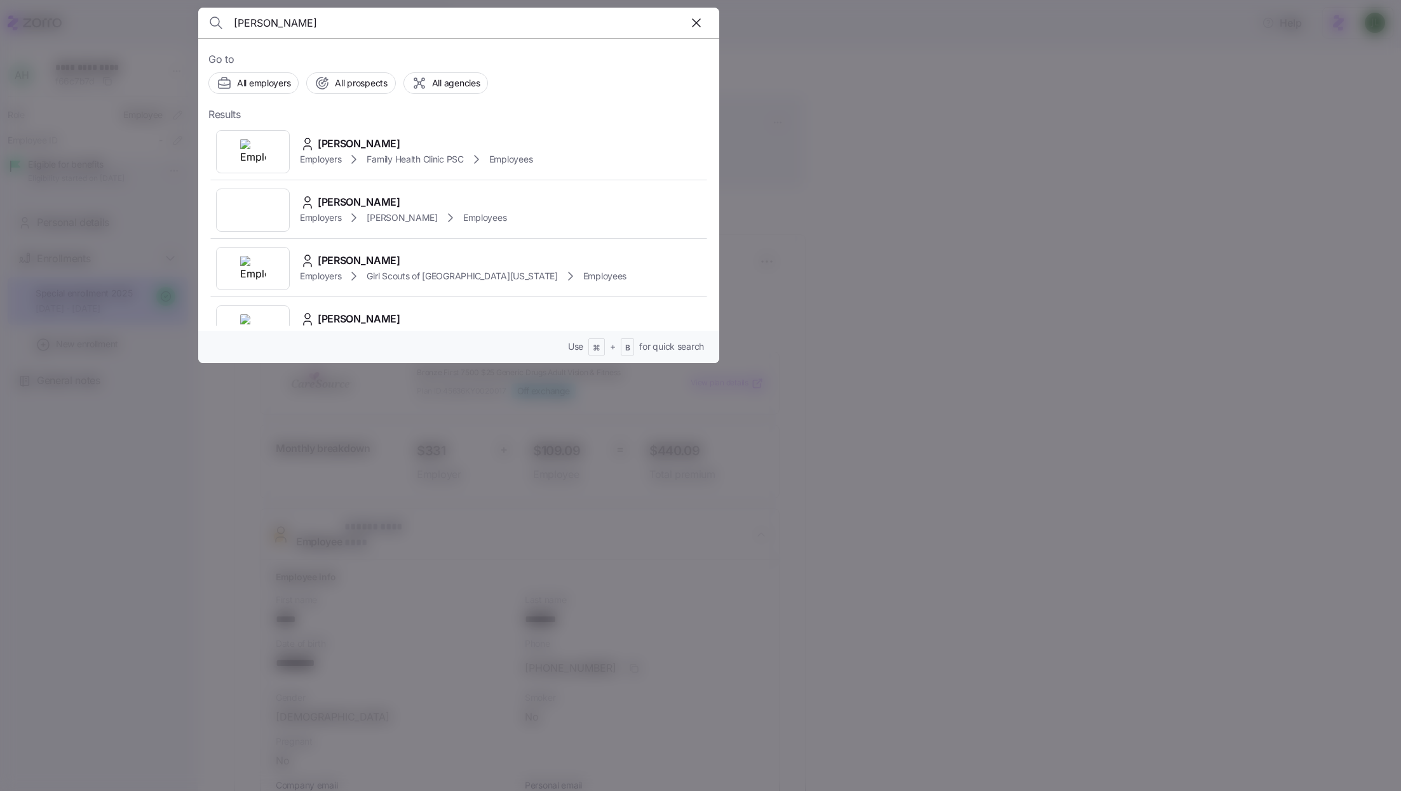
type input "haley ables"
click at [505, 161] on span "Employees" at bounding box center [510, 159] width 43 height 13
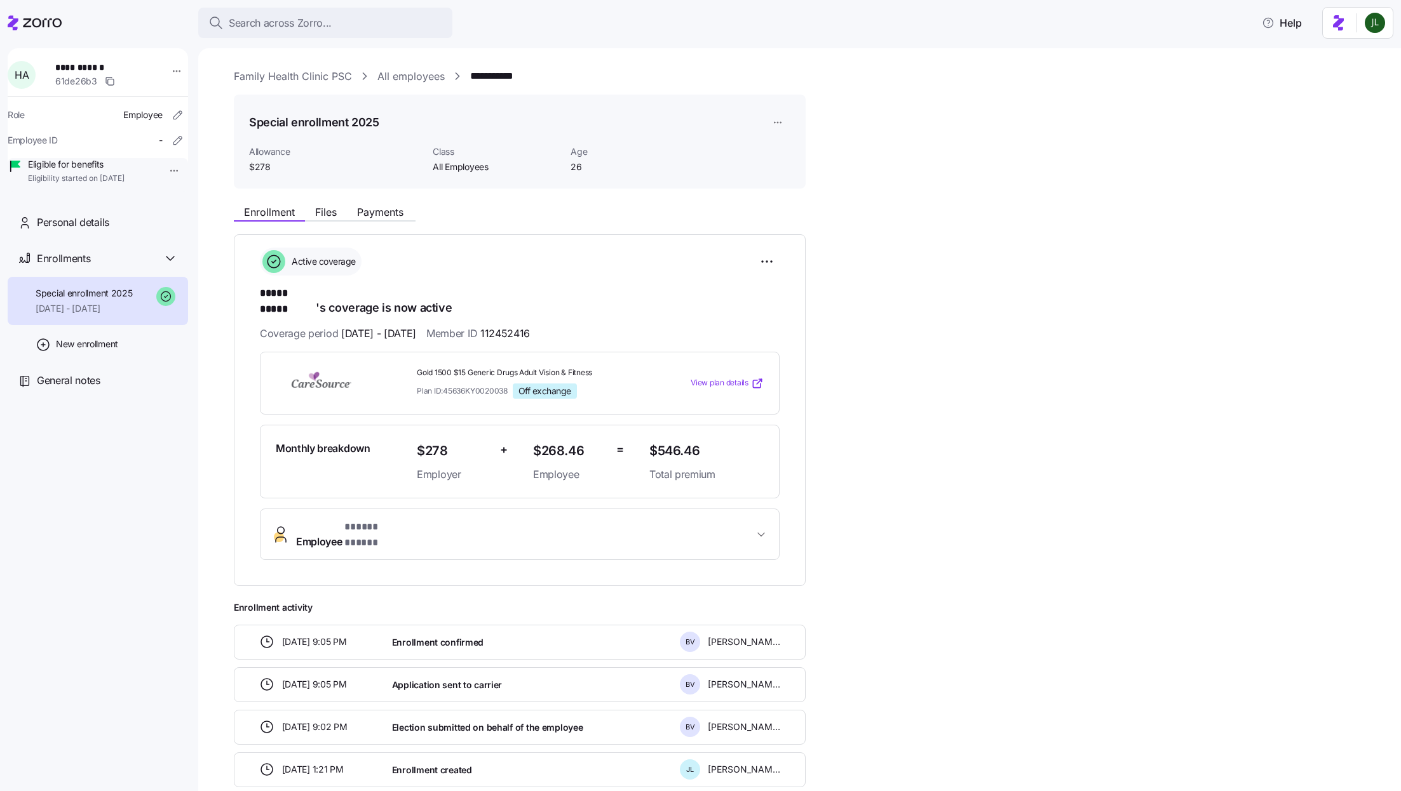
scroll to position [44, 0]
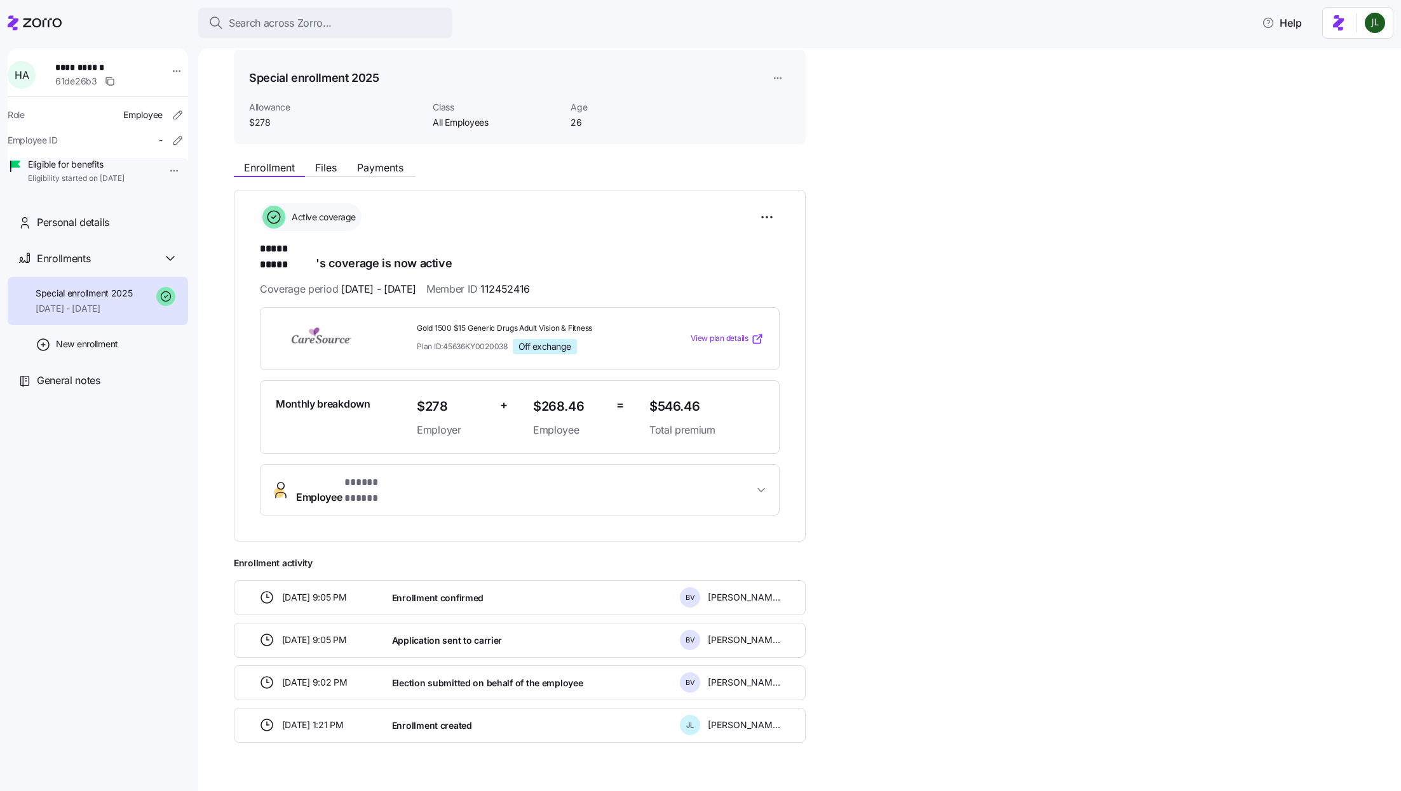
click at [525, 475] on span "Employee * ***** ***** *" at bounding box center [524, 490] width 457 height 30
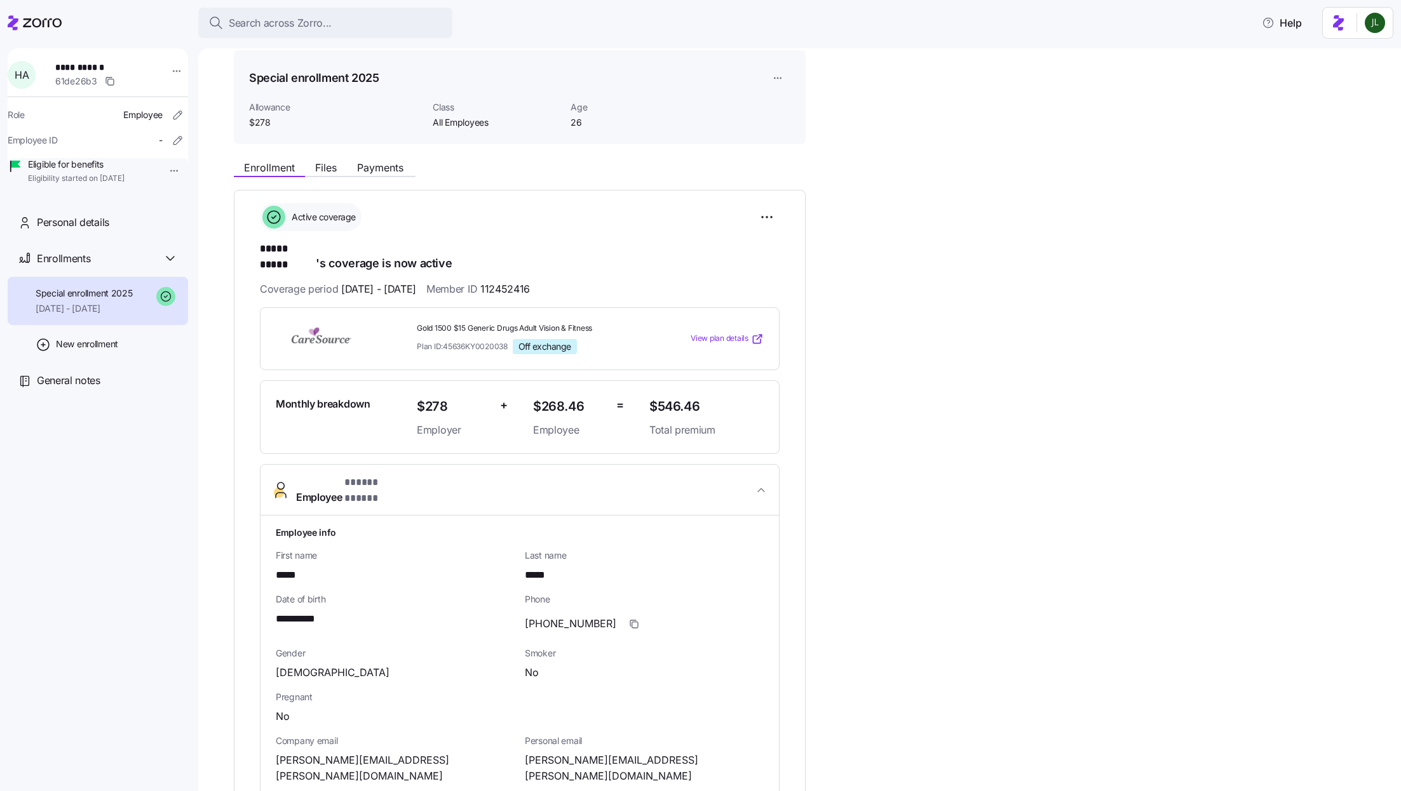
scroll to position [163, 0]
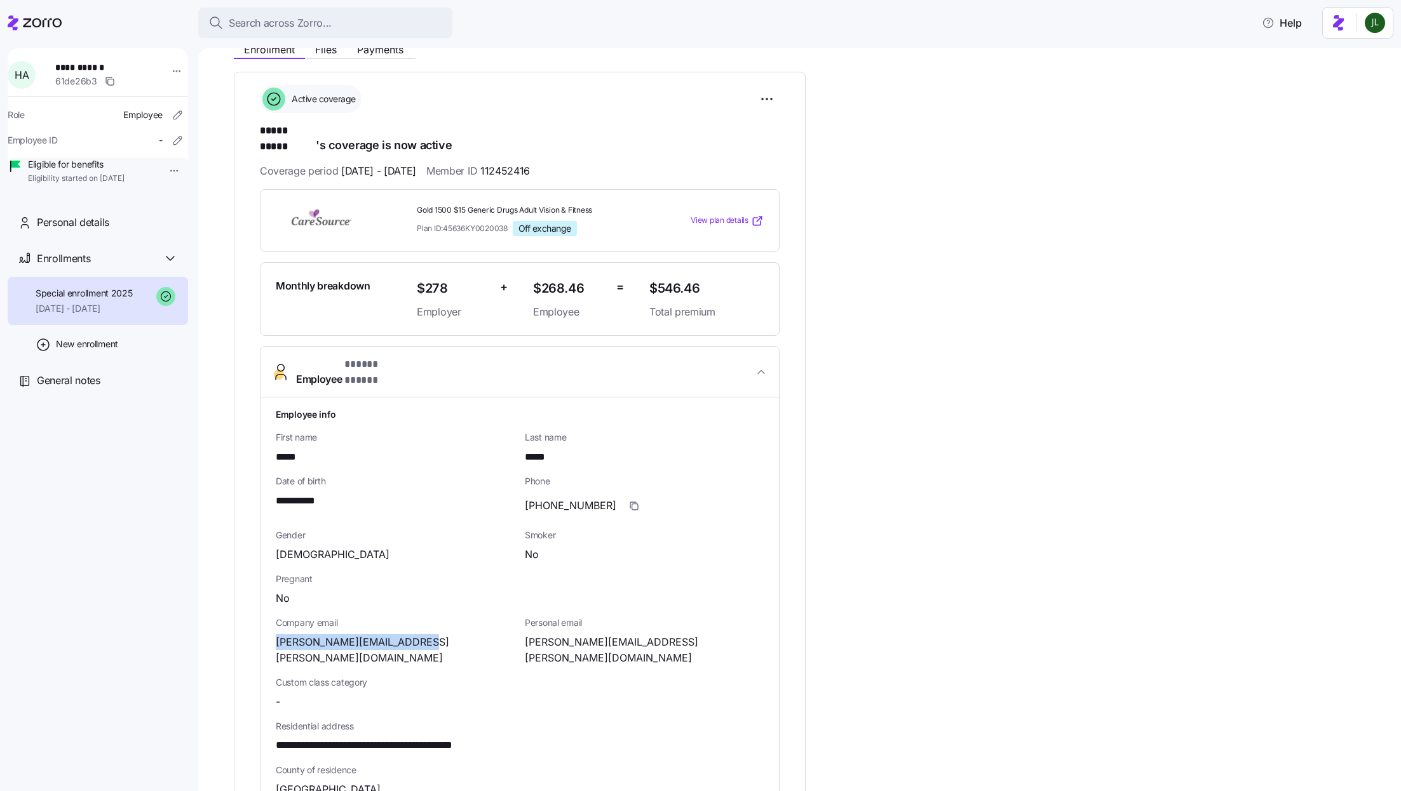
drag, startPoint x: 414, startPoint y: 618, endPoint x: 266, endPoint y: 619, distance: 148.0
click at [266, 617] on div "**********" at bounding box center [519, 729] width 518 height 662
copy span "[PERSON_NAME][EMAIL_ADDRESS][PERSON_NAME][DOMAIN_NAME]"
drag, startPoint x: 521, startPoint y: 155, endPoint x: 598, endPoint y: 162, distance: 76.5
click at [598, 163] on div "Coverage period 03/01/2025 - 12/31/2025 Member ID 112452416" at bounding box center [520, 171] width 520 height 16
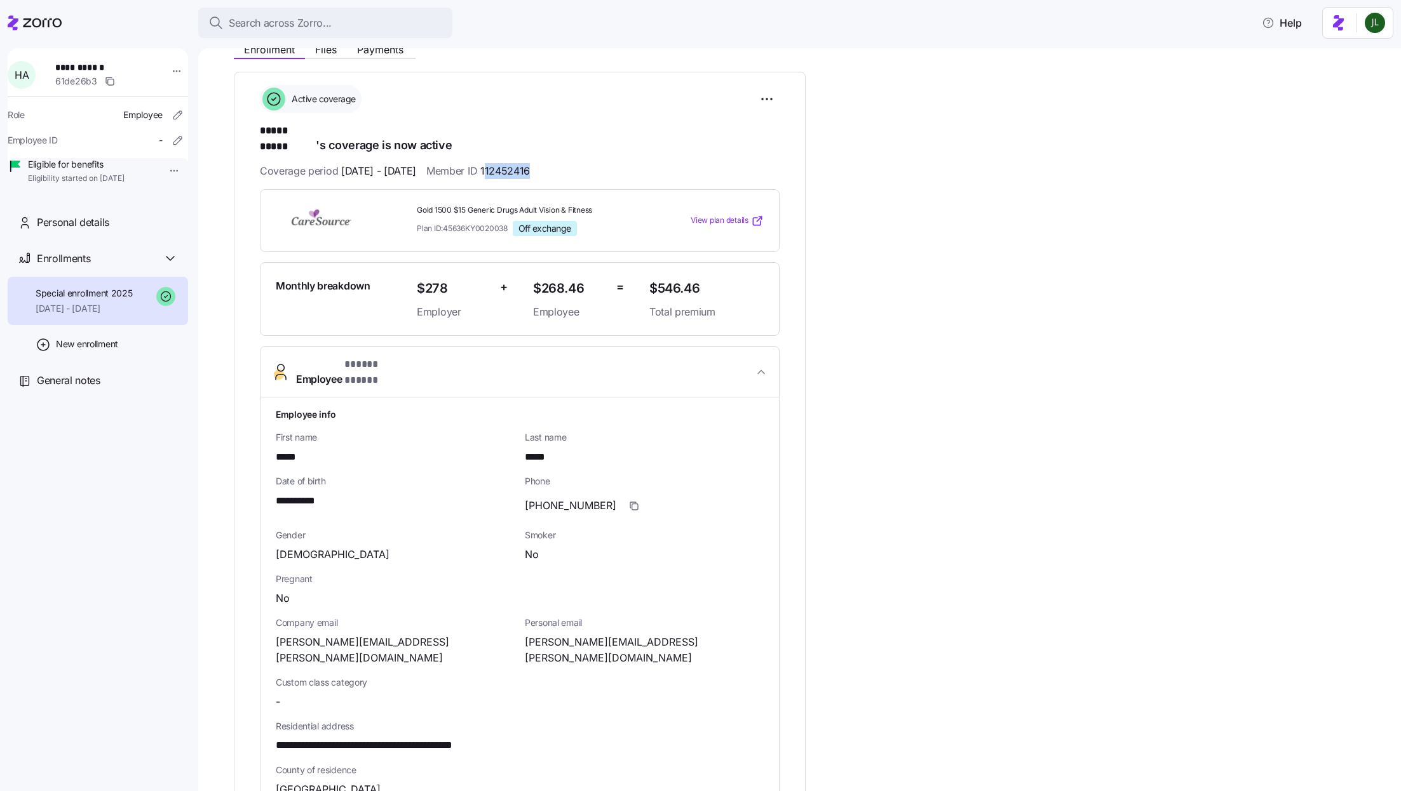
copy span "12452416"
drag, startPoint x: 417, startPoint y: 624, endPoint x: 278, endPoint y: 620, distance: 139.8
click at [278, 635] on div "[PERSON_NAME][EMAIL_ADDRESS][PERSON_NAME][DOMAIN_NAME]" at bounding box center [395, 651] width 239 height 32
copy span "[PERSON_NAME][EMAIL_ADDRESS][PERSON_NAME][DOMAIN_NAME]"
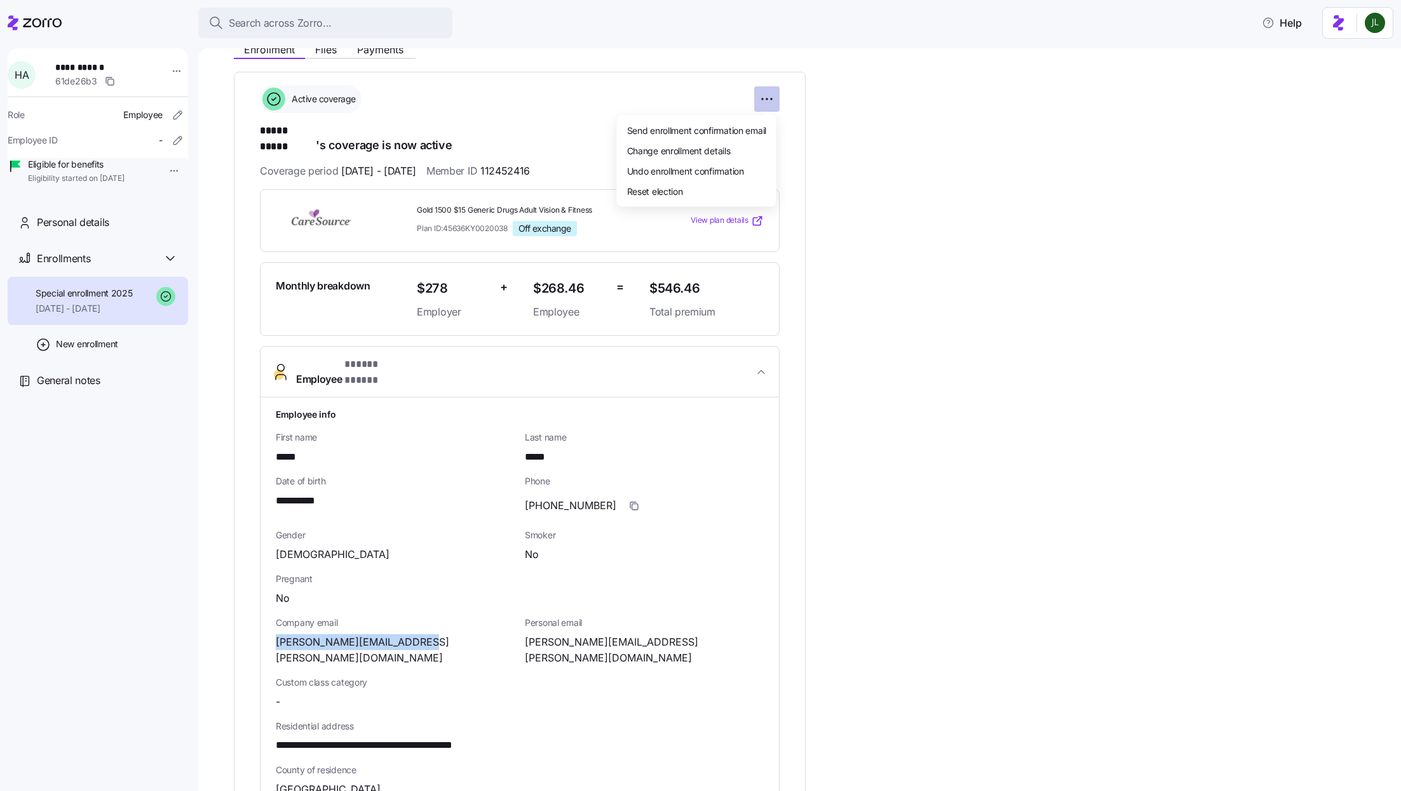
click at [771, 101] on html "**********" at bounding box center [700, 392] width 1401 height 784
click at [720, 174] on span "Undo enrollment confirmation" at bounding box center [685, 171] width 117 height 13
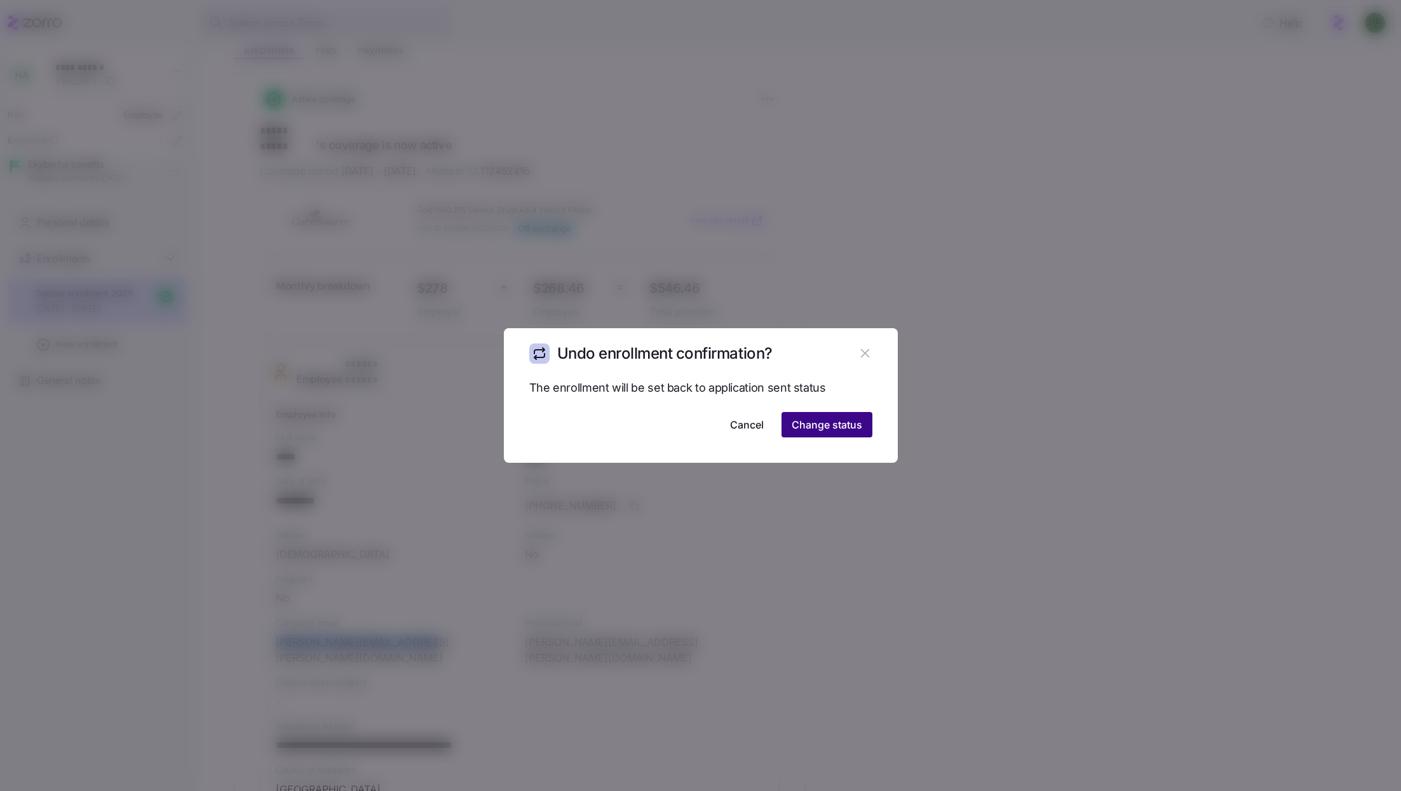
click at [857, 430] on span "Change status" at bounding box center [826, 424] width 71 height 15
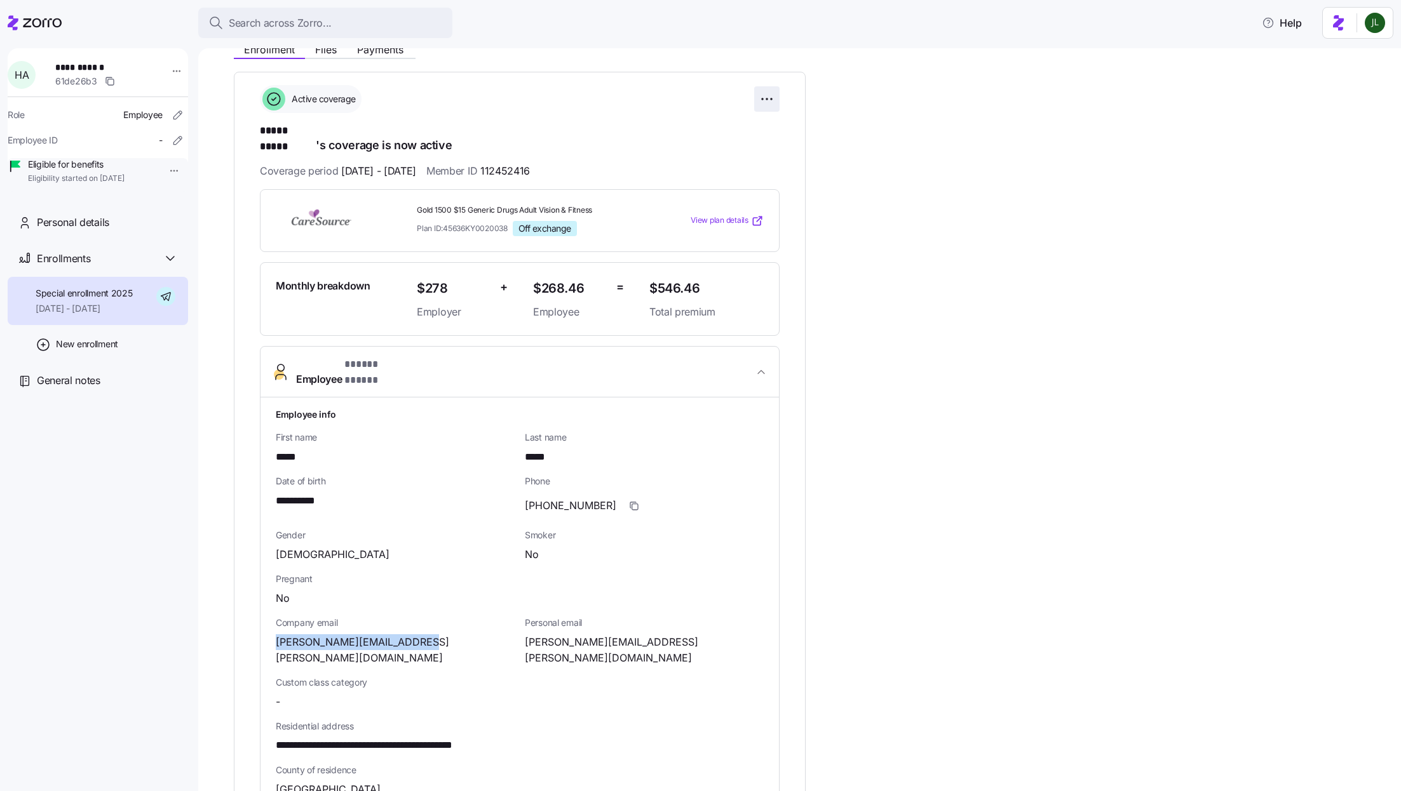
click at [776, 102] on html "**********" at bounding box center [700, 392] width 1401 height 784
click at [725, 170] on span "Undo enrollment confirmation" at bounding box center [685, 171] width 117 height 13
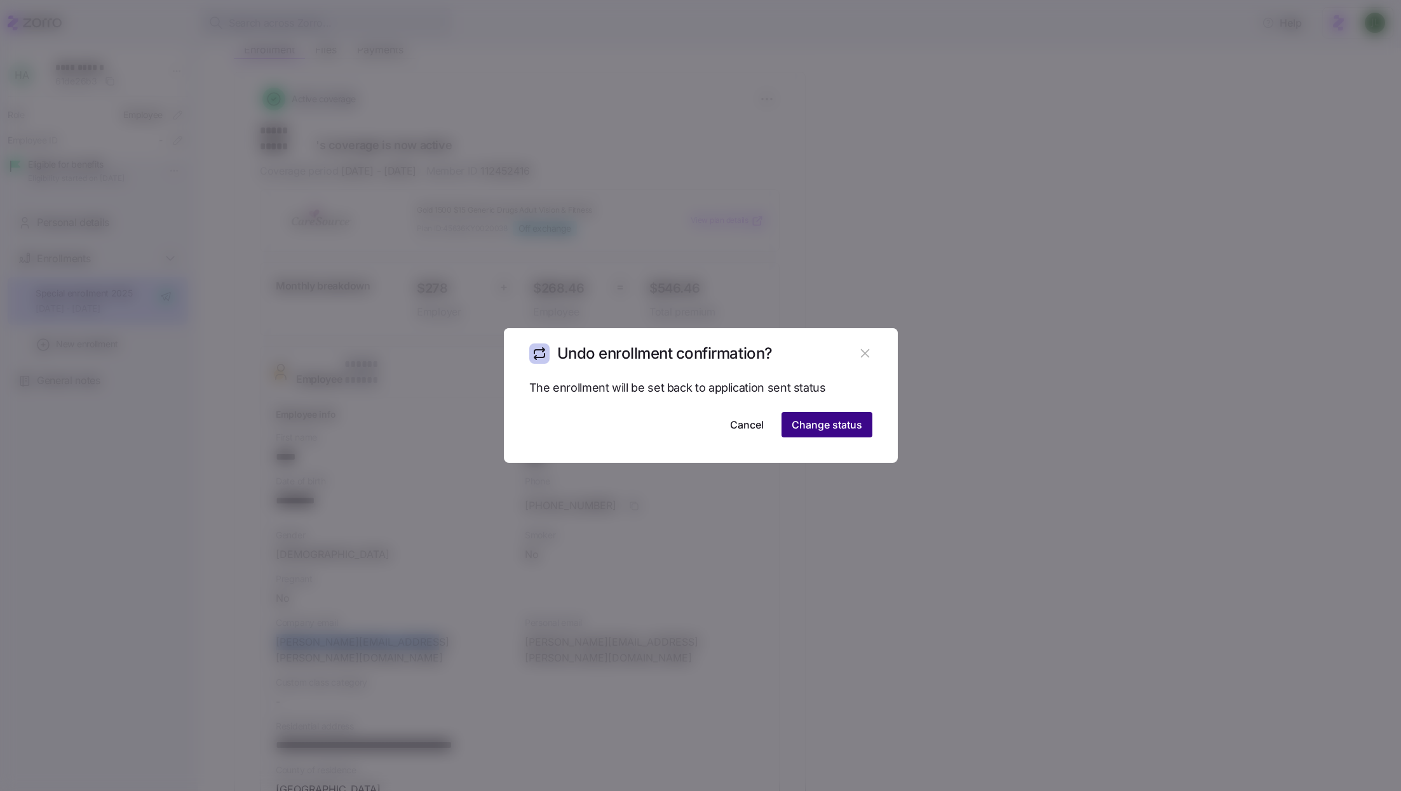
click at [828, 433] on span "Change status" at bounding box center [826, 424] width 71 height 15
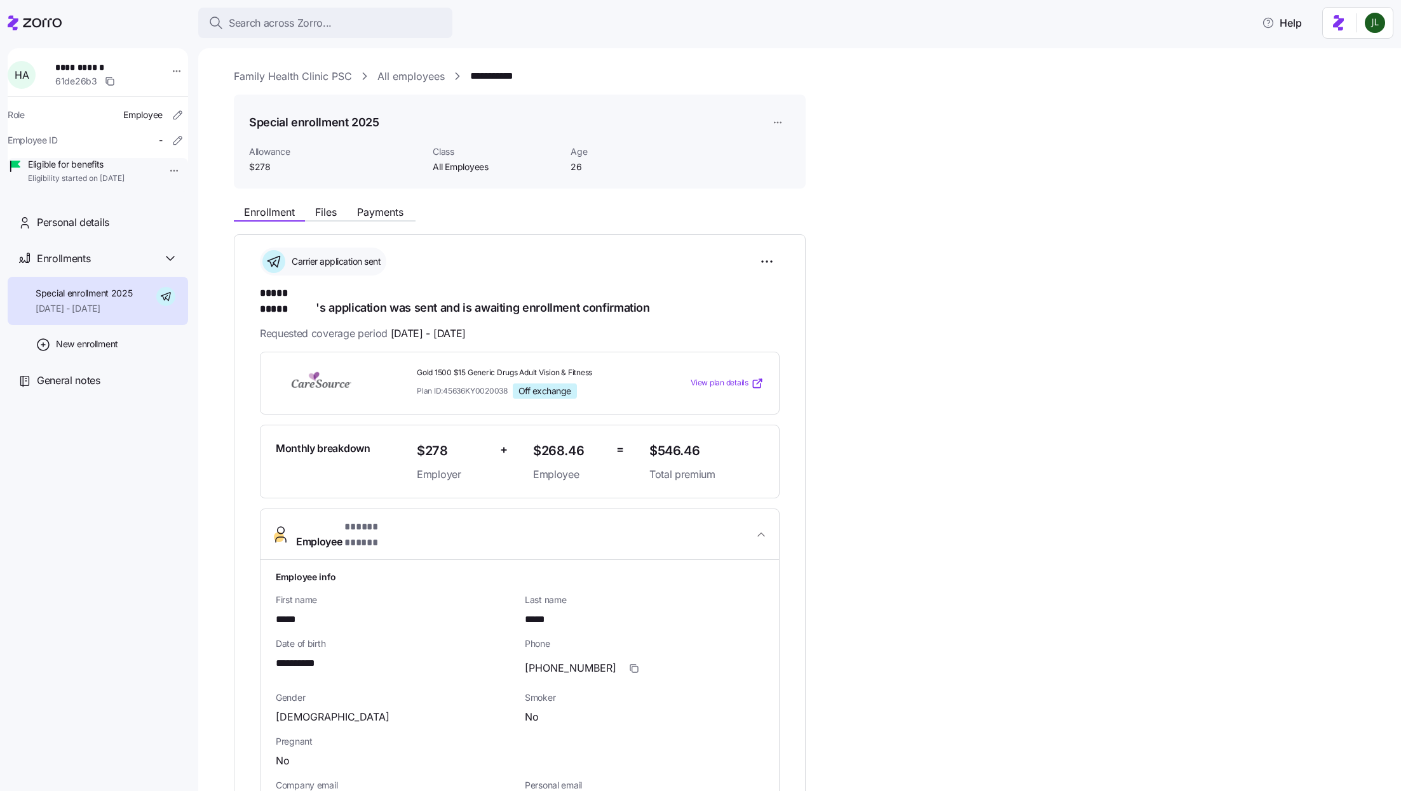
scroll to position [770, 0]
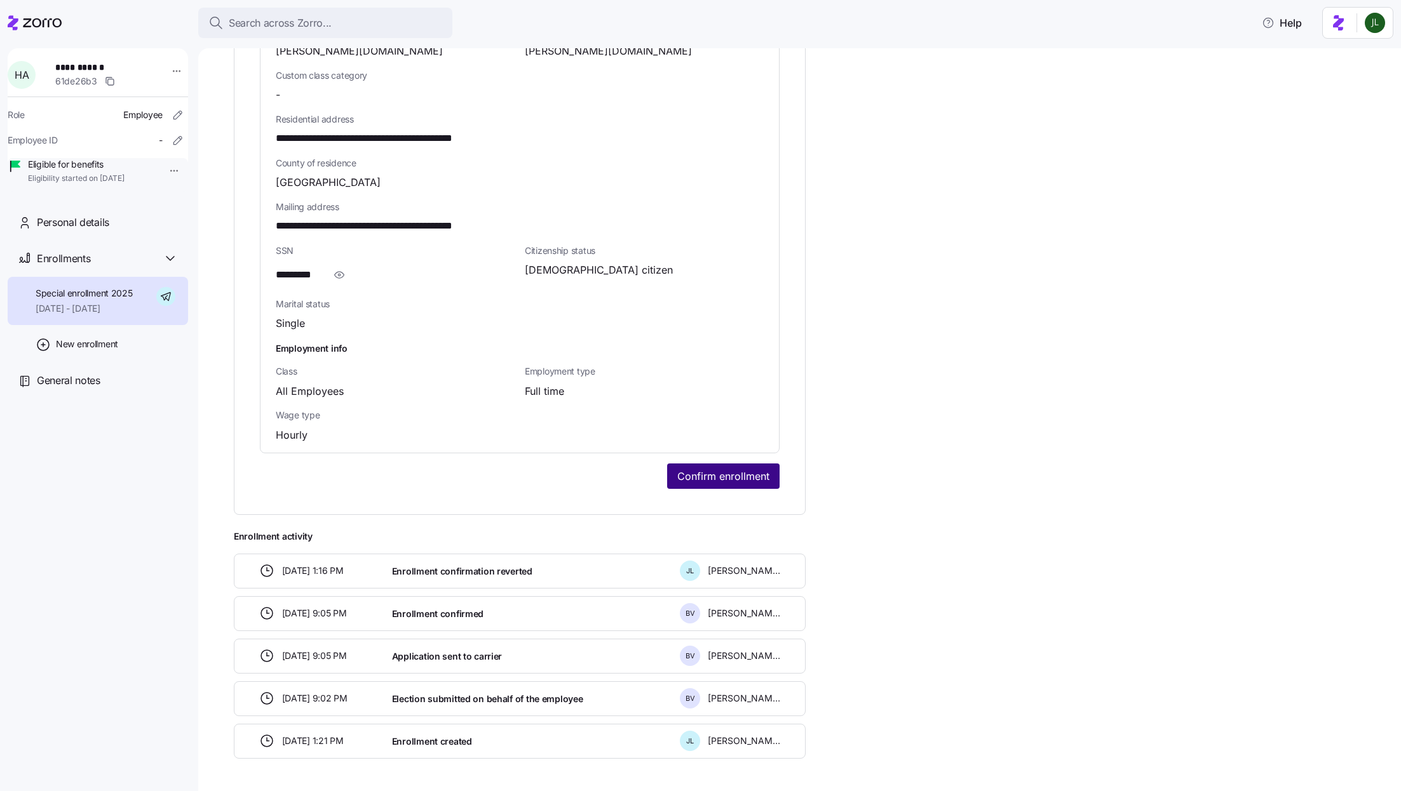
click at [691, 464] on button "Confirm enrollment" at bounding box center [723, 476] width 112 height 25
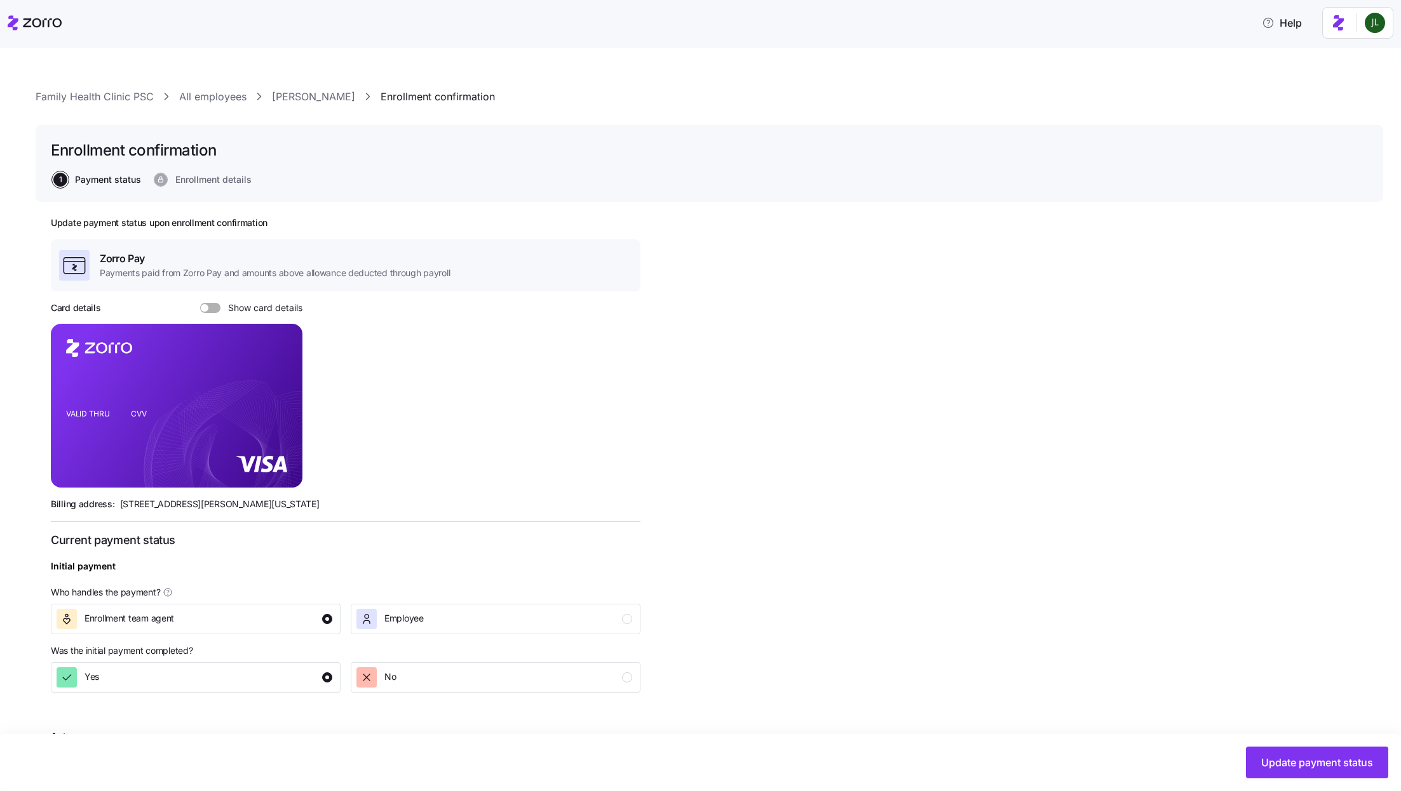
scroll to position [151, 0]
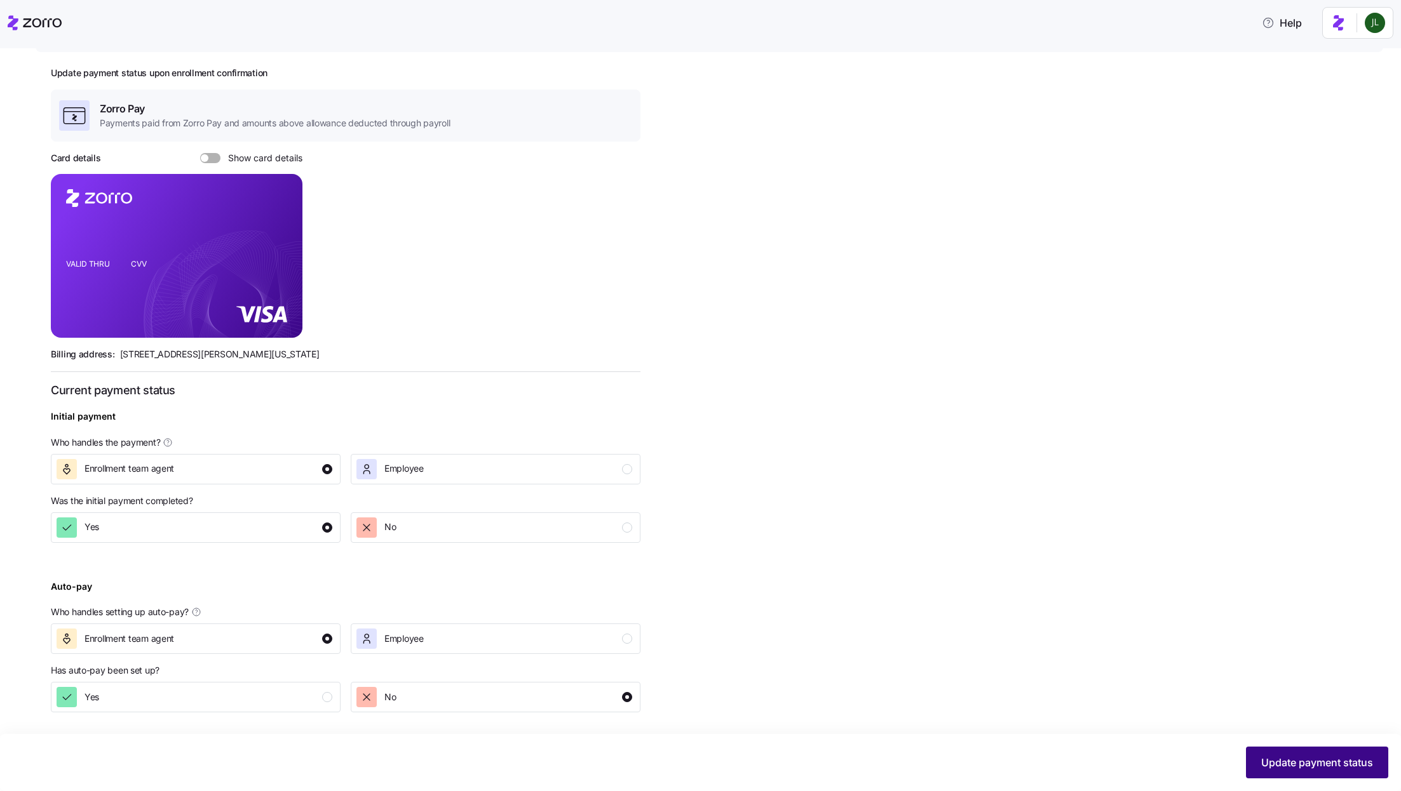
click at [1286, 750] on button "Update payment status" at bounding box center [1317, 763] width 142 height 32
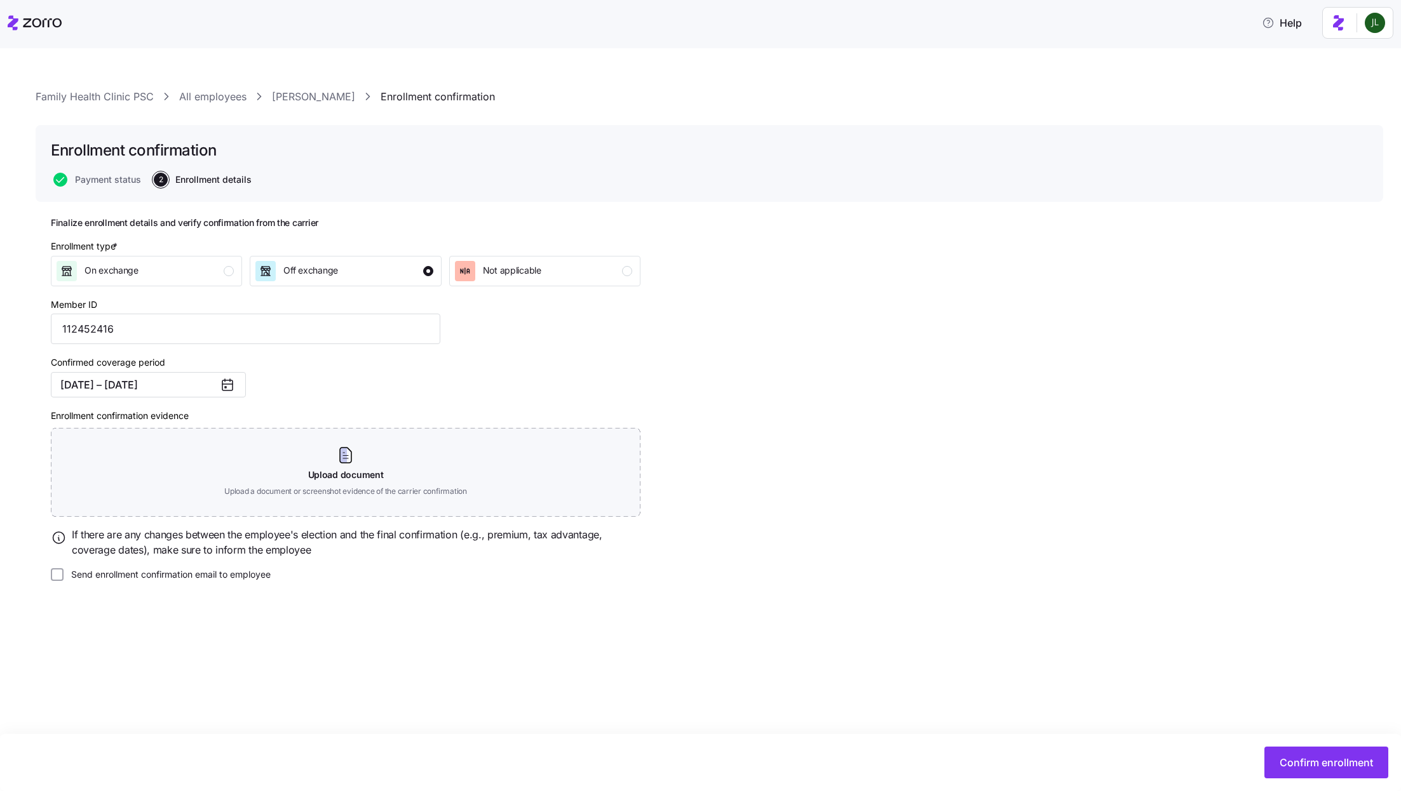
click at [306, 99] on link "[PERSON_NAME]" at bounding box center [313, 97] width 83 height 16
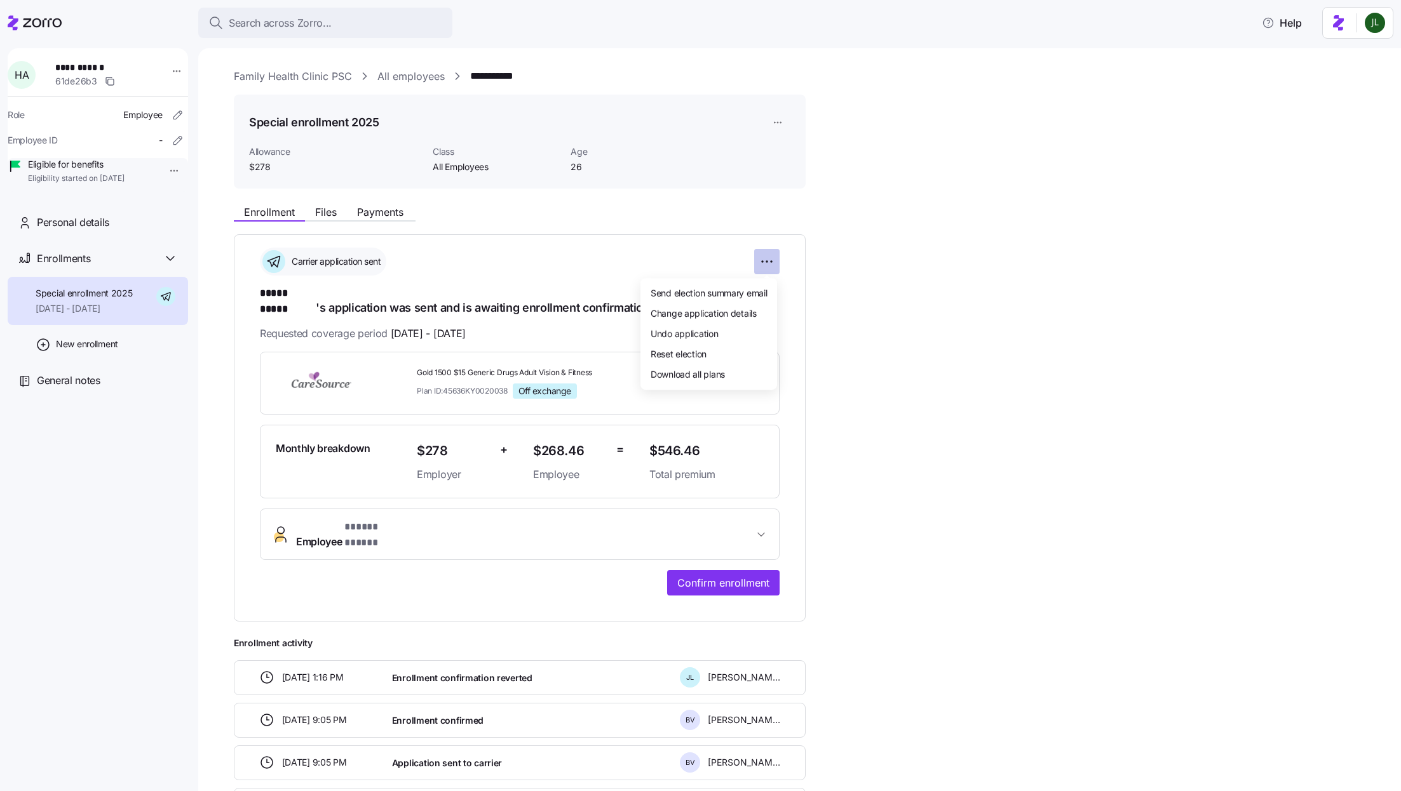
click at [767, 259] on html "**********" at bounding box center [700, 392] width 1401 height 784
click at [709, 337] on span "Undo application" at bounding box center [684, 333] width 68 height 13
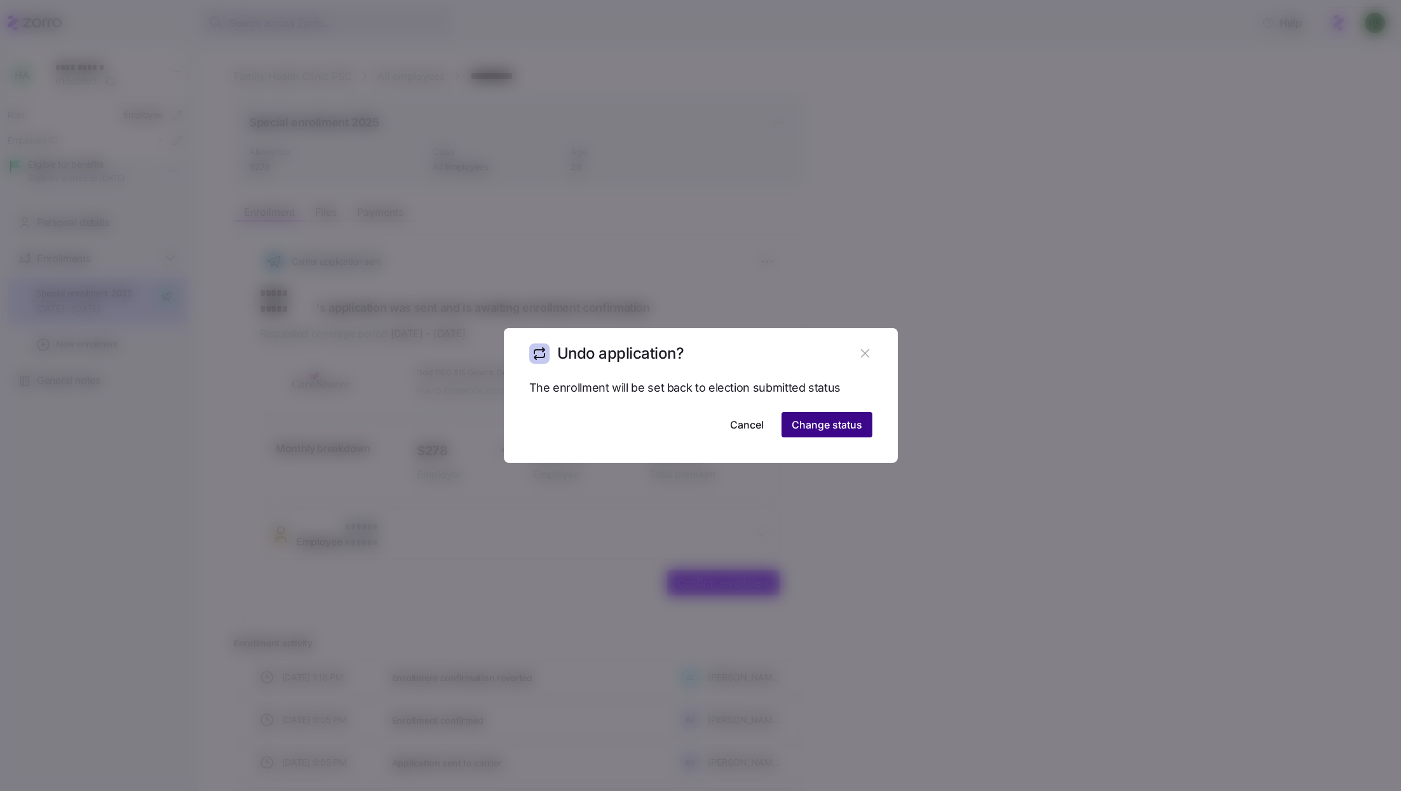
click at [849, 428] on span "Change status" at bounding box center [826, 424] width 71 height 15
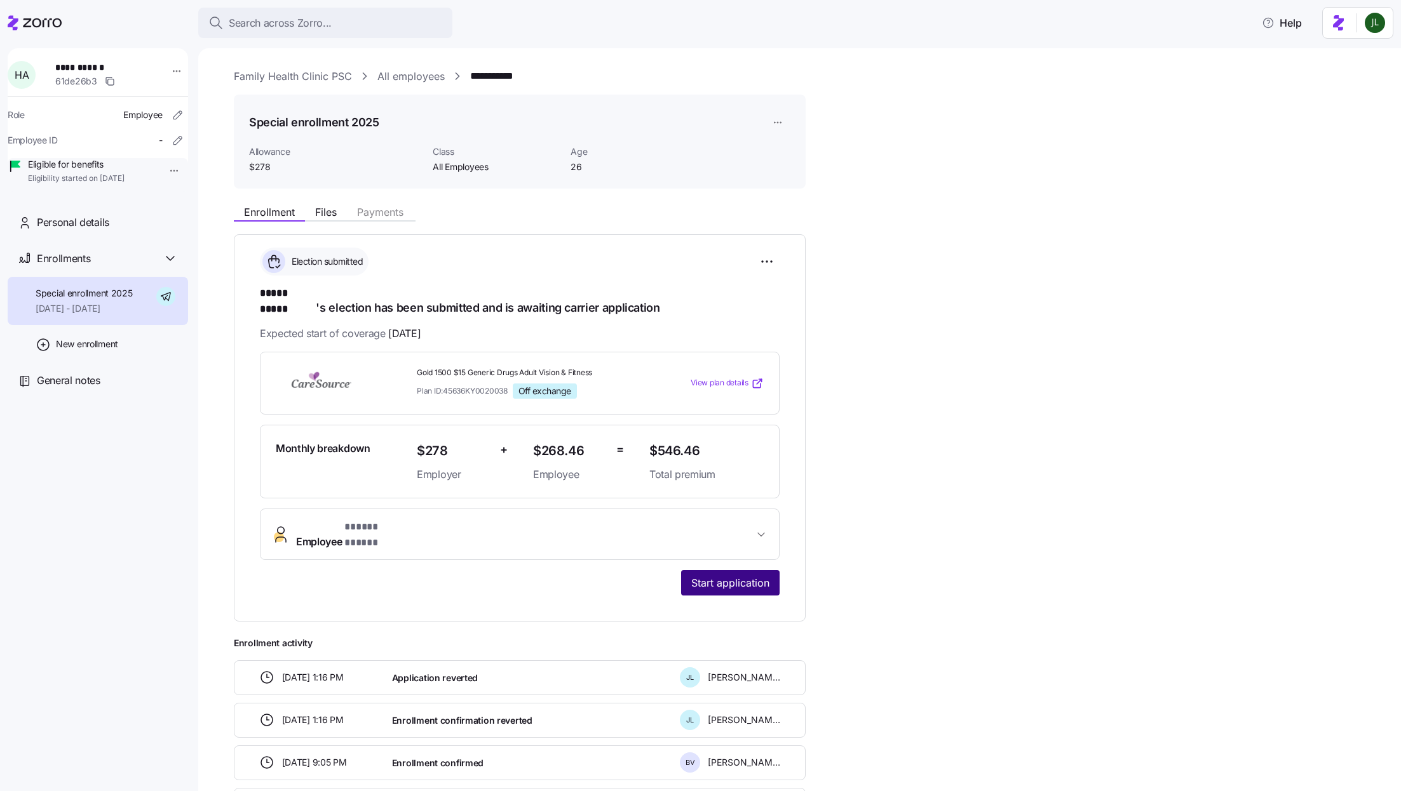
click at [728, 575] on span "Start application" at bounding box center [730, 582] width 78 height 15
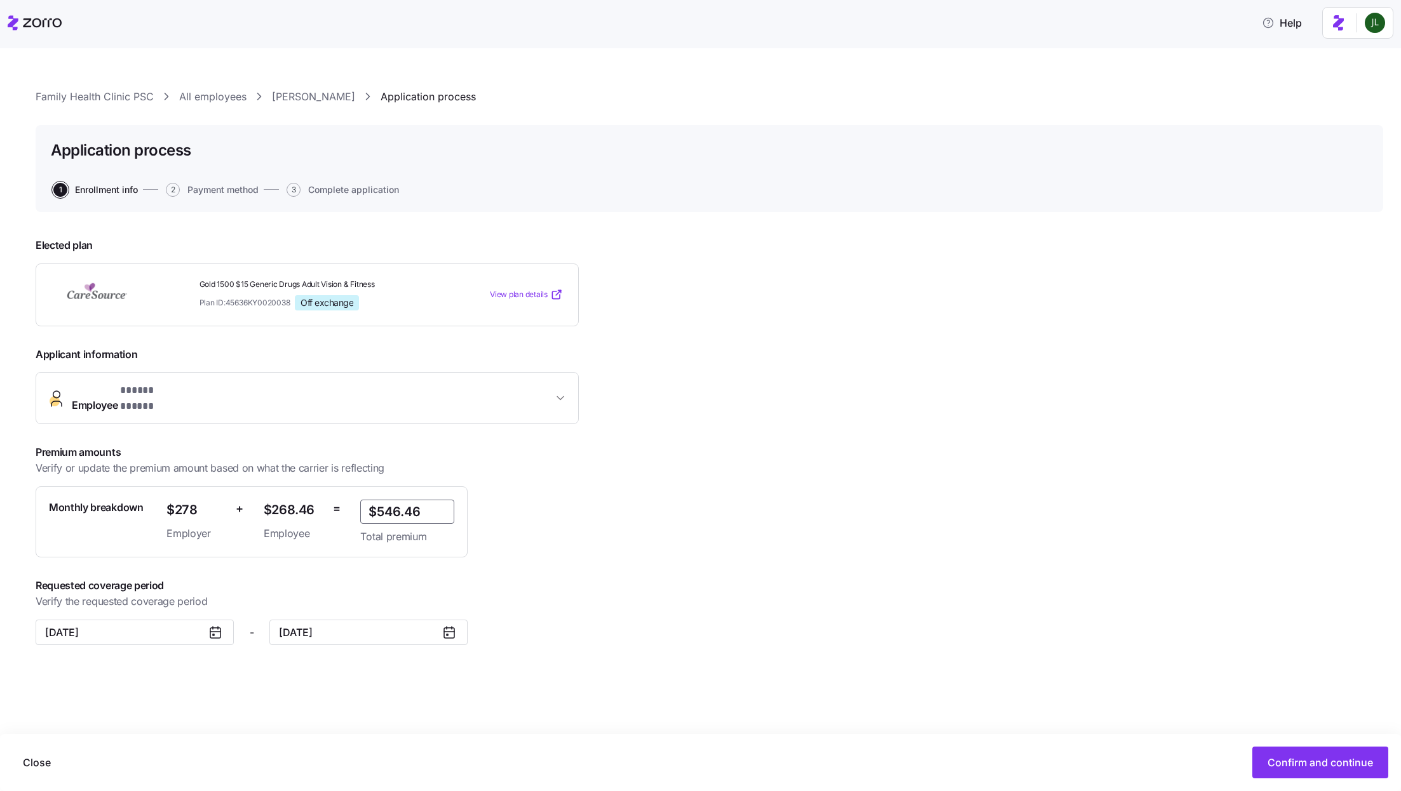
drag, startPoint x: 391, startPoint y: 494, endPoint x: 468, endPoint y: 494, distance: 76.9
click at [468, 494] on div "Premium amounts Verify or update the premium amount based on what the carrier i…" at bounding box center [330, 501] width 589 height 113
type input "$544.14"
click at [1304, 774] on button "Confirm and continue" at bounding box center [1320, 763] width 136 height 32
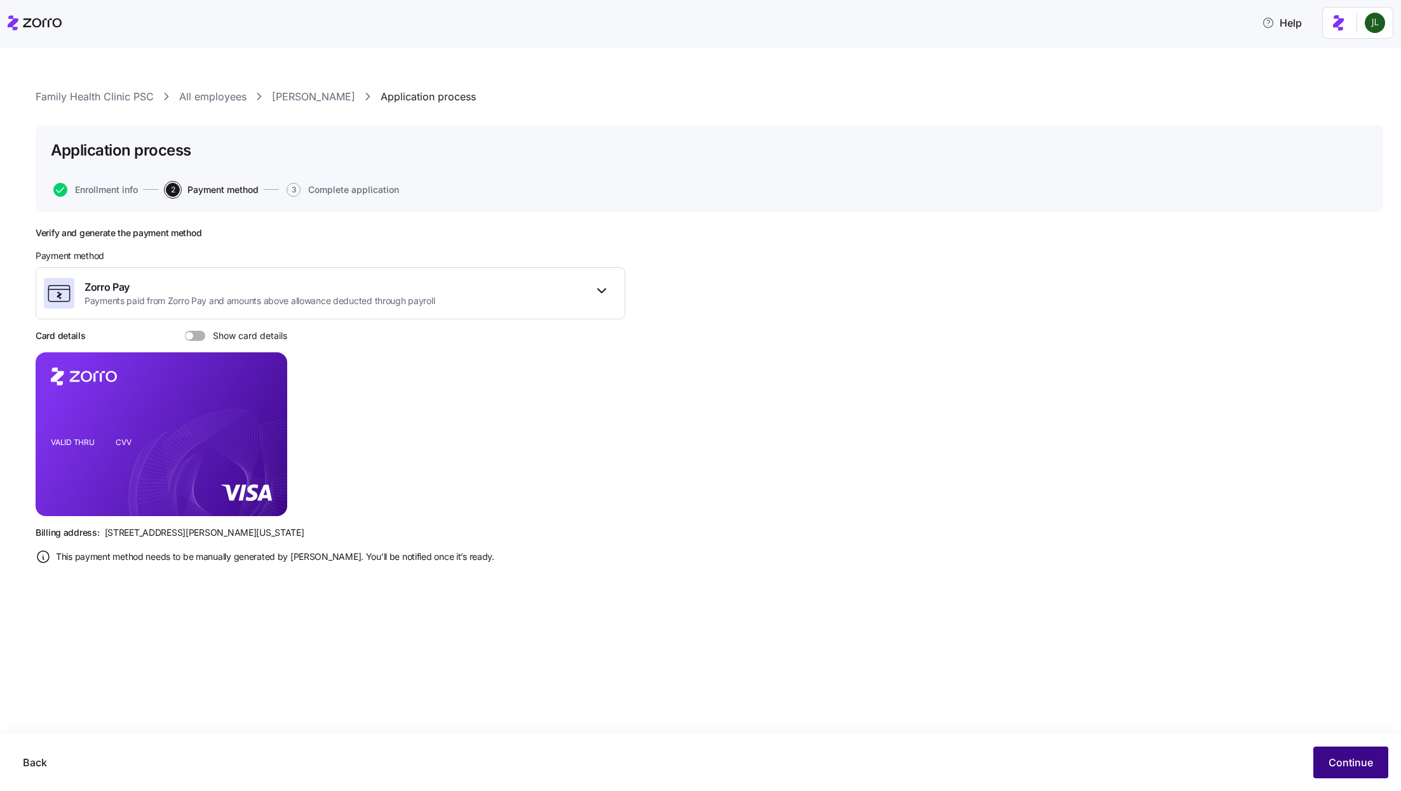
click at [1316, 764] on button "Continue" at bounding box center [1350, 763] width 75 height 32
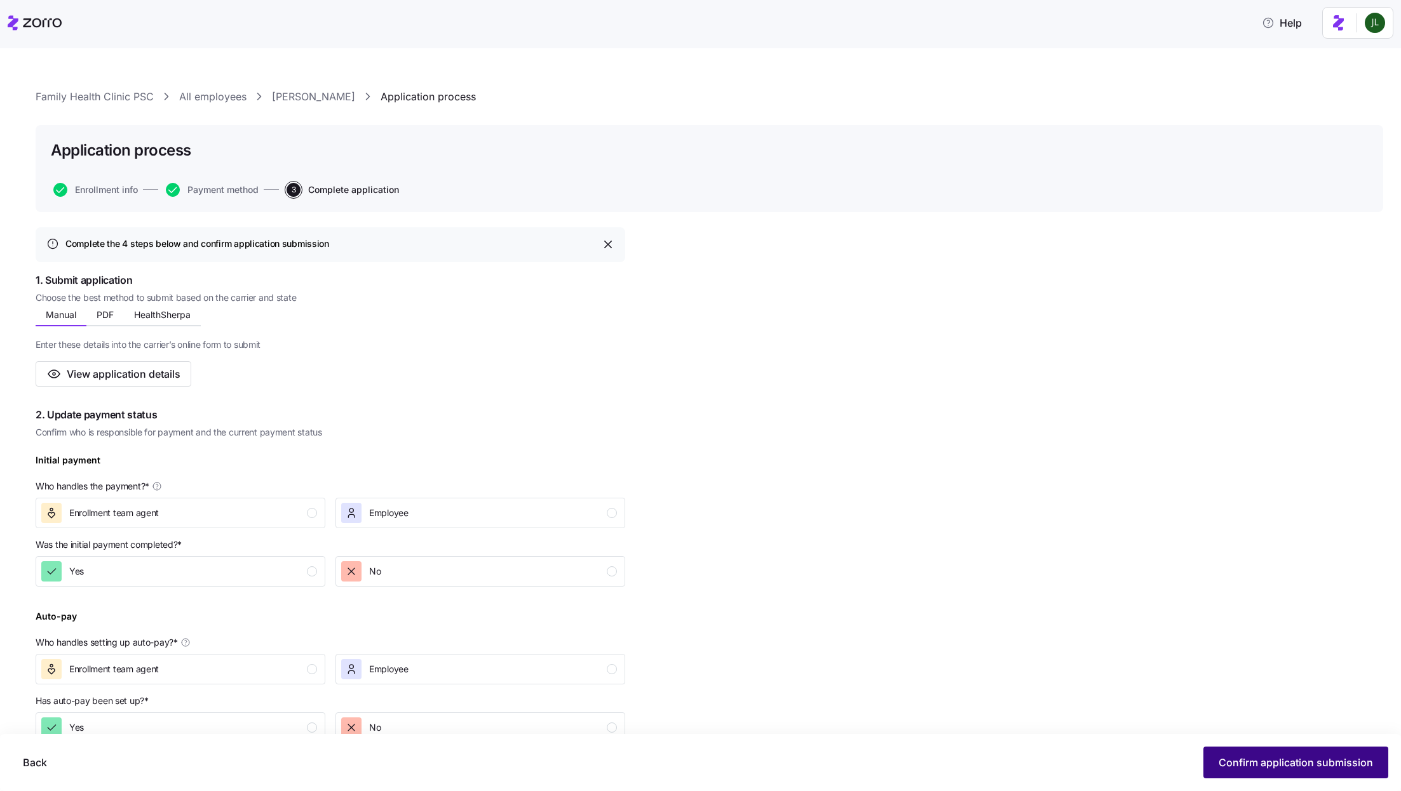
click at [1340, 768] on span "Confirm application submission" at bounding box center [1295, 762] width 154 height 15
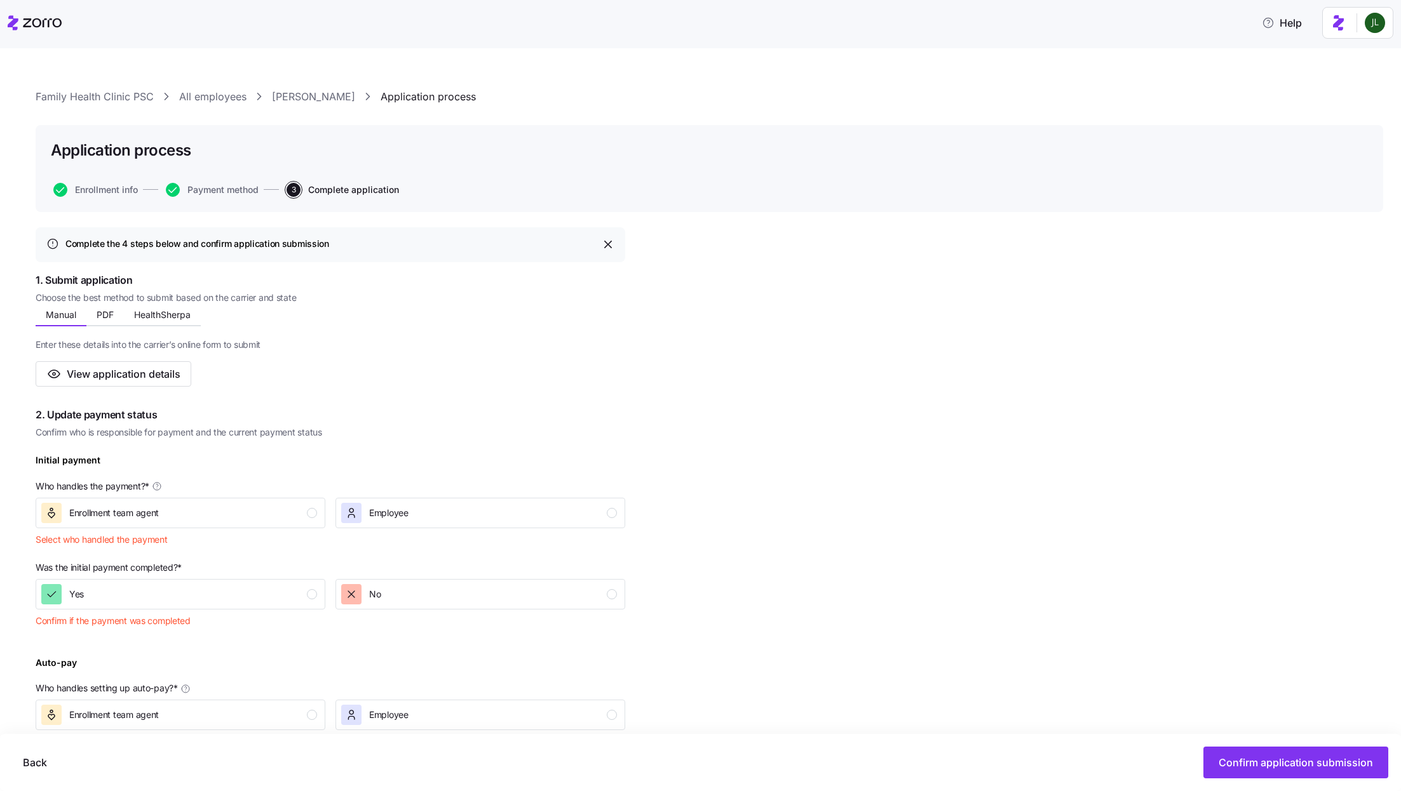
drag, startPoint x: 1340, startPoint y: 768, endPoint x: 687, endPoint y: 365, distance: 768.0
click at [687, 365] on div "Family Health Clinic PSC All employees Haley Ables Application process Applicat…" at bounding box center [709, 639] width 1347 height 1101
click at [295, 499] on button "Enrollment team agent" at bounding box center [181, 513] width 290 height 30
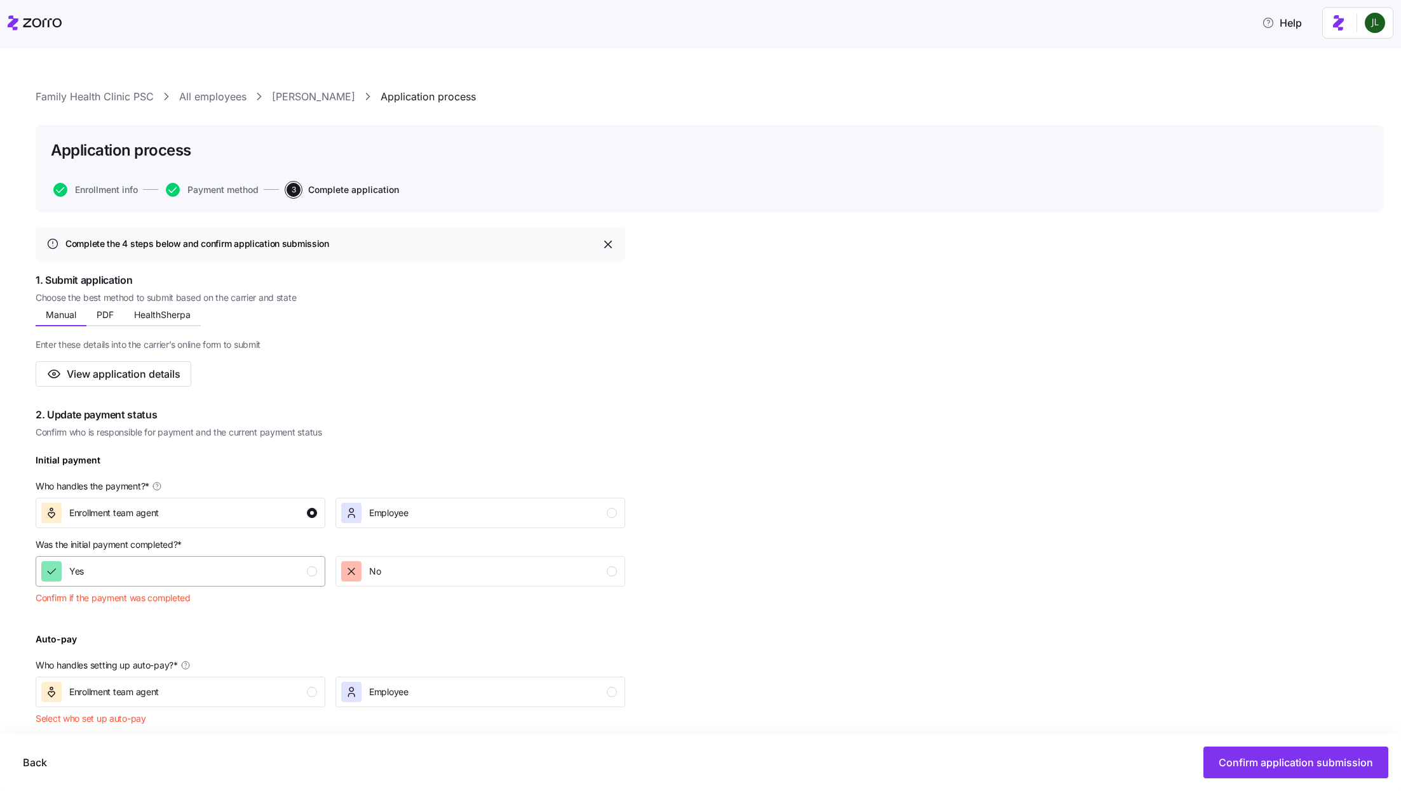
click at [289, 578] on div "Yes" at bounding box center [179, 571] width 276 height 20
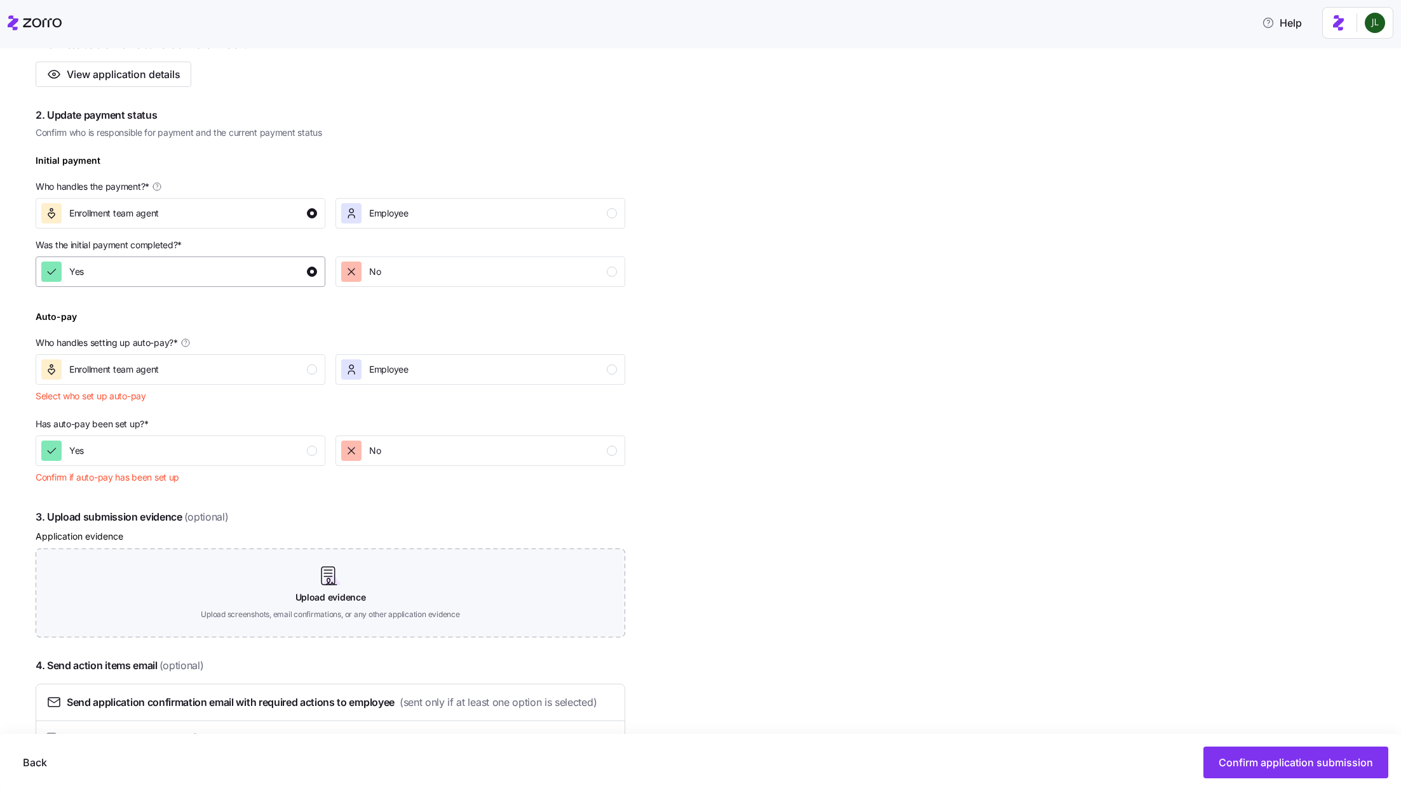
scroll to position [337, 0]
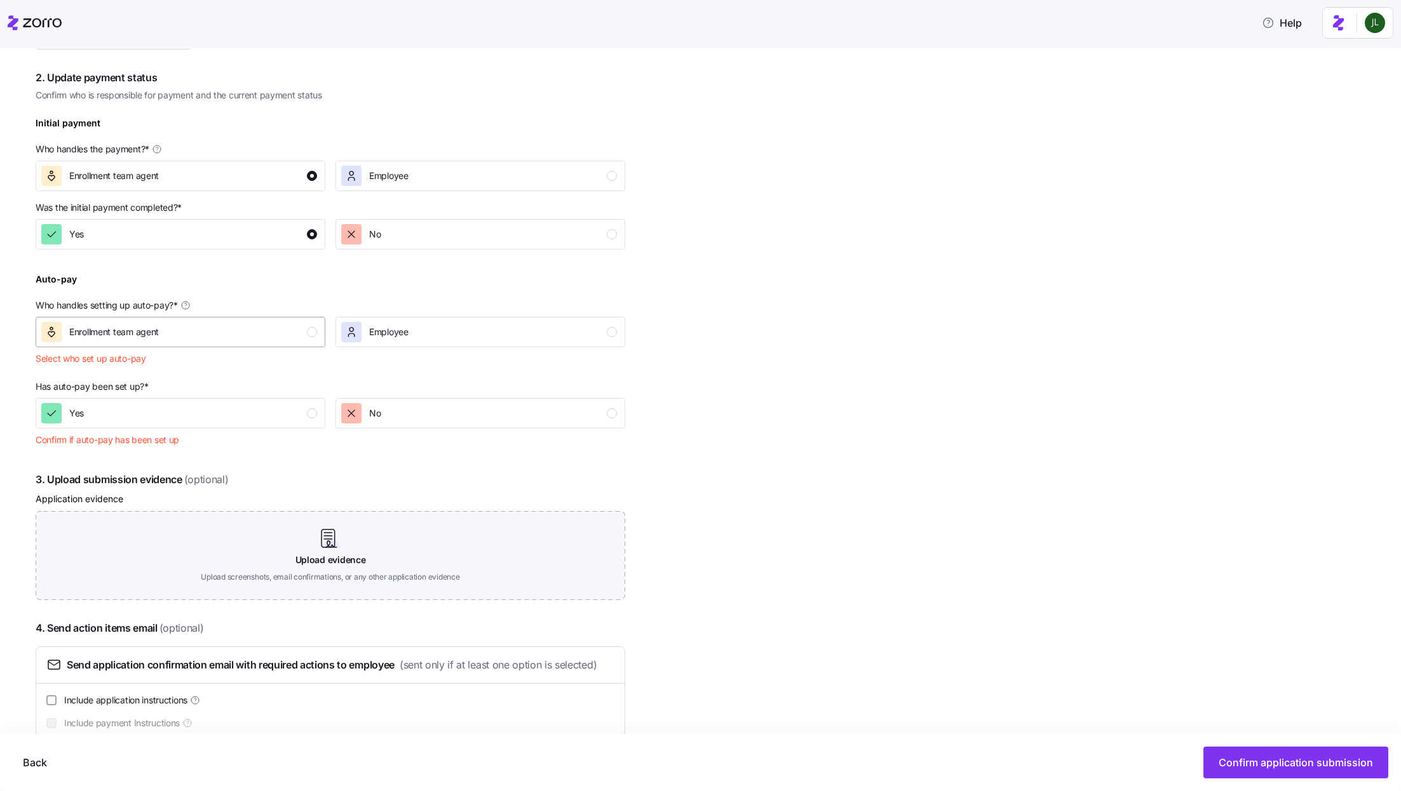
click at [283, 333] on div "Enrollment team agent" at bounding box center [179, 332] width 276 height 20
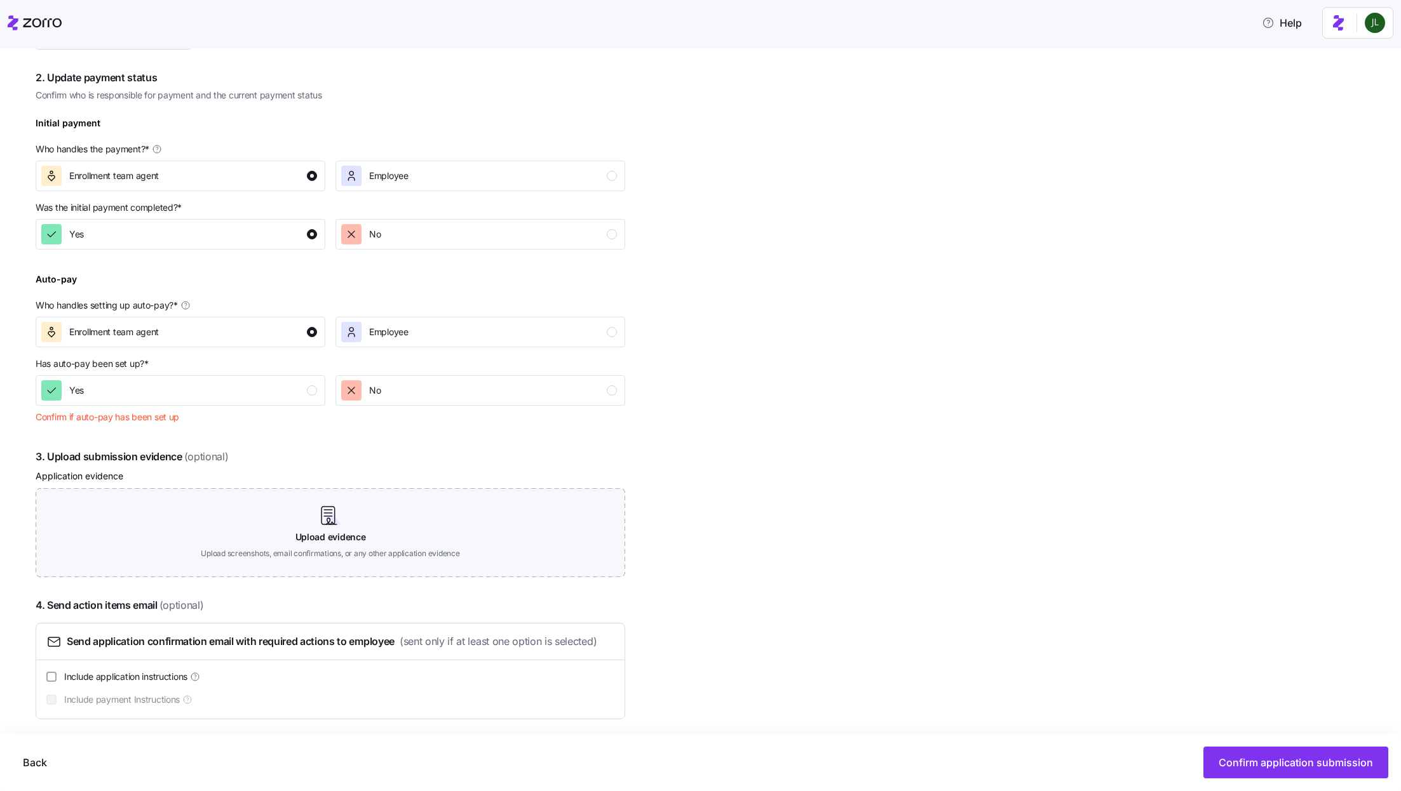
click at [283, 407] on div "Has auto-pay been set up? * Yes No Confirm if auto-pay has been set up" at bounding box center [330, 393] width 600 height 81
click at [271, 390] on div "Yes" at bounding box center [179, 390] width 276 height 20
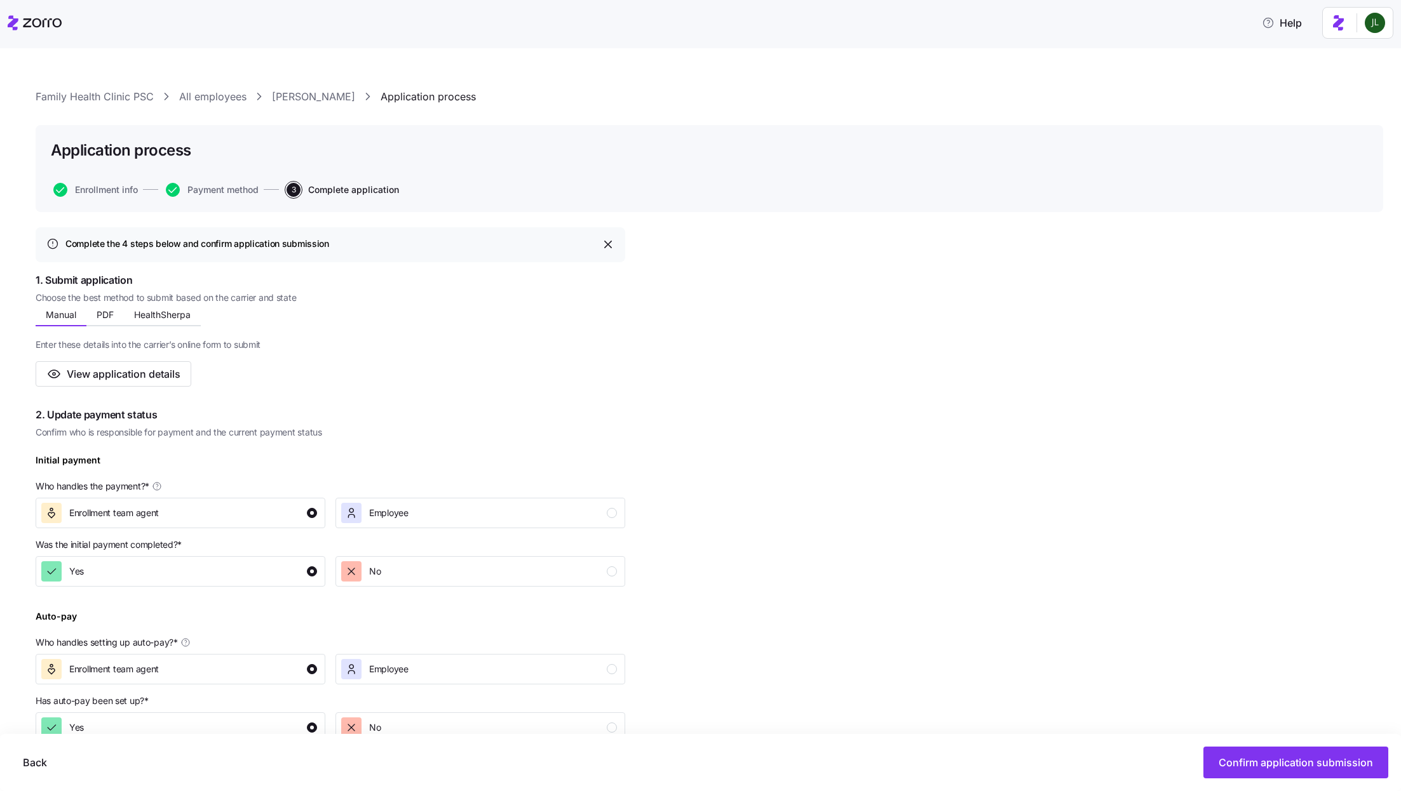
scroll to position [321, 0]
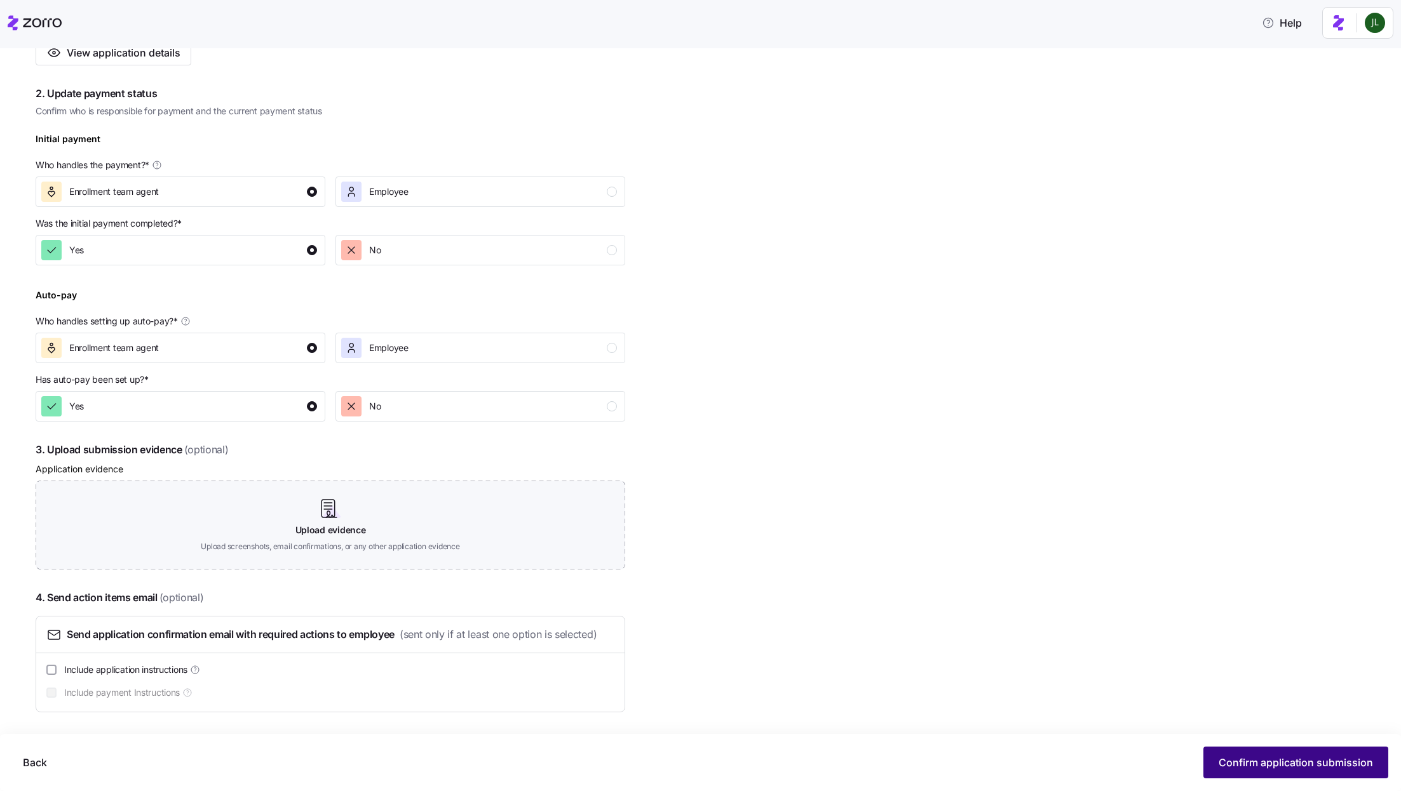
click at [1239, 768] on span "Confirm application submission" at bounding box center [1295, 762] width 154 height 15
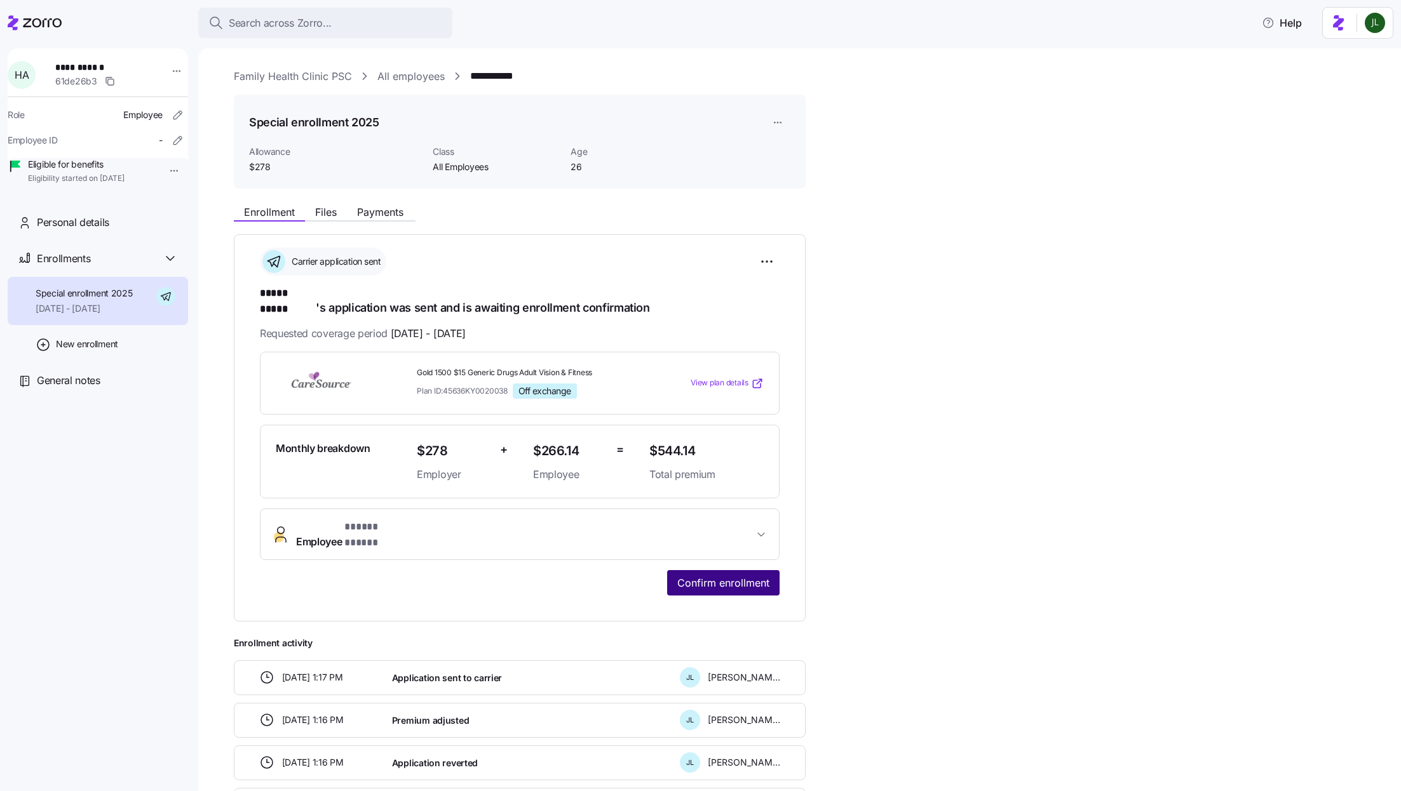
click at [709, 575] on span "Confirm enrollment" at bounding box center [723, 582] width 92 height 15
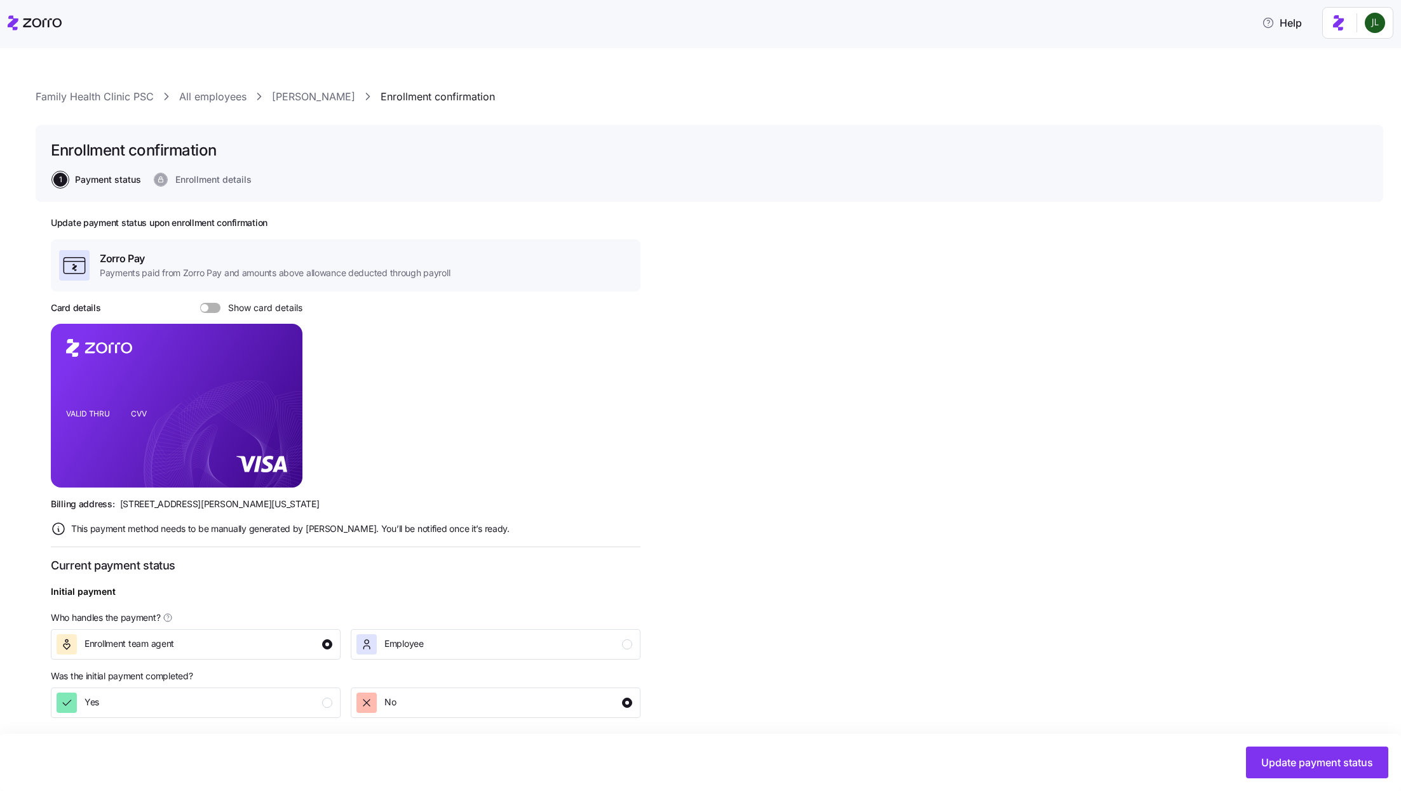
scroll to position [175, 0]
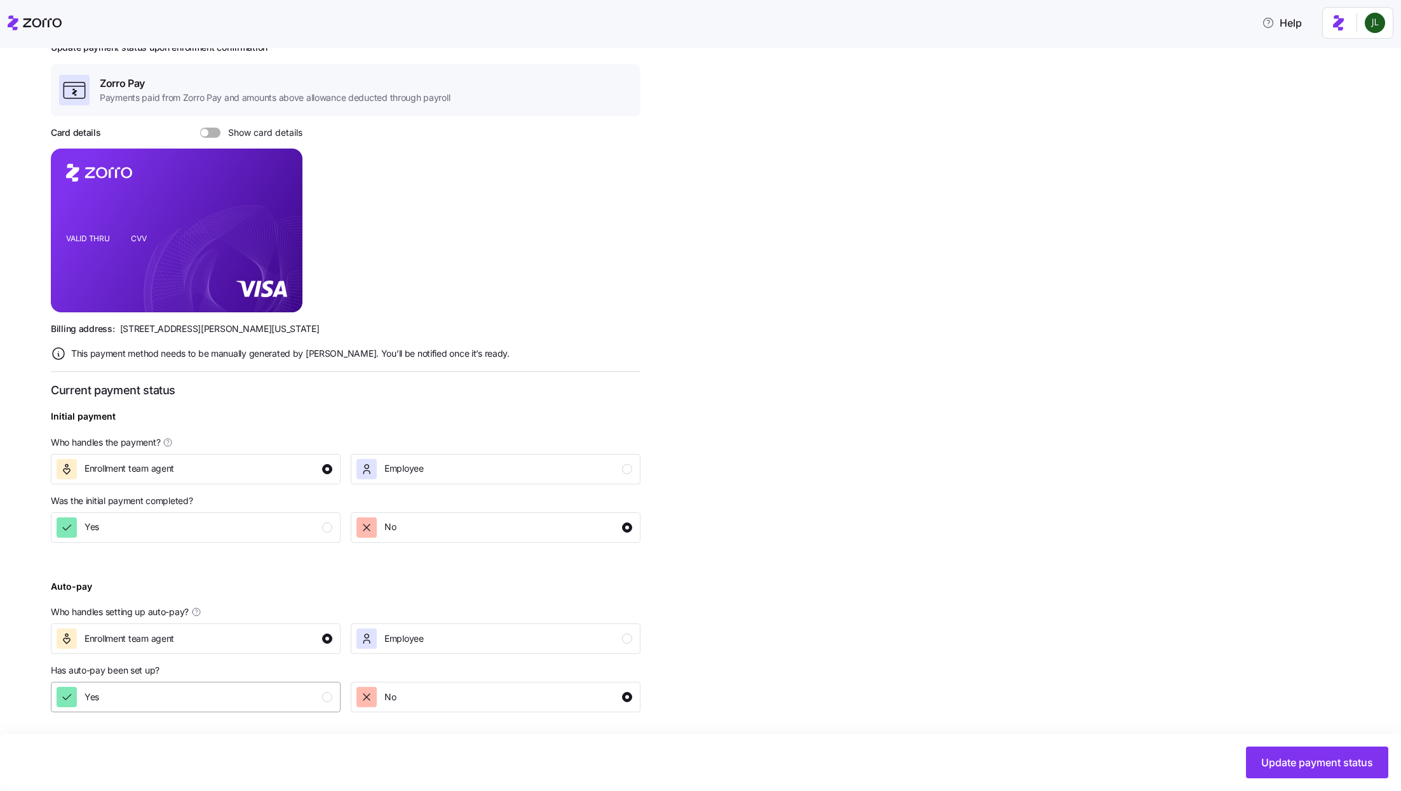
click at [259, 688] on div "Yes" at bounding box center [195, 697] width 276 height 20
click at [294, 527] on div "Yes" at bounding box center [195, 528] width 276 height 20
click at [1256, 772] on button "Update payment status" at bounding box center [1317, 763] width 142 height 32
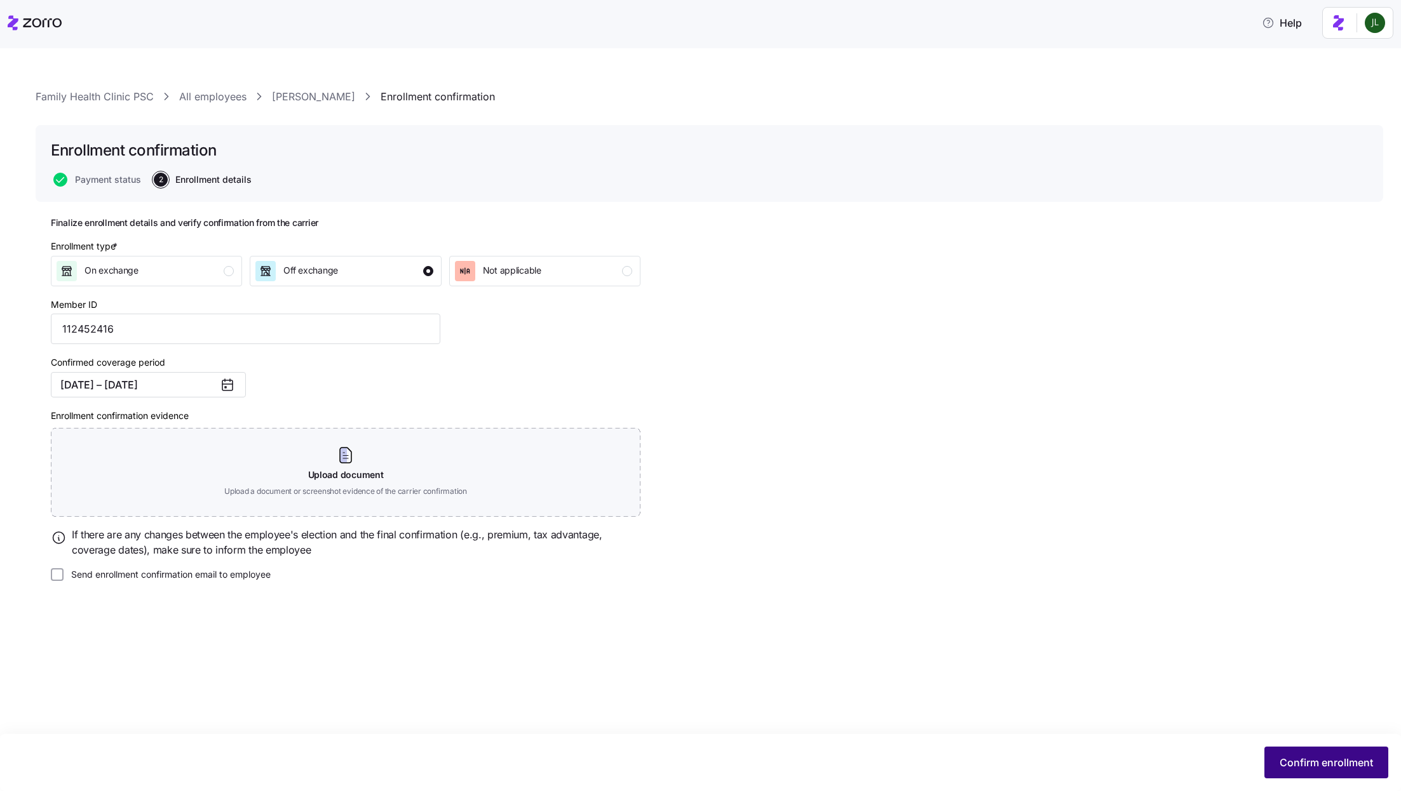
click at [1373, 770] on button "Confirm enrollment" at bounding box center [1326, 763] width 124 height 32
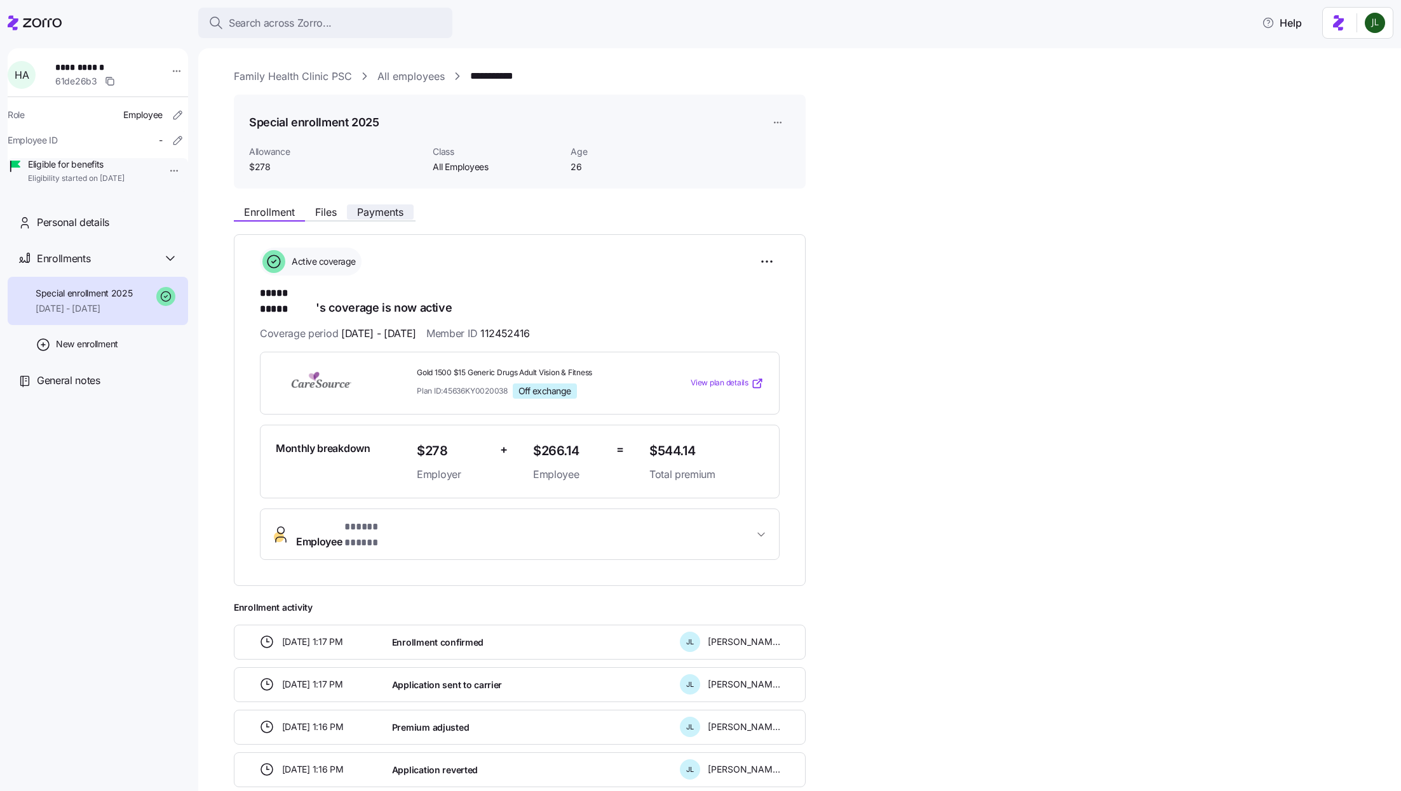
click at [394, 208] on span "Payments" at bounding box center [380, 212] width 46 height 10
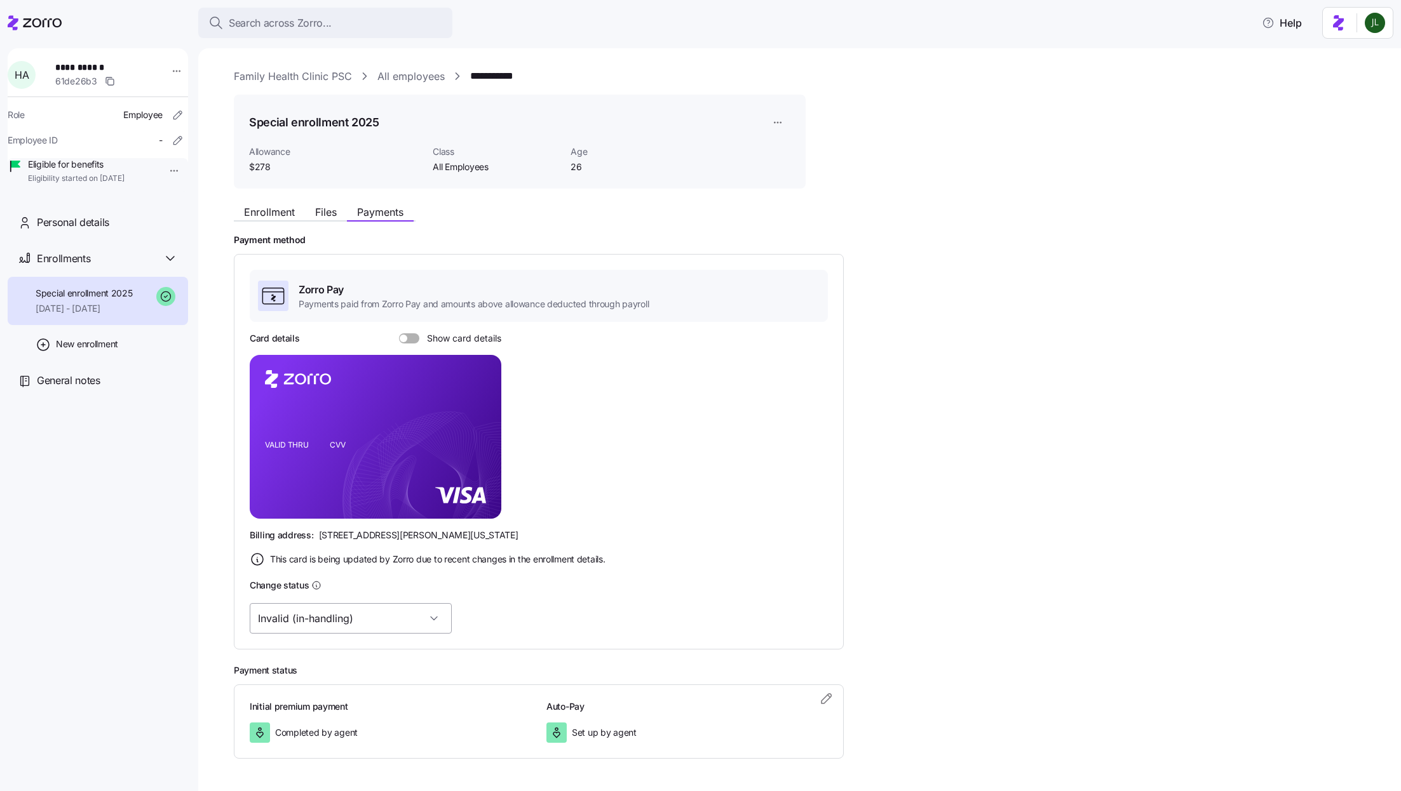
click at [341, 629] on input "Invalid (in-handling)" at bounding box center [351, 618] width 202 height 30
click at [323, 686] on div "Valid" at bounding box center [330, 683] width 151 height 27
type input "Valid"
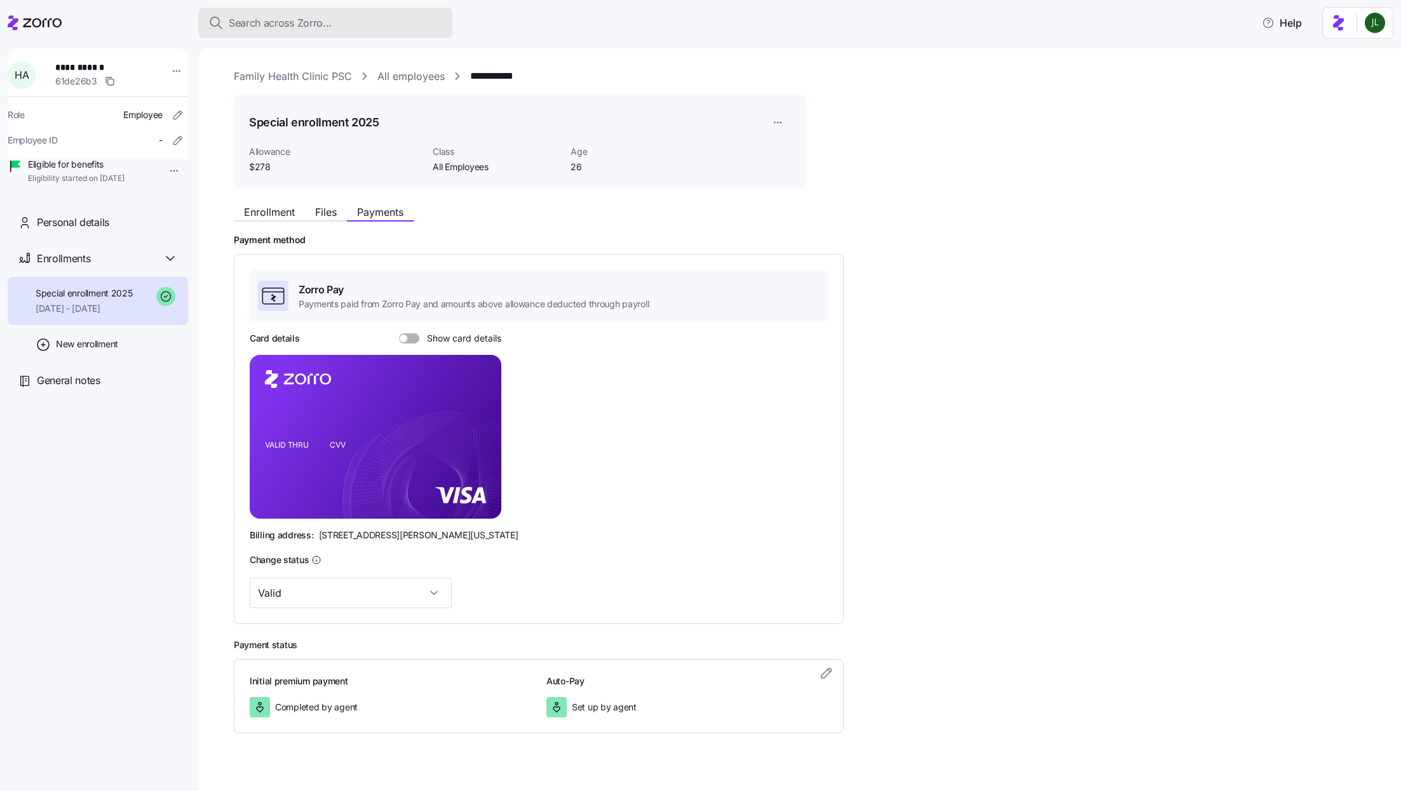
click at [328, 20] on span "Search across Zorro..." at bounding box center [280, 23] width 103 height 16
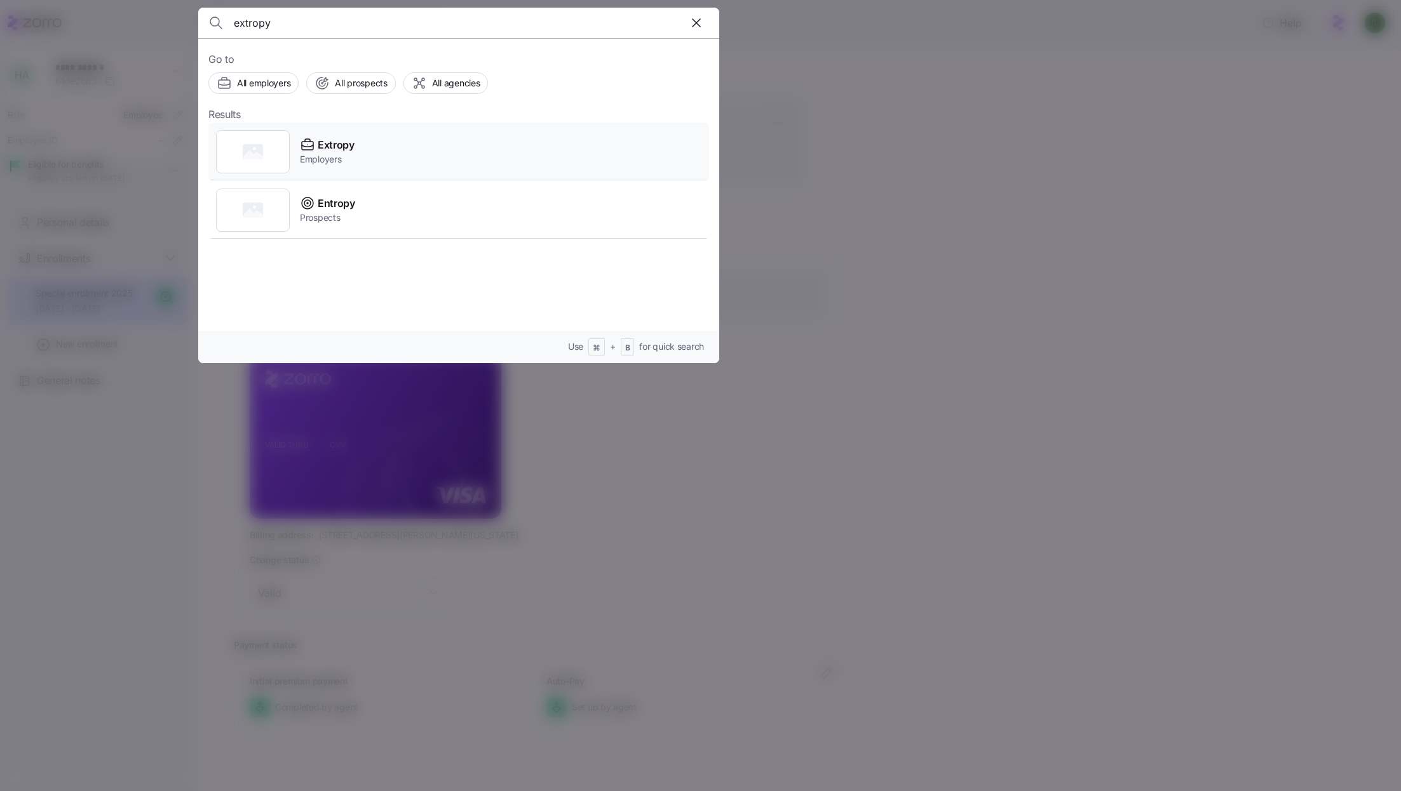
type input "extropy"
click at [354, 152] on div "Extropy Employers" at bounding box center [458, 152] width 501 height 58
